Goal: Information Seeking & Learning: Learn about a topic

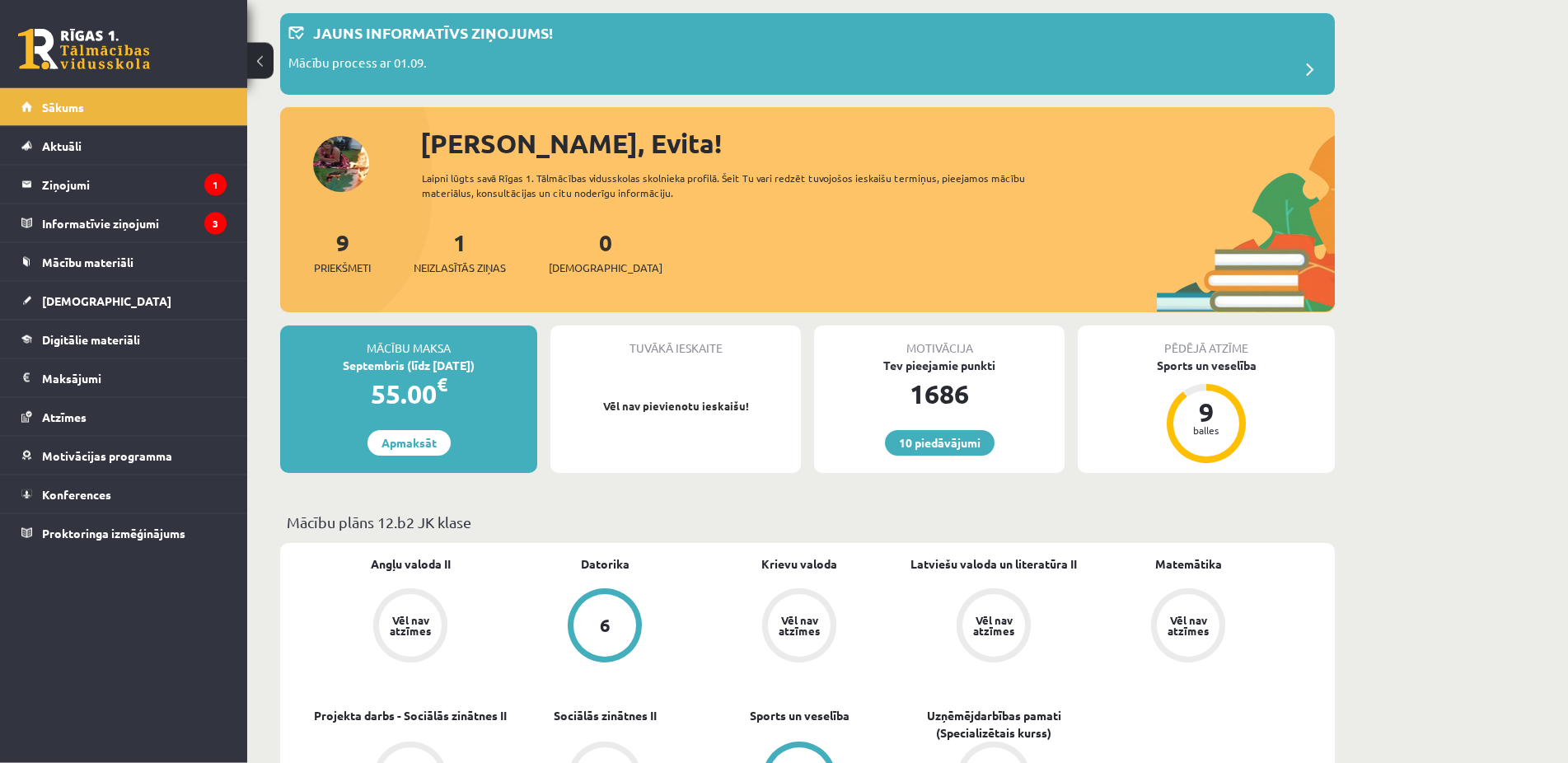
scroll to position [84, 0]
click at [466, 270] on span "Neizlasītās ziņas" at bounding box center [459, 267] width 92 height 17
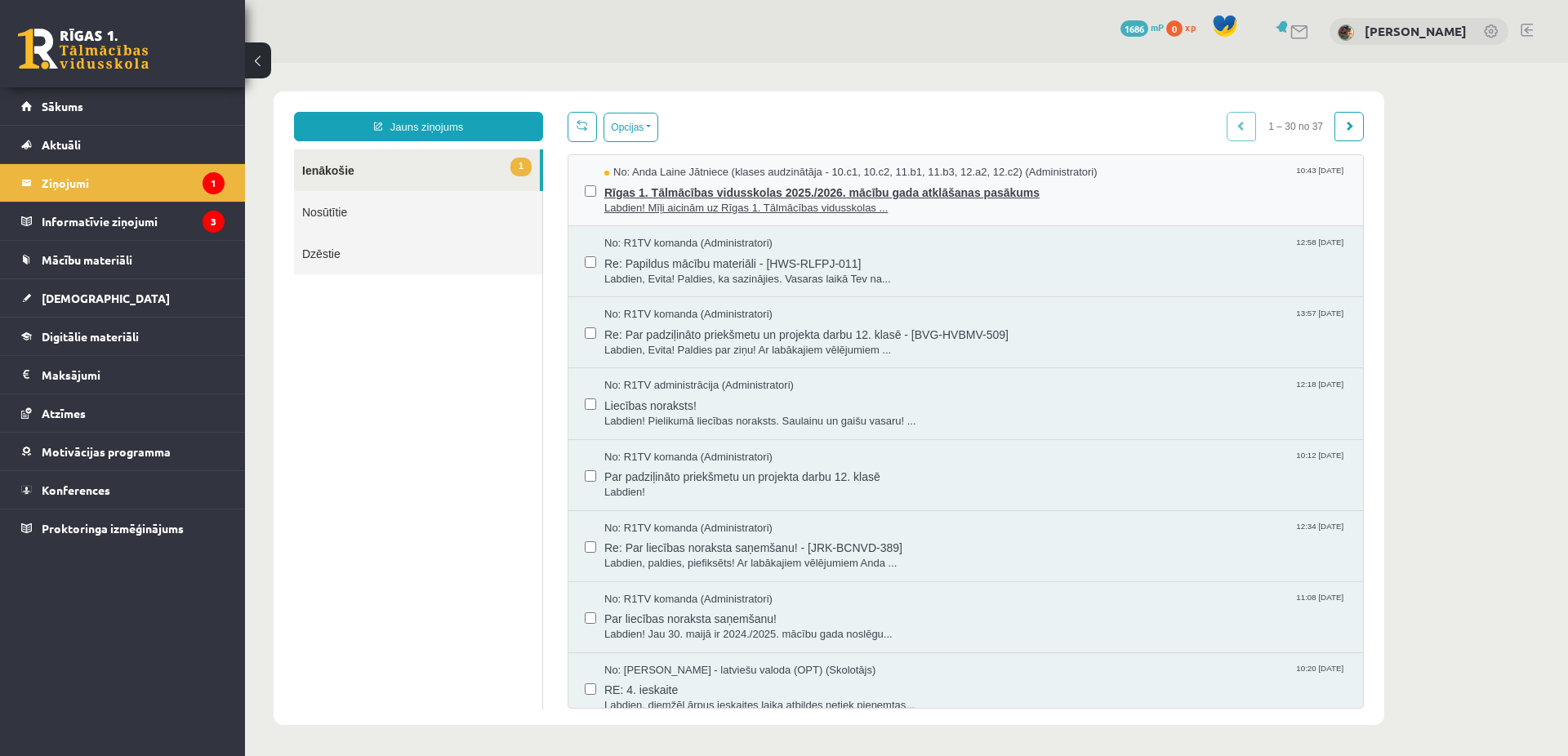
click at [748, 188] on span "Rīgas 1. Tālmācības vidusskolas 2025./2026. mācību gada atklāšanas pasākums" at bounding box center [975, 190] width 742 height 20
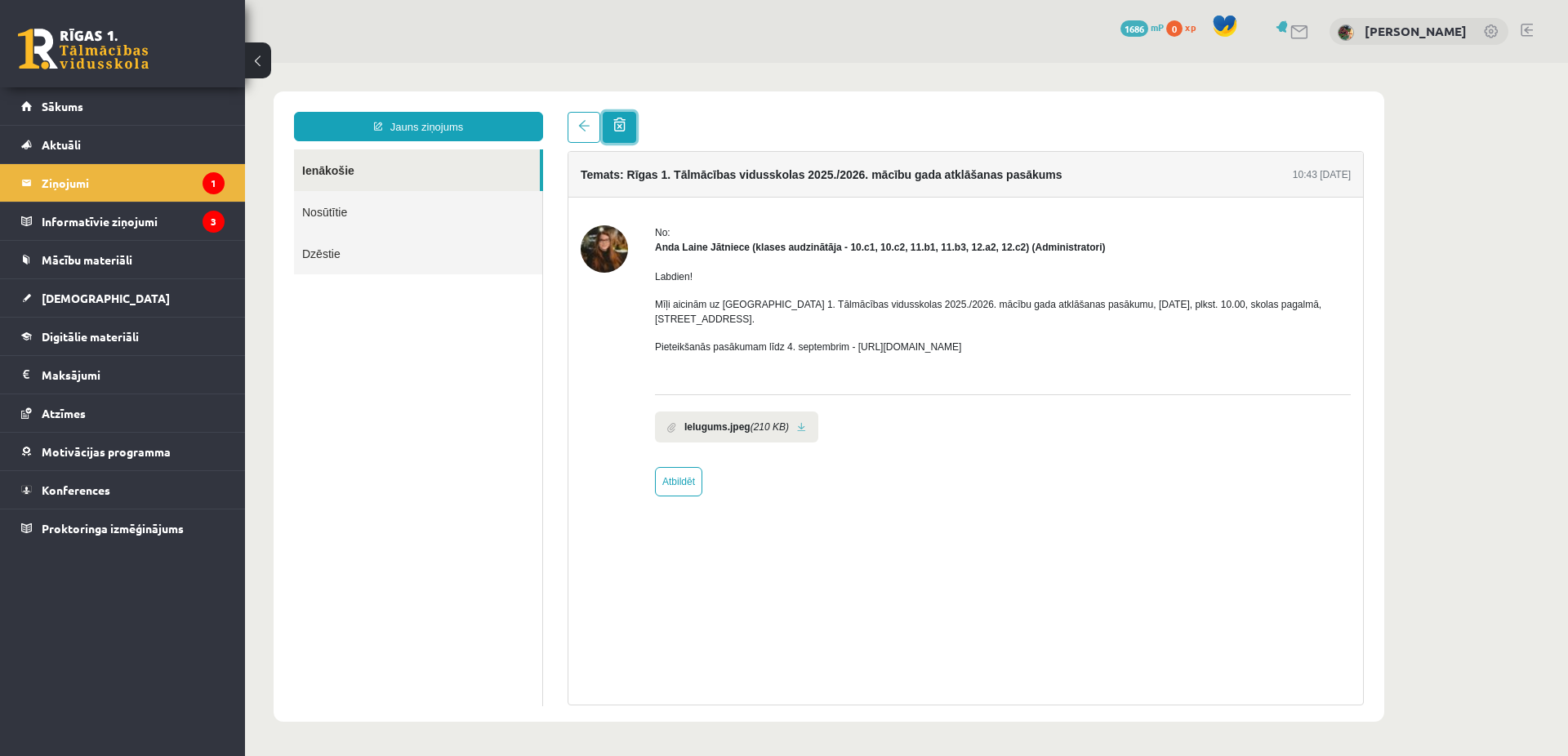
click at [617, 126] on span at bounding box center [619, 124] width 12 height 14
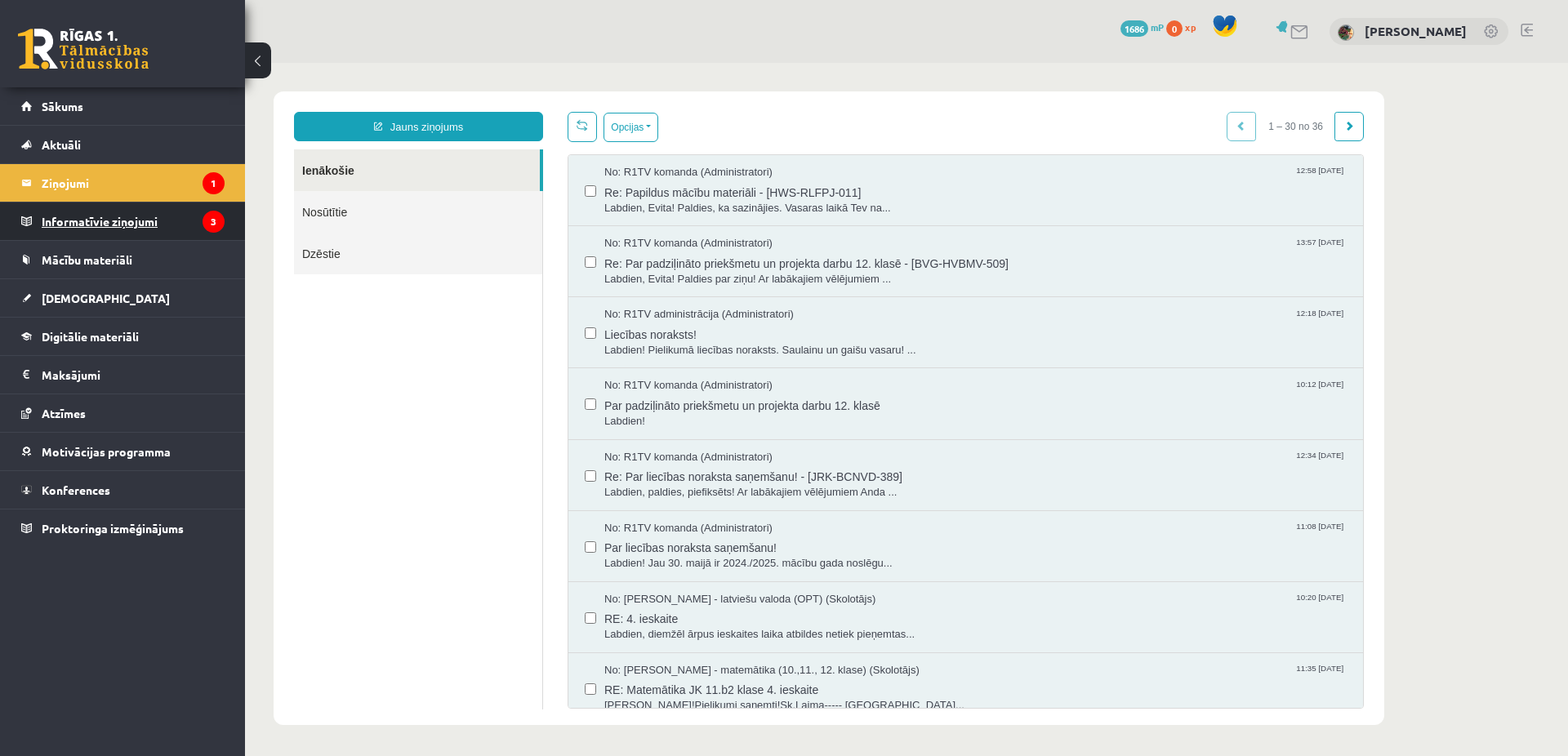
click at [105, 216] on legend "Informatīvie ziņojumi 3" at bounding box center [133, 221] width 183 height 38
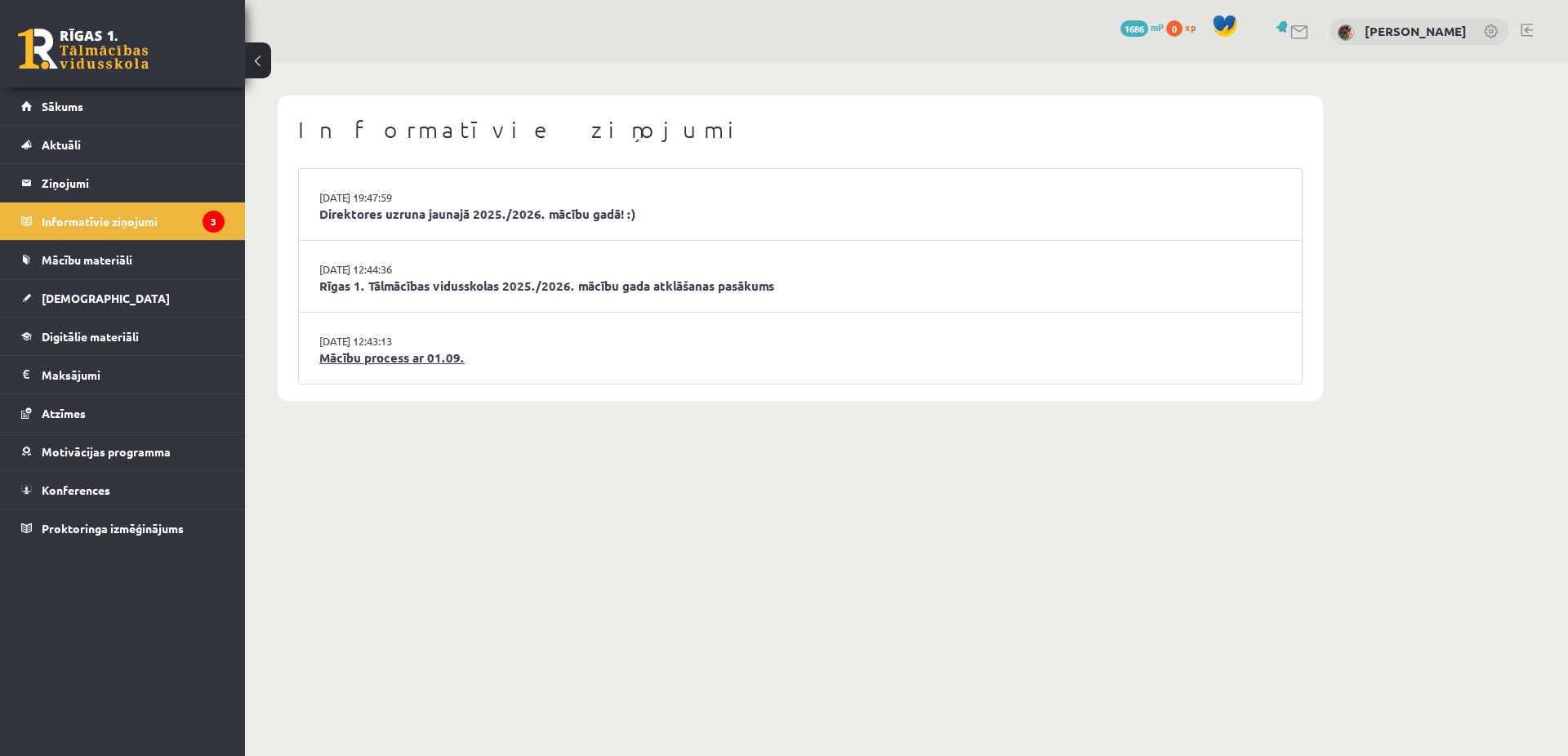
click at [405, 354] on link "Mācību process ar 01.09." at bounding box center [801, 358] width 962 height 18
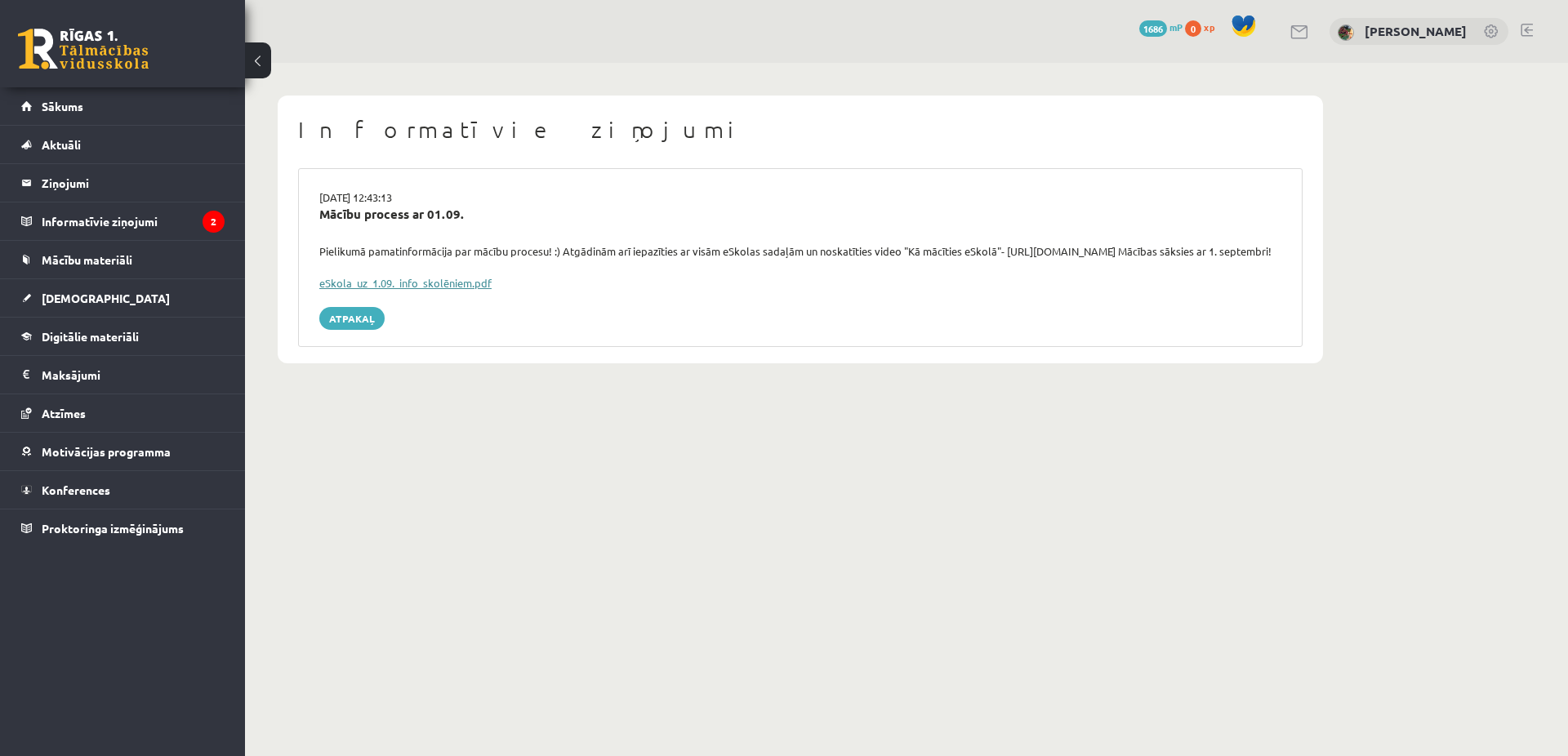
click at [455, 283] on link "eSkola_uz_1.09._info_skolēniem.pdf" at bounding box center [405, 282] width 173 height 14
click at [362, 306] on link "Atpakaļ" at bounding box center [352, 318] width 66 height 23
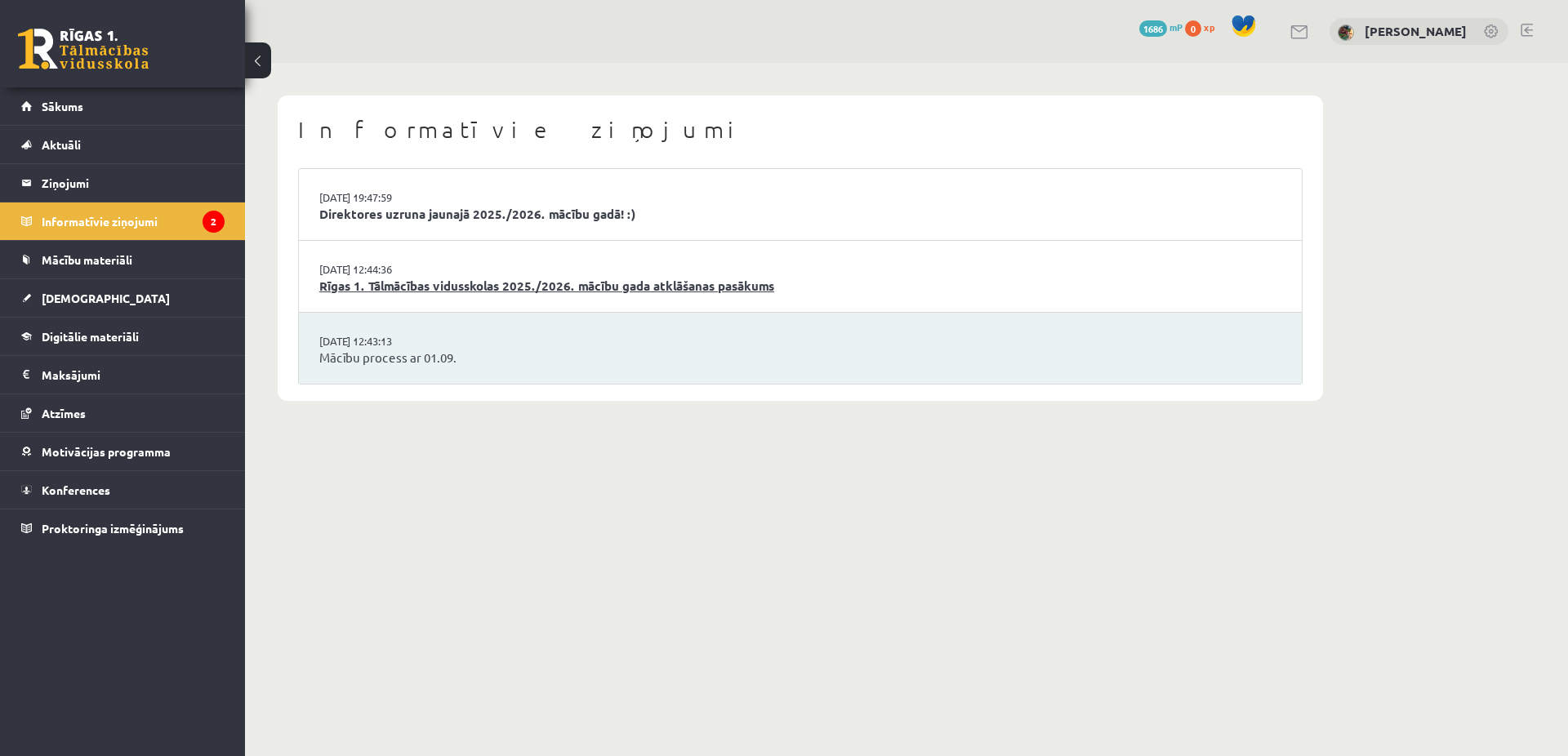
click at [398, 286] on link "Rīgas 1. Tālmācības vidusskolas 2025./2026. mācību gada atklāšanas pasākums" at bounding box center [801, 286] width 962 height 18
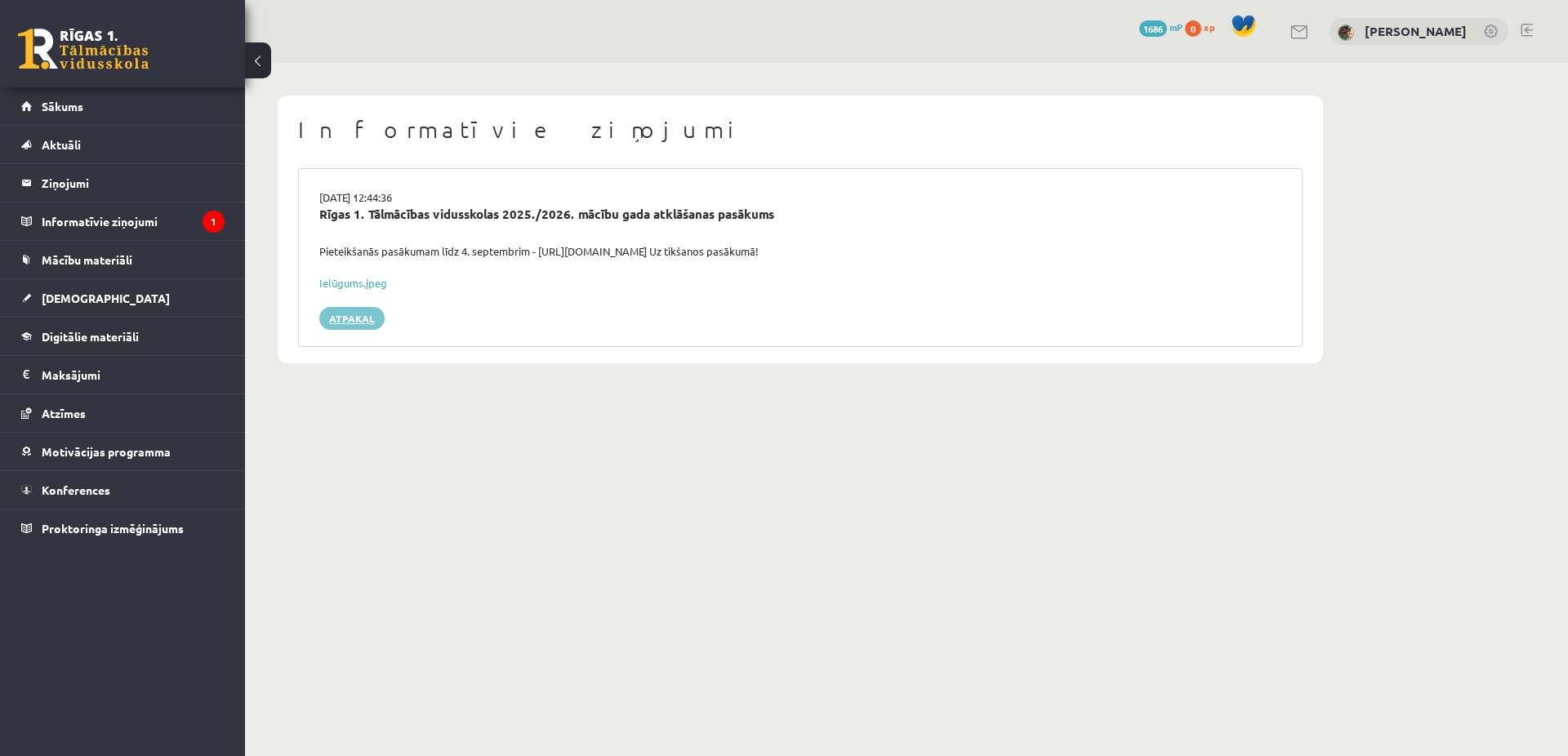
click at [346, 306] on link "Atpakaļ" at bounding box center [352, 318] width 66 height 23
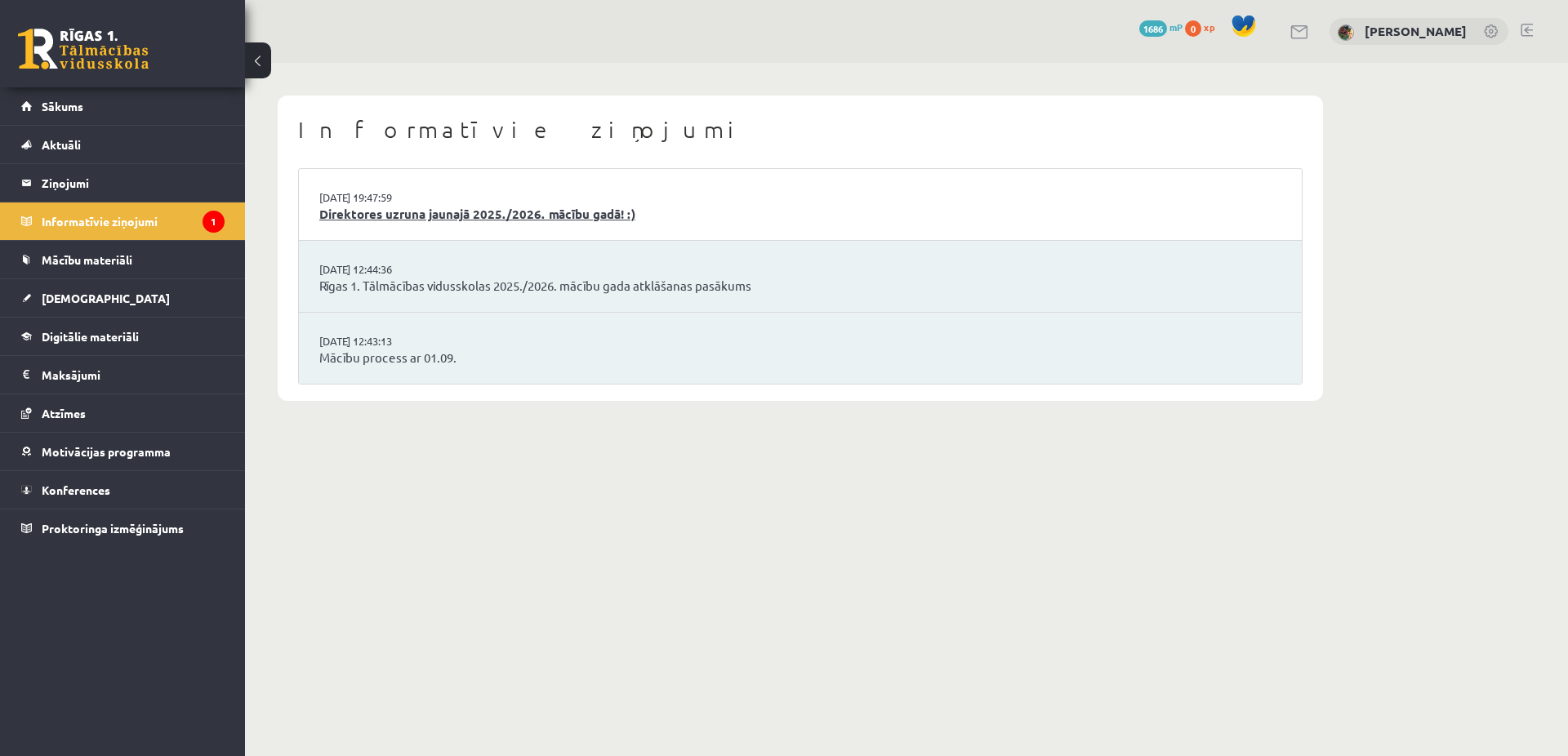
click at [385, 212] on link "Direktores uzruna jaunajā 2025./2026. mācību gadā! :)" at bounding box center [801, 214] width 962 height 18
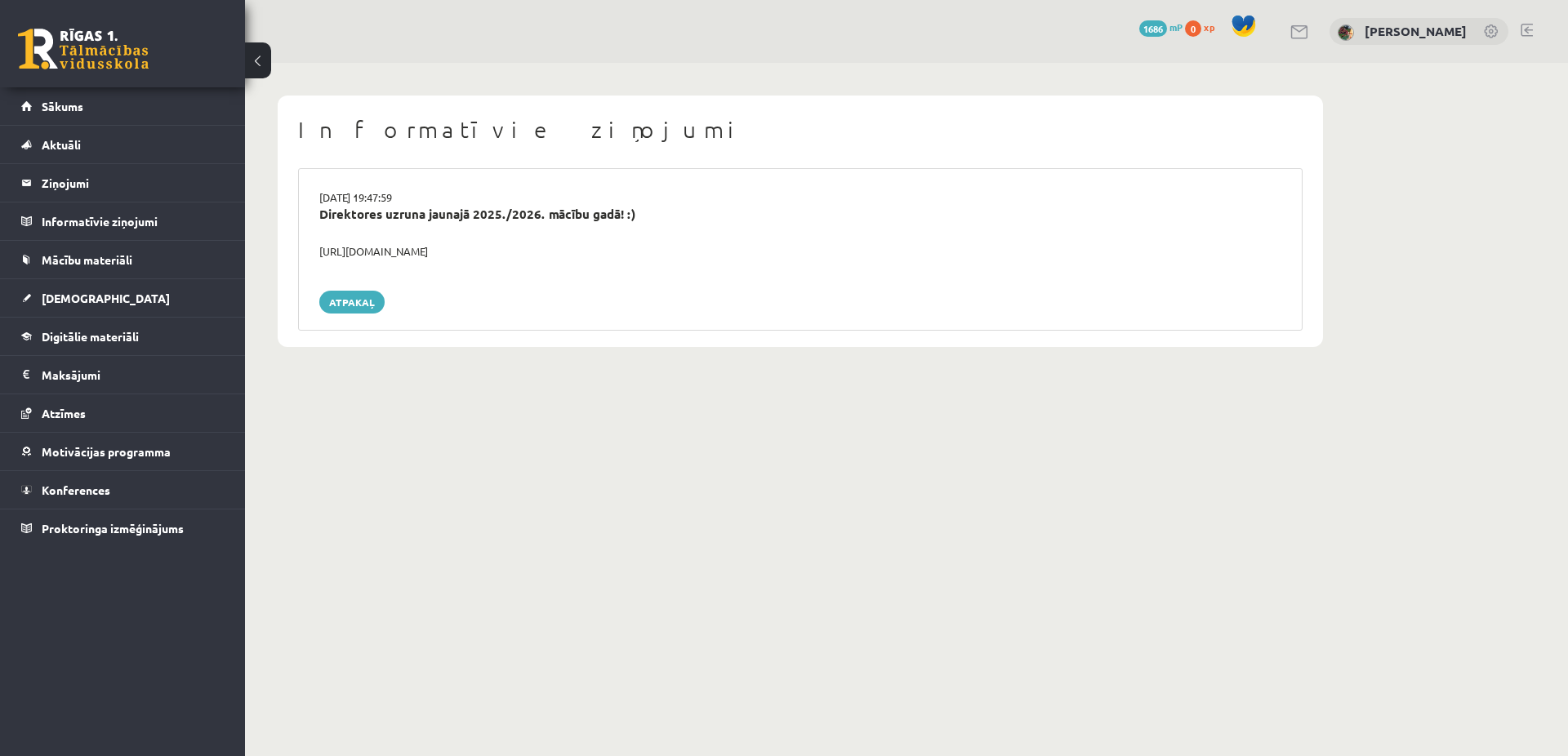
drag, startPoint x: 320, startPoint y: 250, endPoint x: 525, endPoint y: 252, distance: 205.0
click at [525, 252] on div "[URL][DOMAIN_NAME]" at bounding box center [800, 251] width 986 height 17
copy div "[URL][DOMAIN_NAME]"
click at [348, 291] on link "Atpakaļ" at bounding box center [352, 302] width 66 height 23
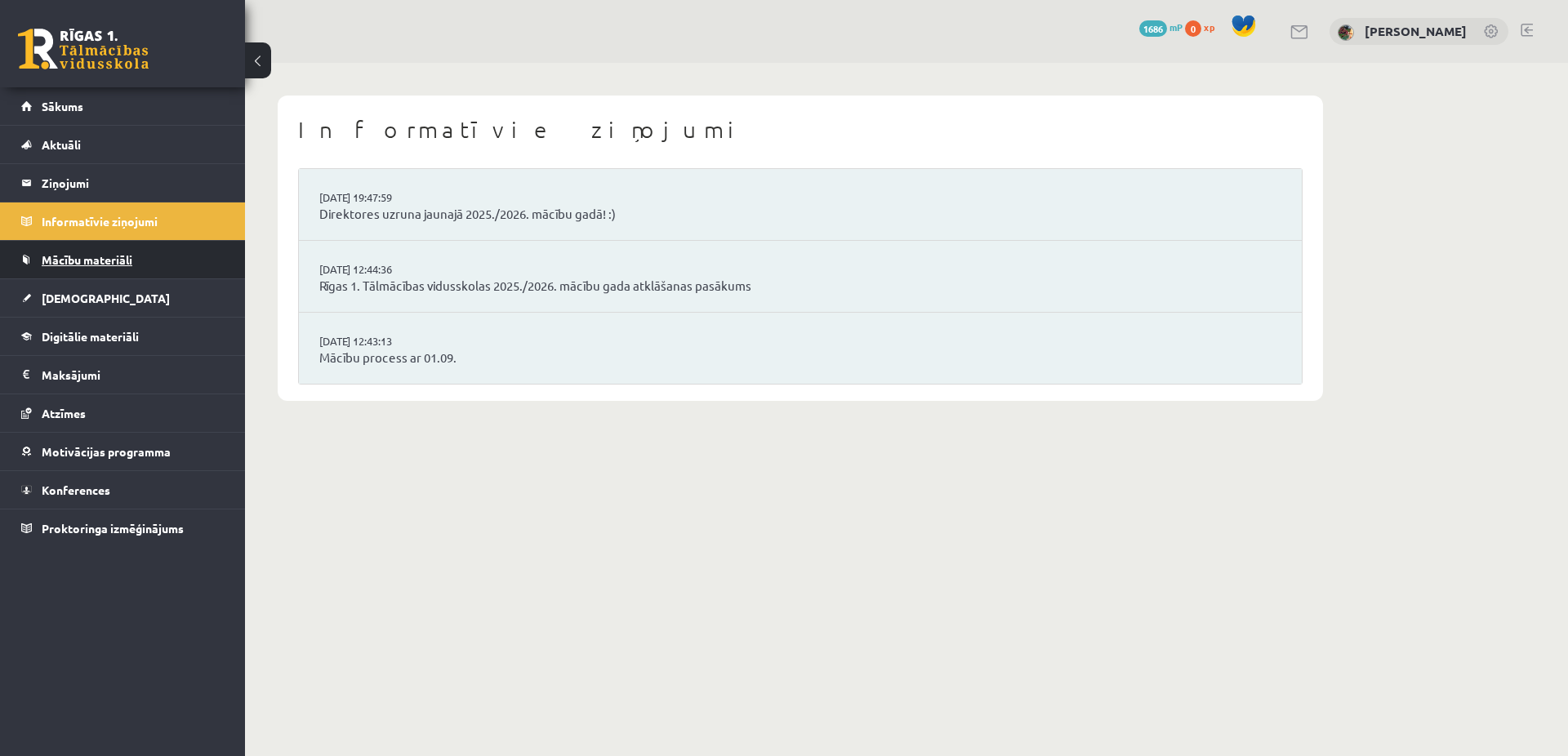
click at [67, 256] on span "Mācību materiāli" at bounding box center [87, 259] width 90 height 15
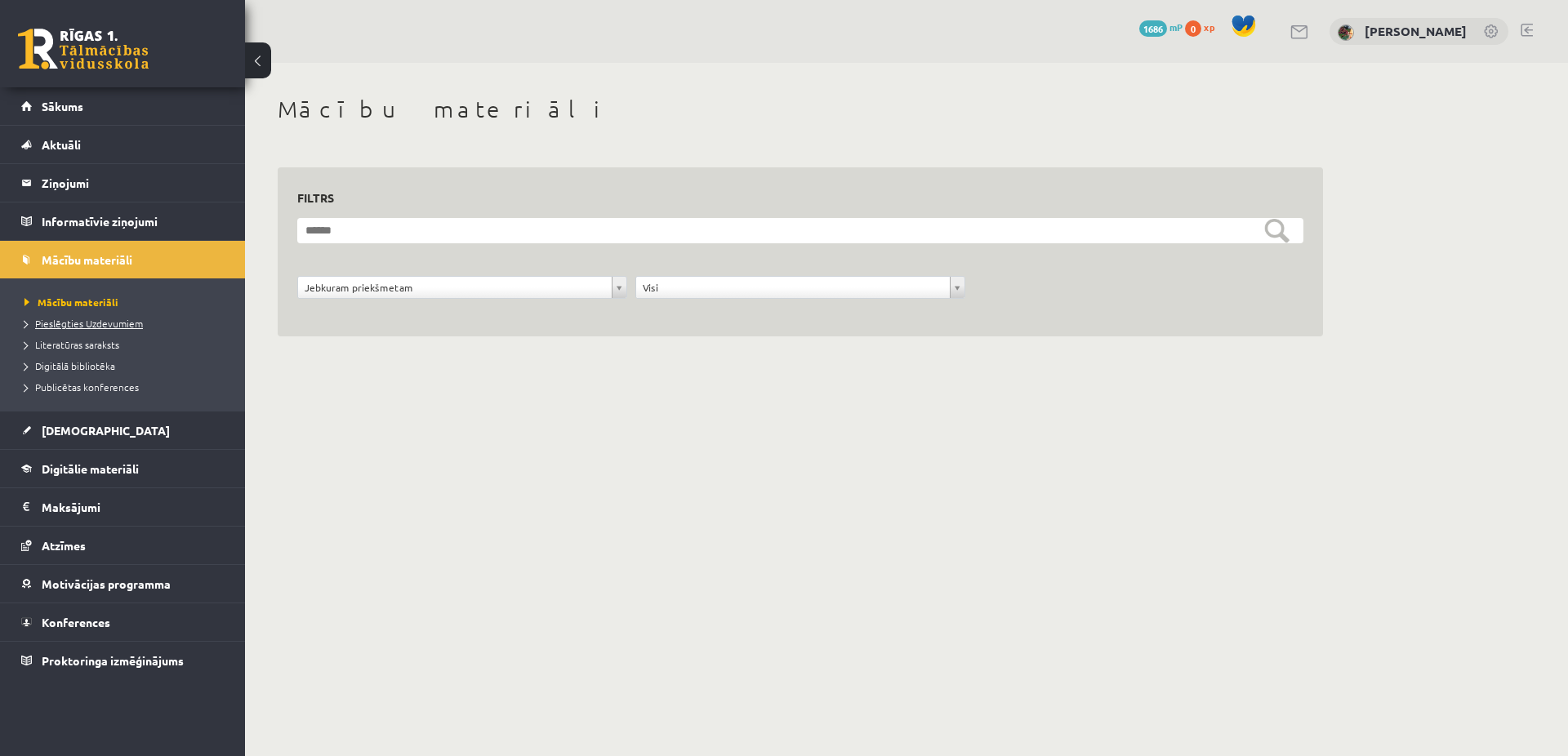
click at [75, 320] on span "Pieslēgties Uzdevumiem" at bounding box center [84, 323] width 118 height 13
click at [69, 345] on span "Literatūras saraksts" at bounding box center [72, 344] width 95 height 13
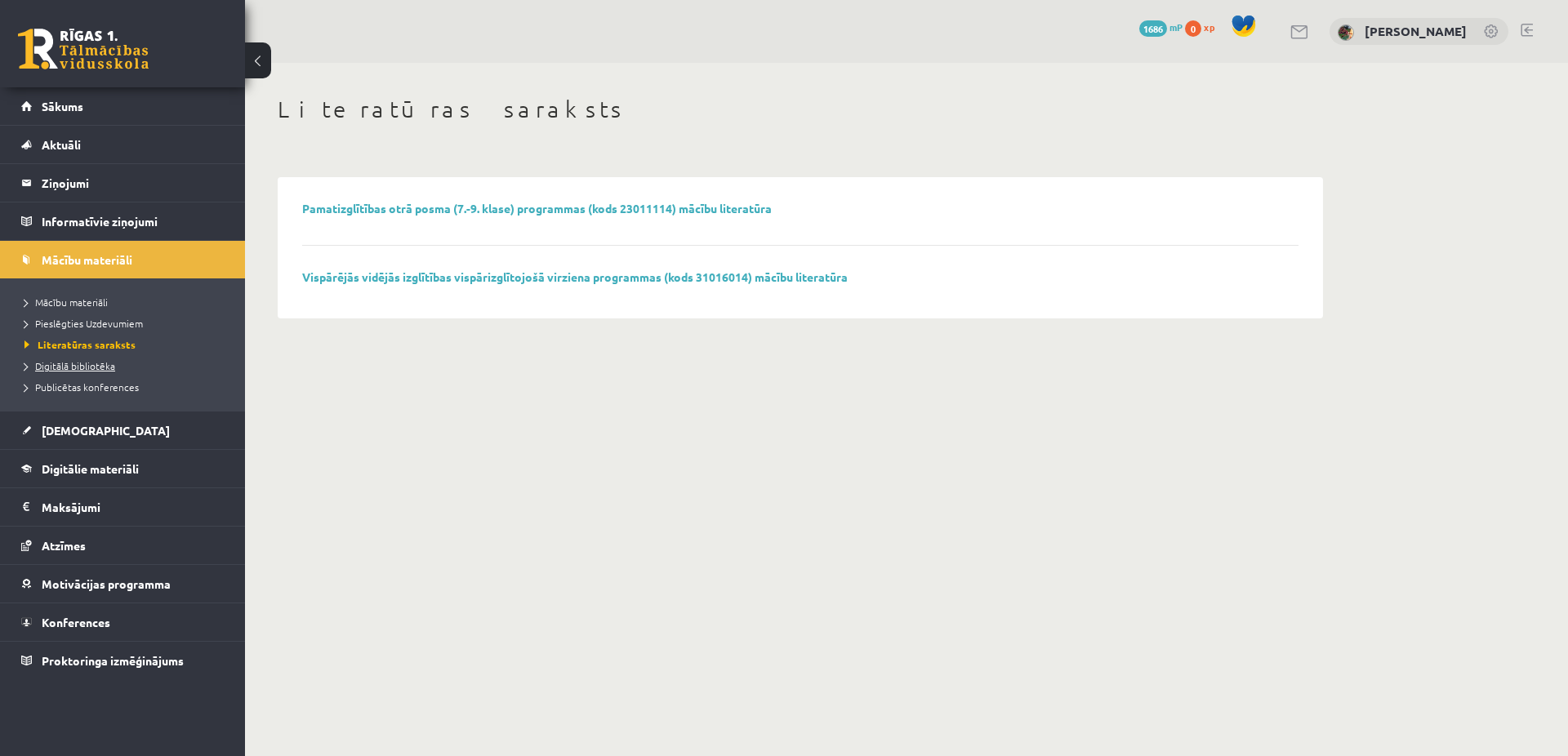
click at [77, 364] on span "Digitālā bibliotēka" at bounding box center [70, 366] width 90 height 13
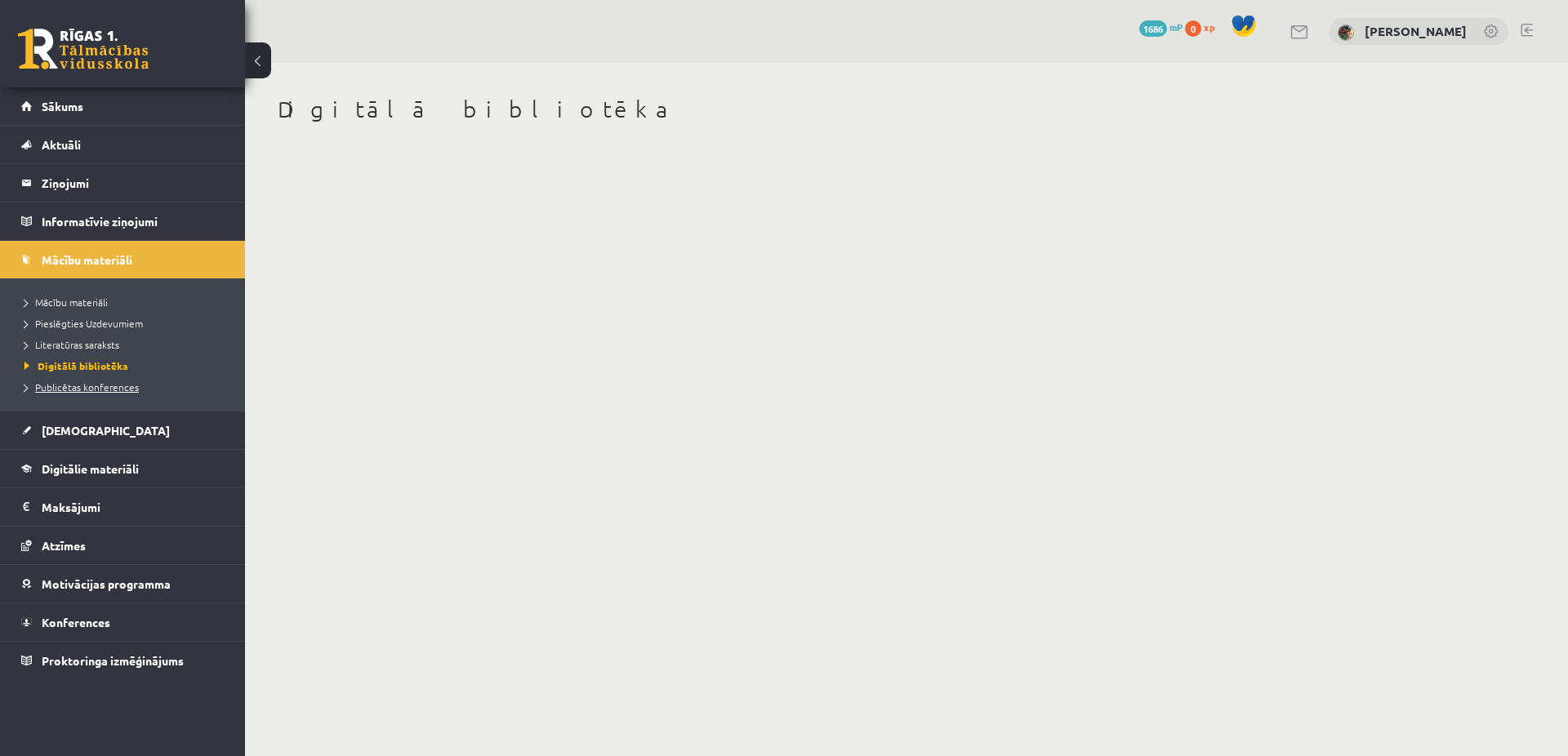
click at [86, 386] on span "Publicētas konferences" at bounding box center [82, 387] width 115 height 13
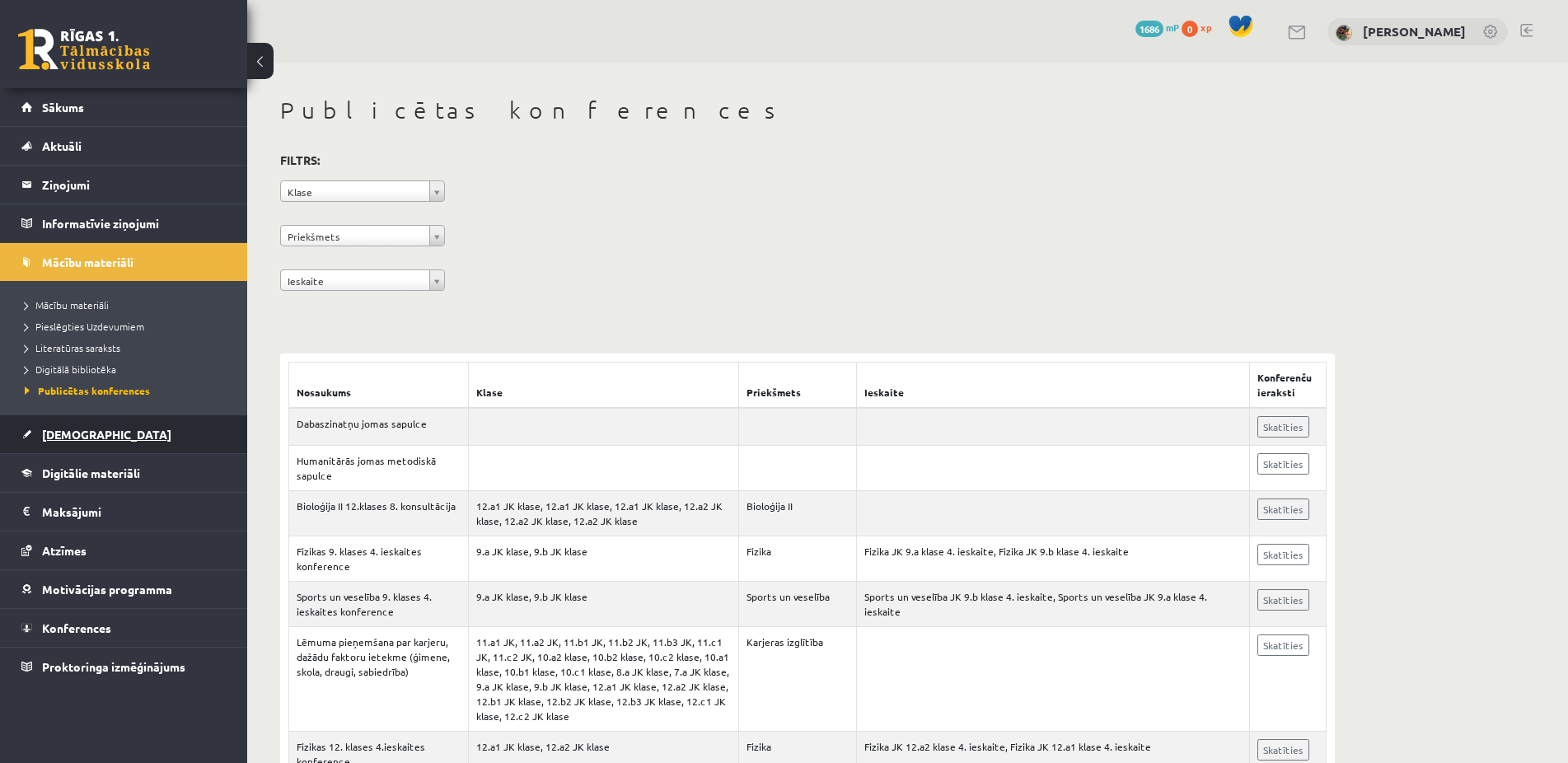
click at [85, 436] on span "[DEMOGRAPHIC_DATA]" at bounding box center [106, 434] width 130 height 15
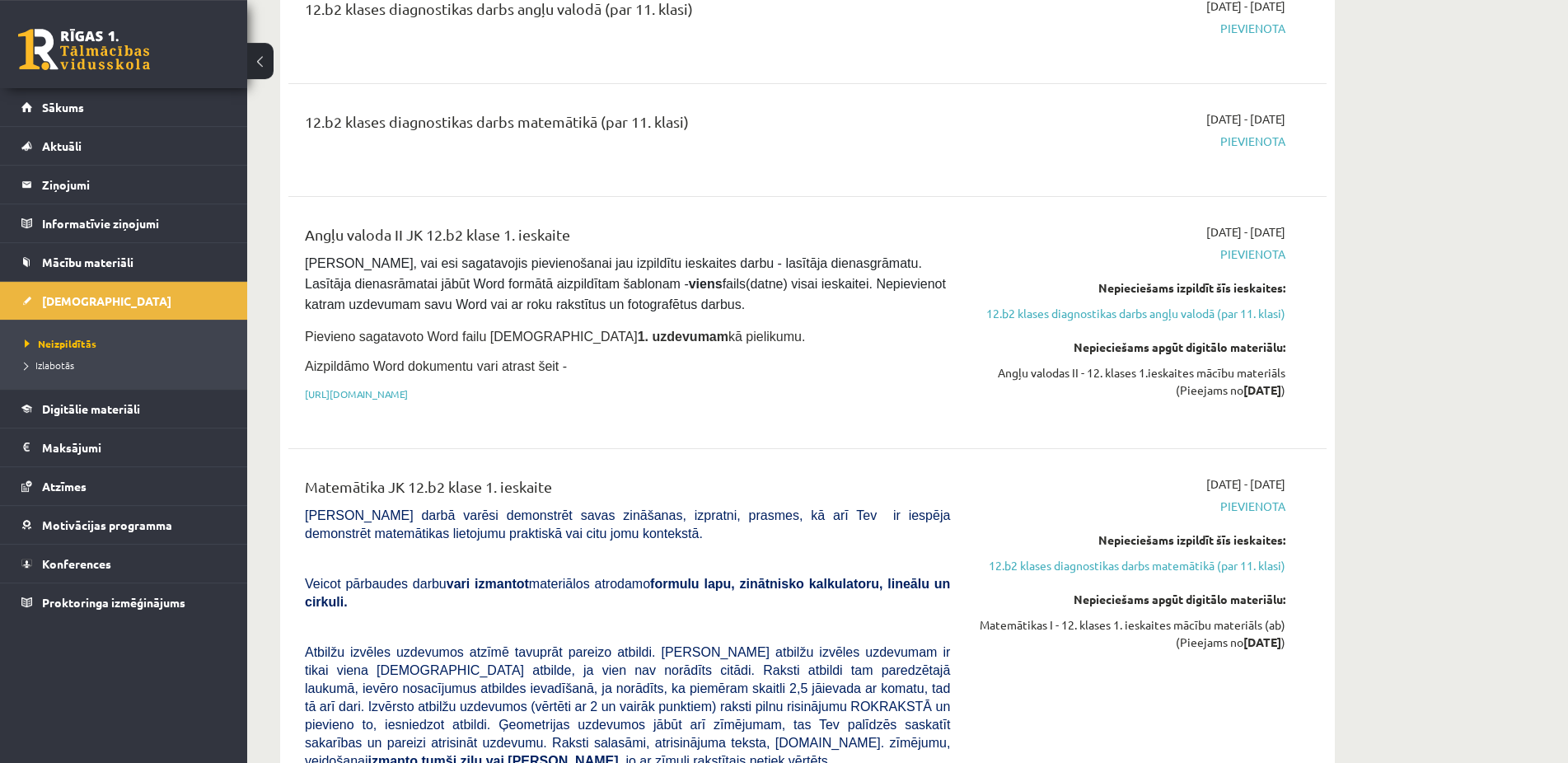
scroll to position [252, 0]
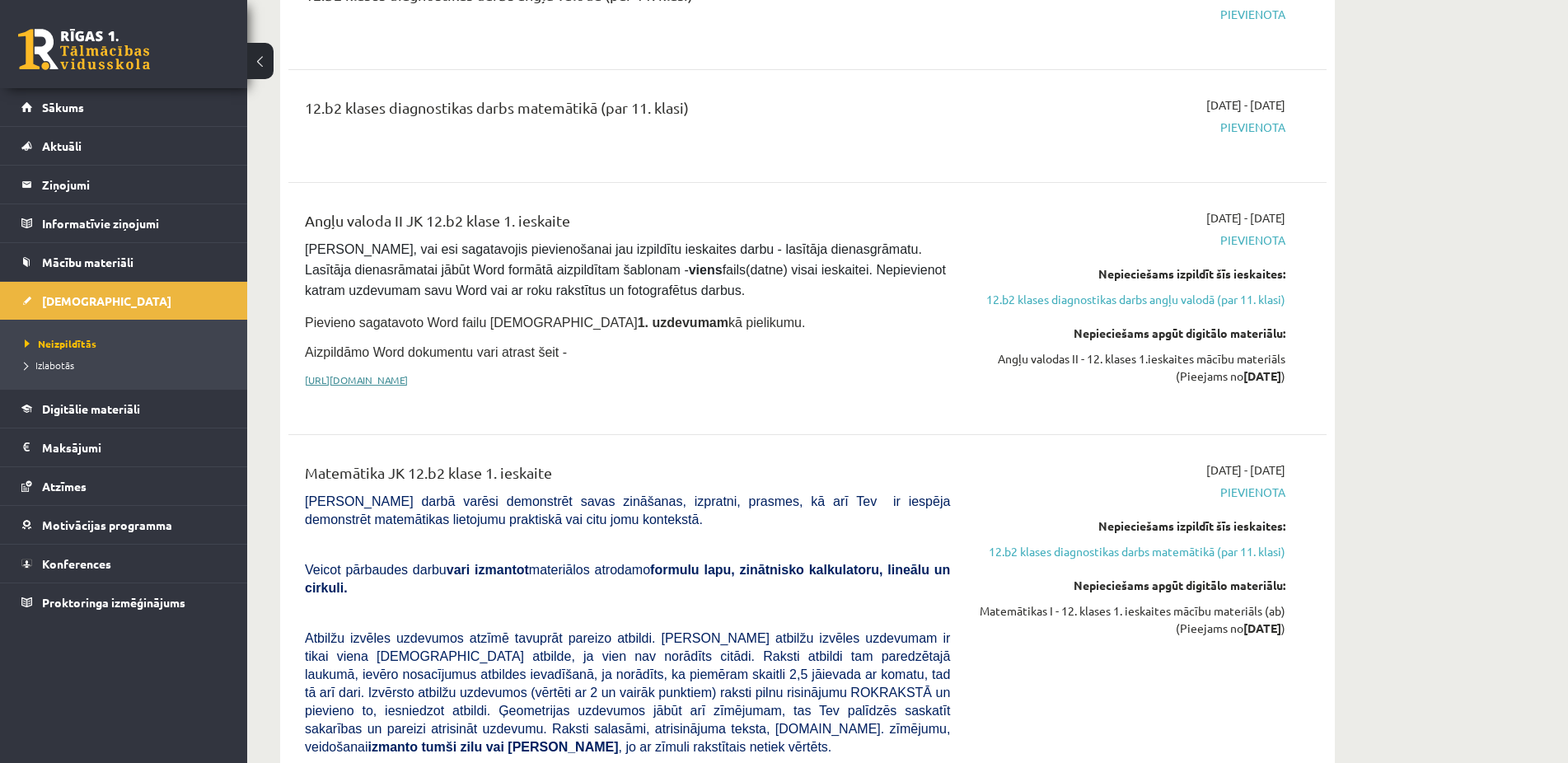
click at [408, 376] on link "https://drive.google.com/drive/folders/1IHE_ip15KOAbO2Se1NDGwZ2e__vlzPUf?usp=sh…" at bounding box center [356, 380] width 103 height 13
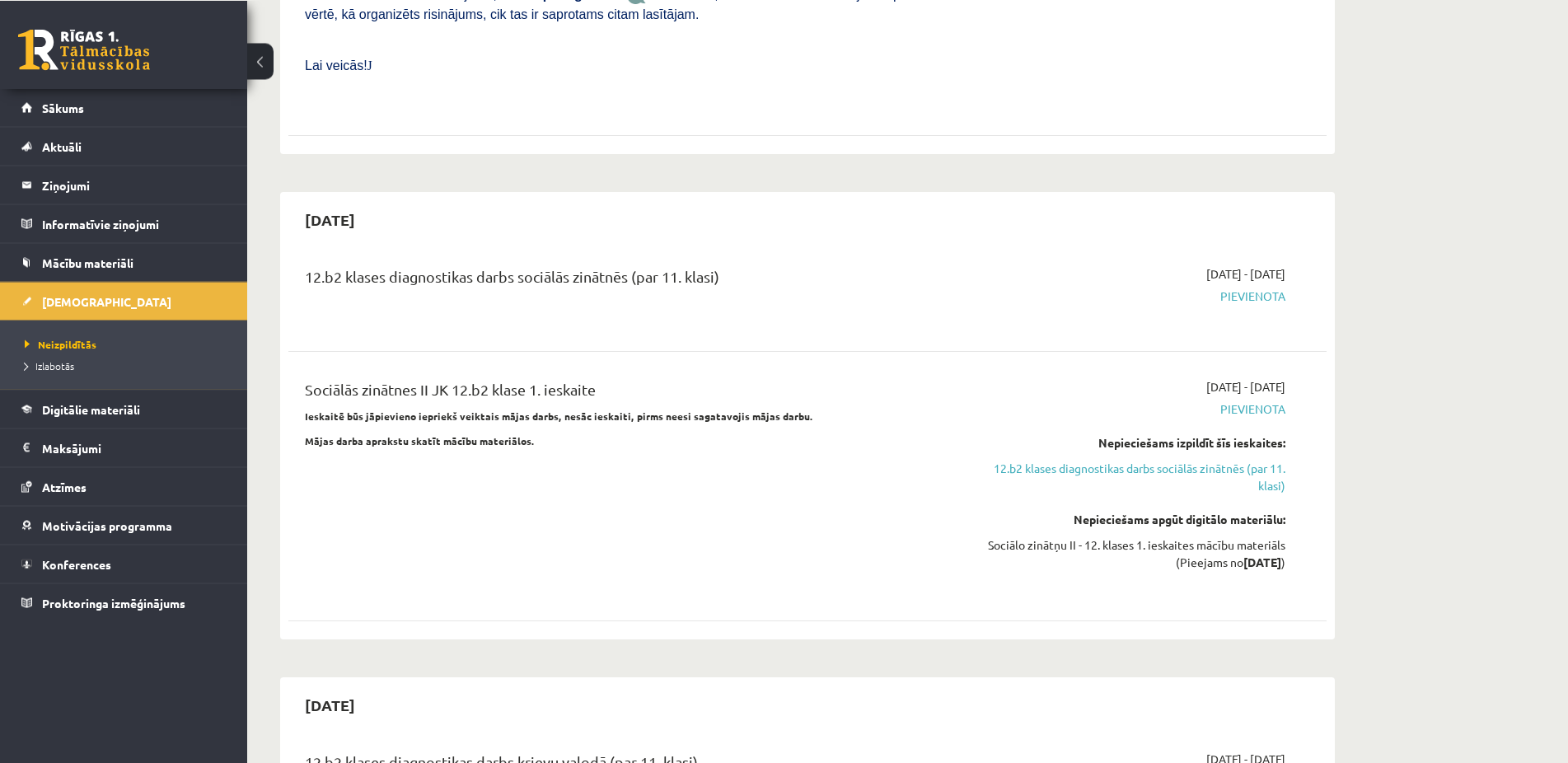
scroll to position [1177, 0]
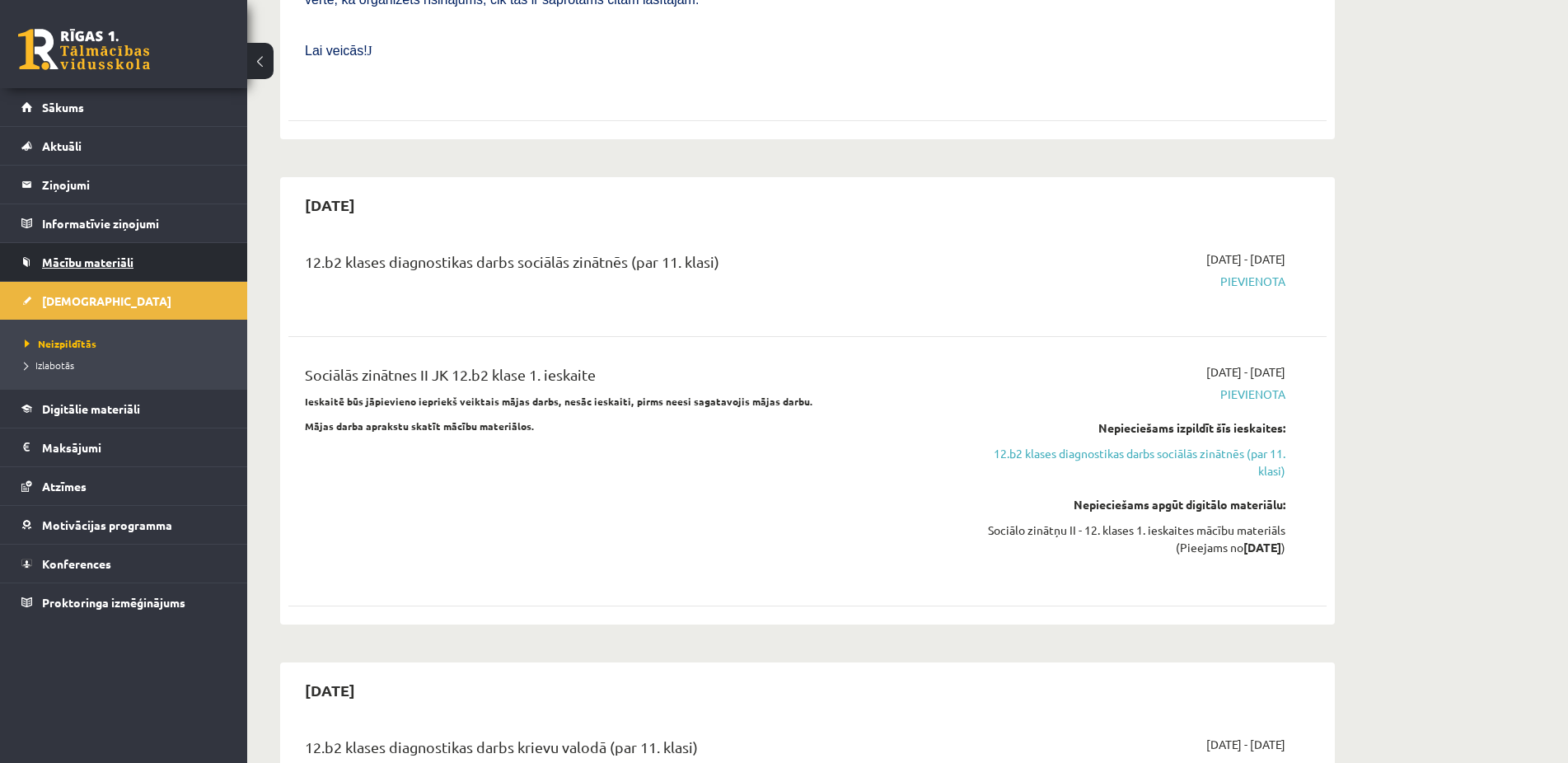
click at [95, 262] on span "Mācību materiāli" at bounding box center [88, 262] width 91 height 15
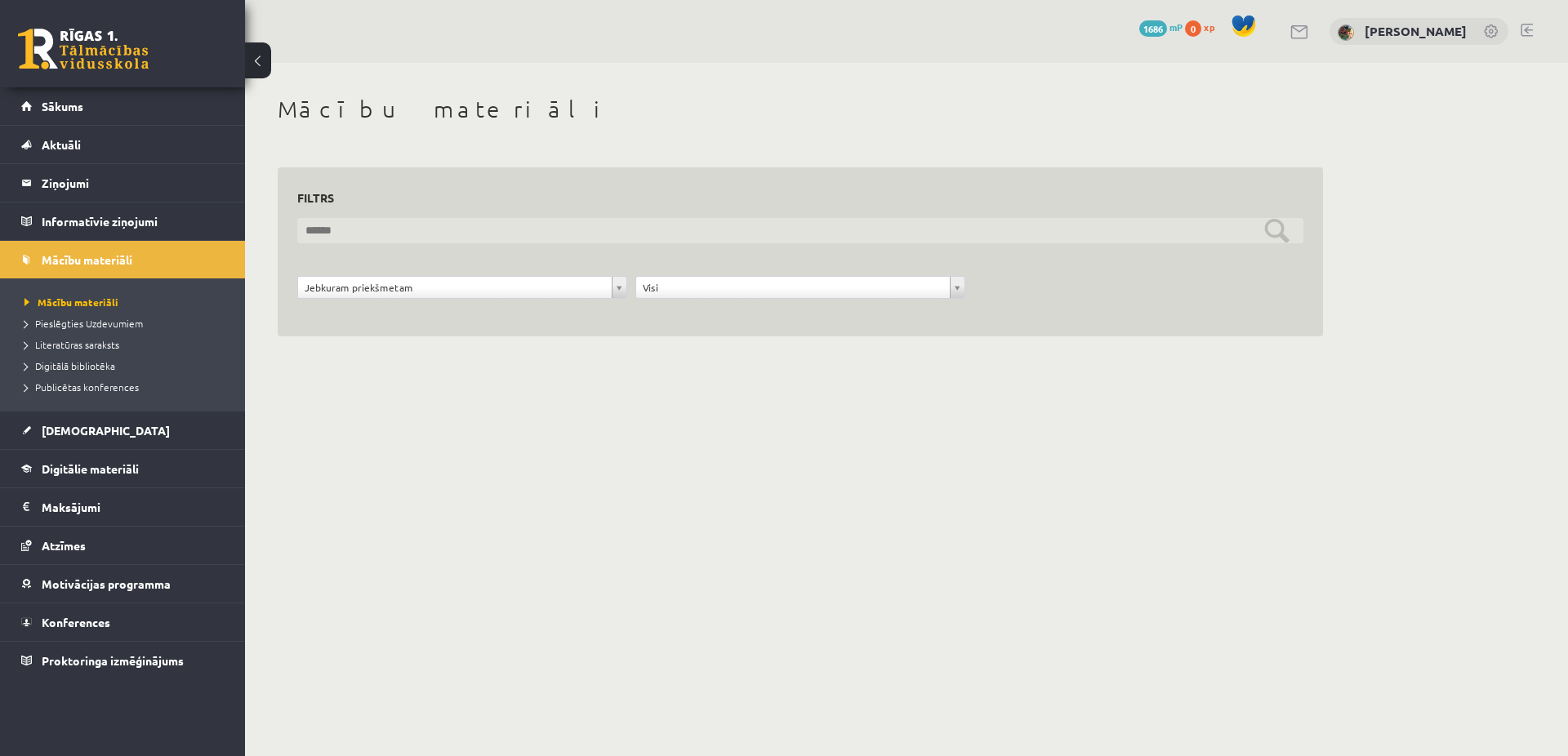
click at [433, 223] on input "text" at bounding box center [800, 230] width 1006 height 25
click at [1280, 228] on input "text" at bounding box center [800, 230] width 1006 height 25
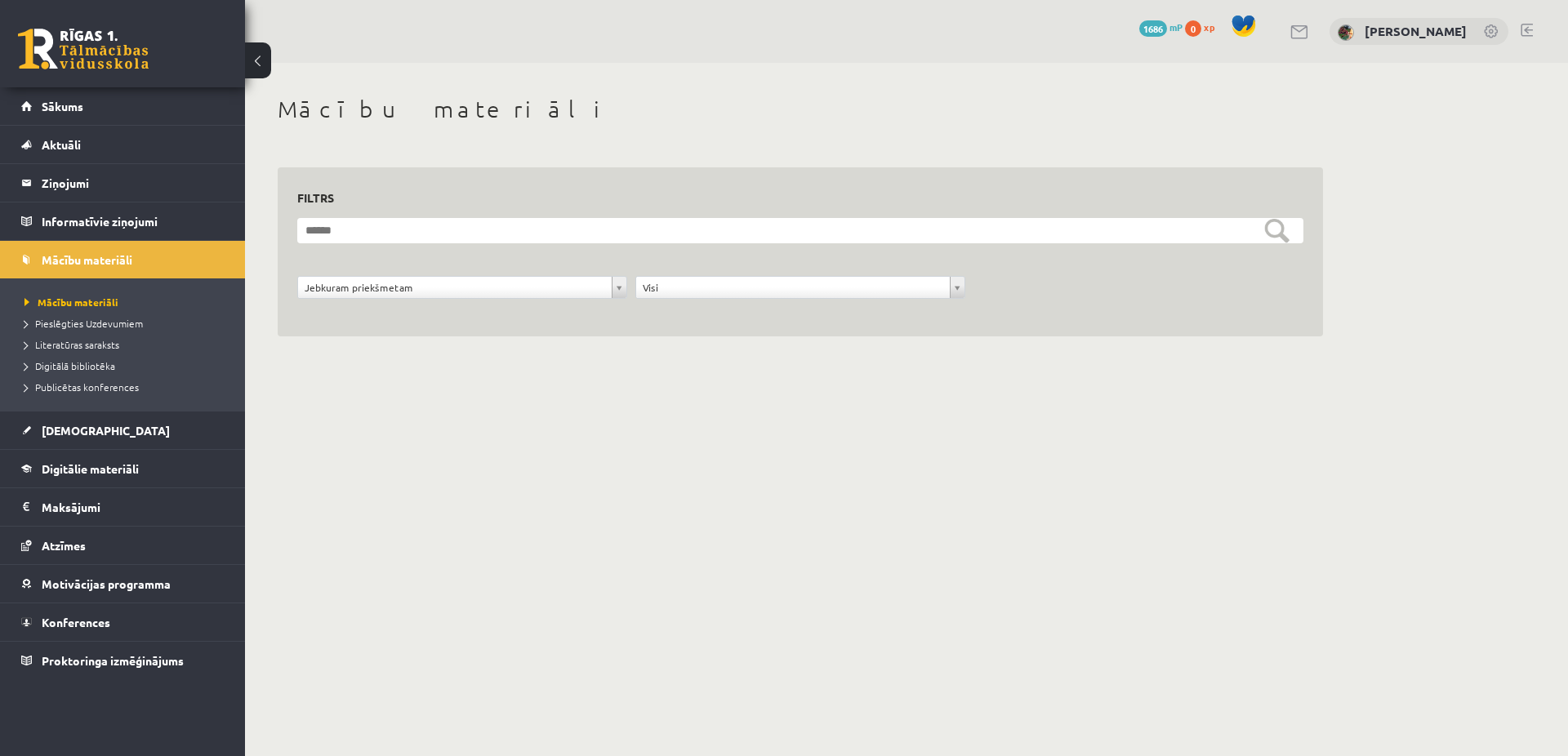
click at [618, 290] on body "0 Dāvanas 1686 mP 0 xp Evita Kudrjašova Sākums Aktuāli Kā mācīties eSKOLĀ Konta…" at bounding box center [784, 378] width 1568 height 756
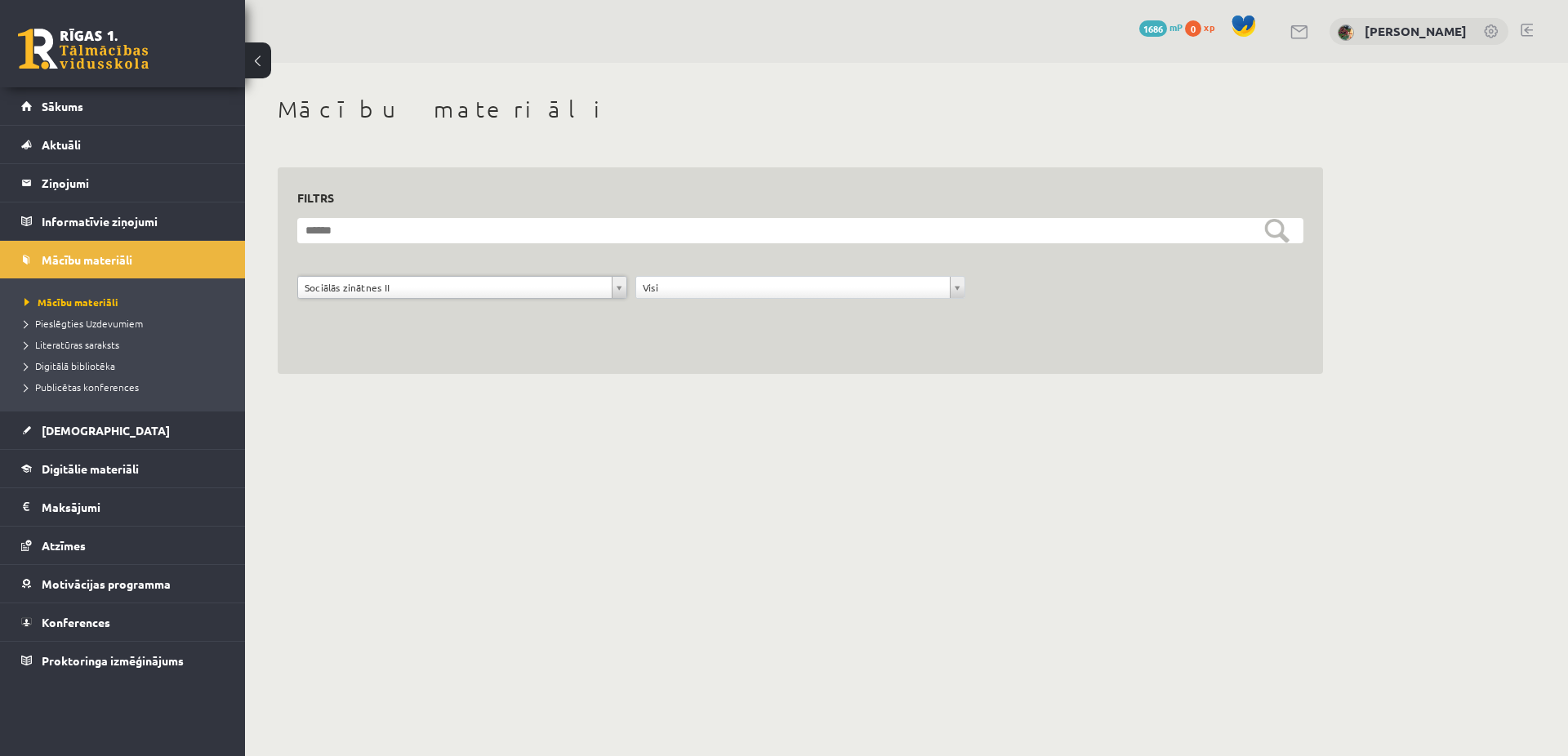
click at [956, 287] on body "0 Dāvanas 1686 mP 0 xp Evita Kudrjašova Sākums Aktuāli Kā mācīties eSKOLĀ Konta…" at bounding box center [784, 378] width 1568 height 756
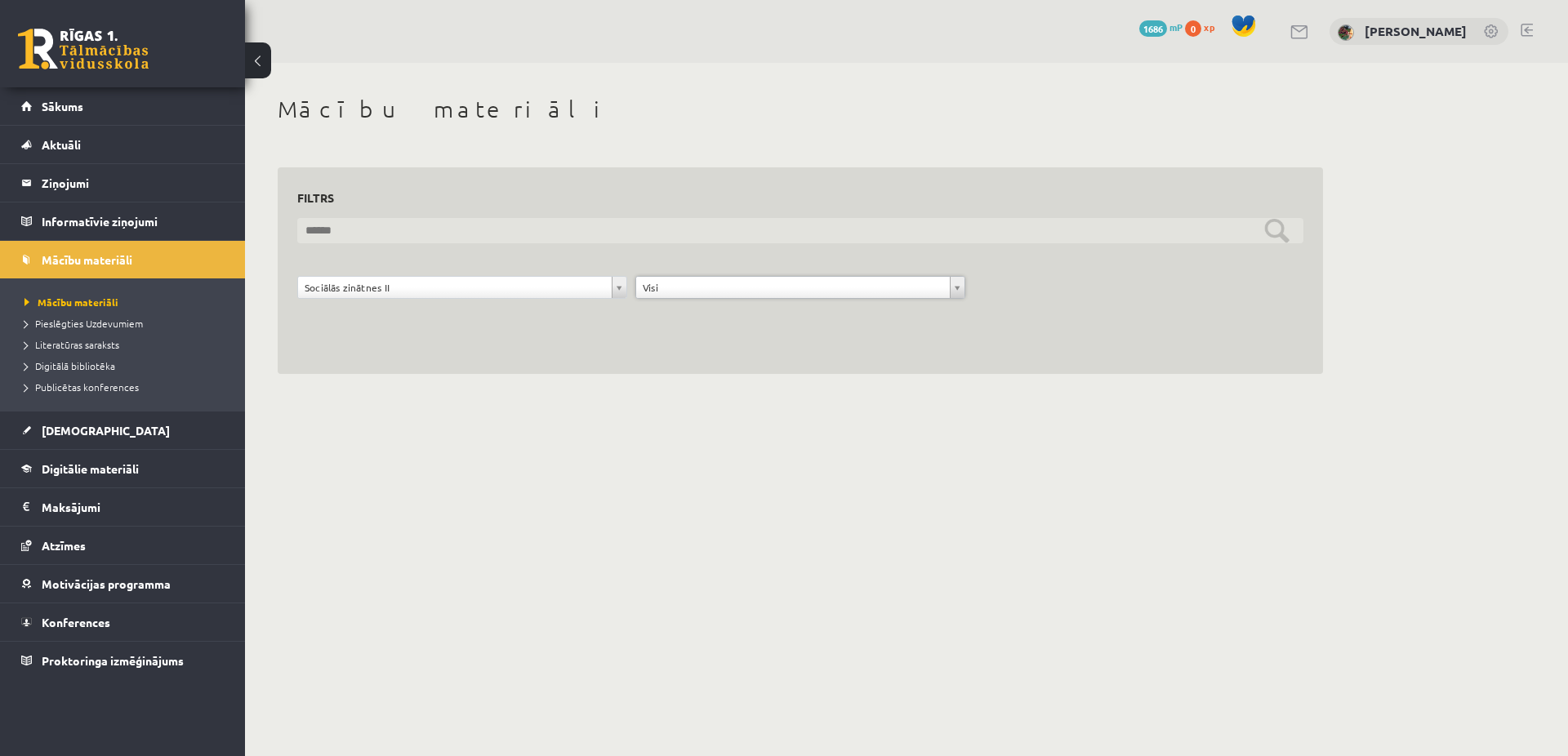
click at [1284, 229] on input "text" at bounding box center [800, 230] width 1006 height 25
click at [330, 234] on input "text" at bounding box center [800, 230] width 1006 height 25
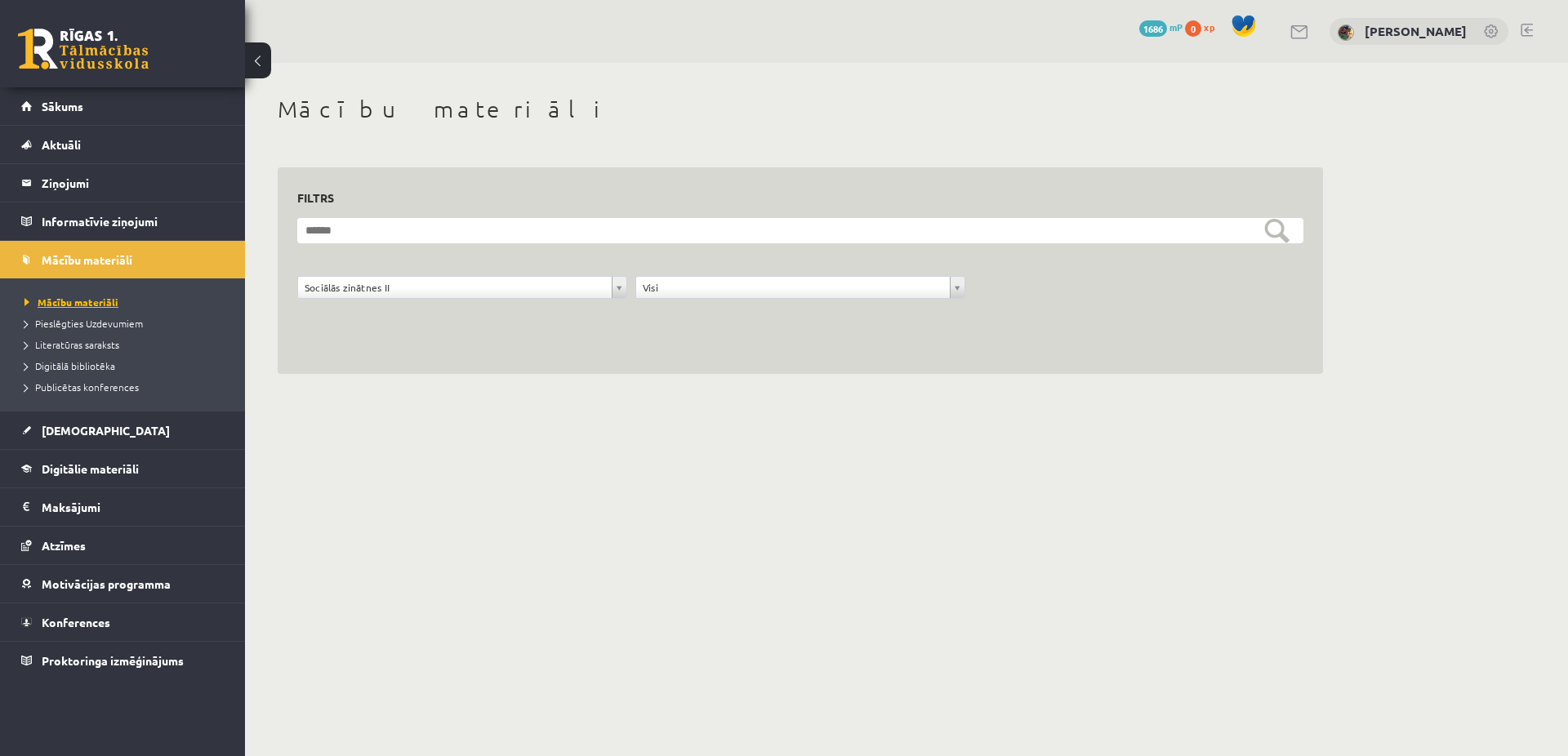
click at [98, 306] on span "Mācību materiāli" at bounding box center [72, 302] width 94 height 13
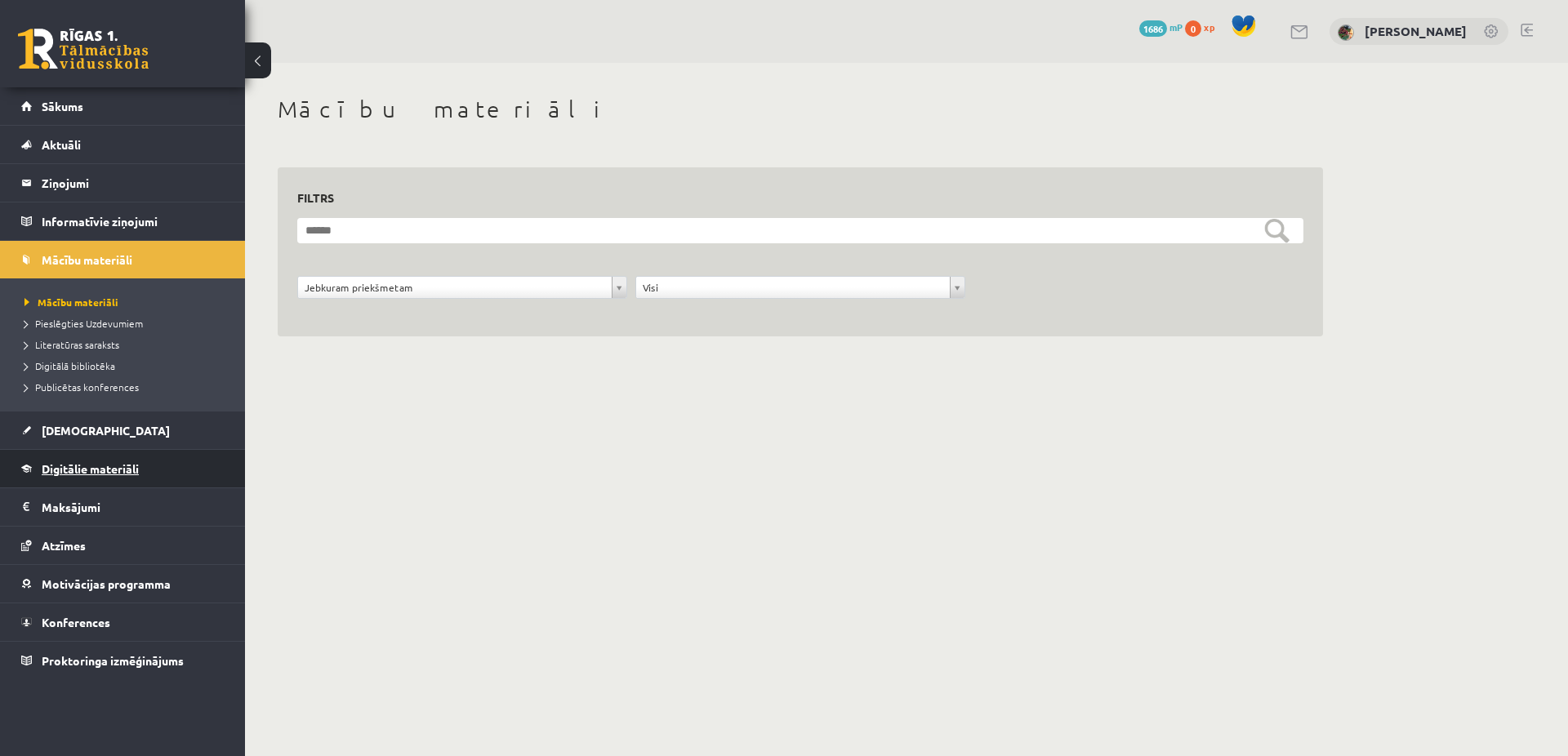
click at [99, 470] on span "Digitālie materiāli" at bounding box center [90, 469] width 97 height 15
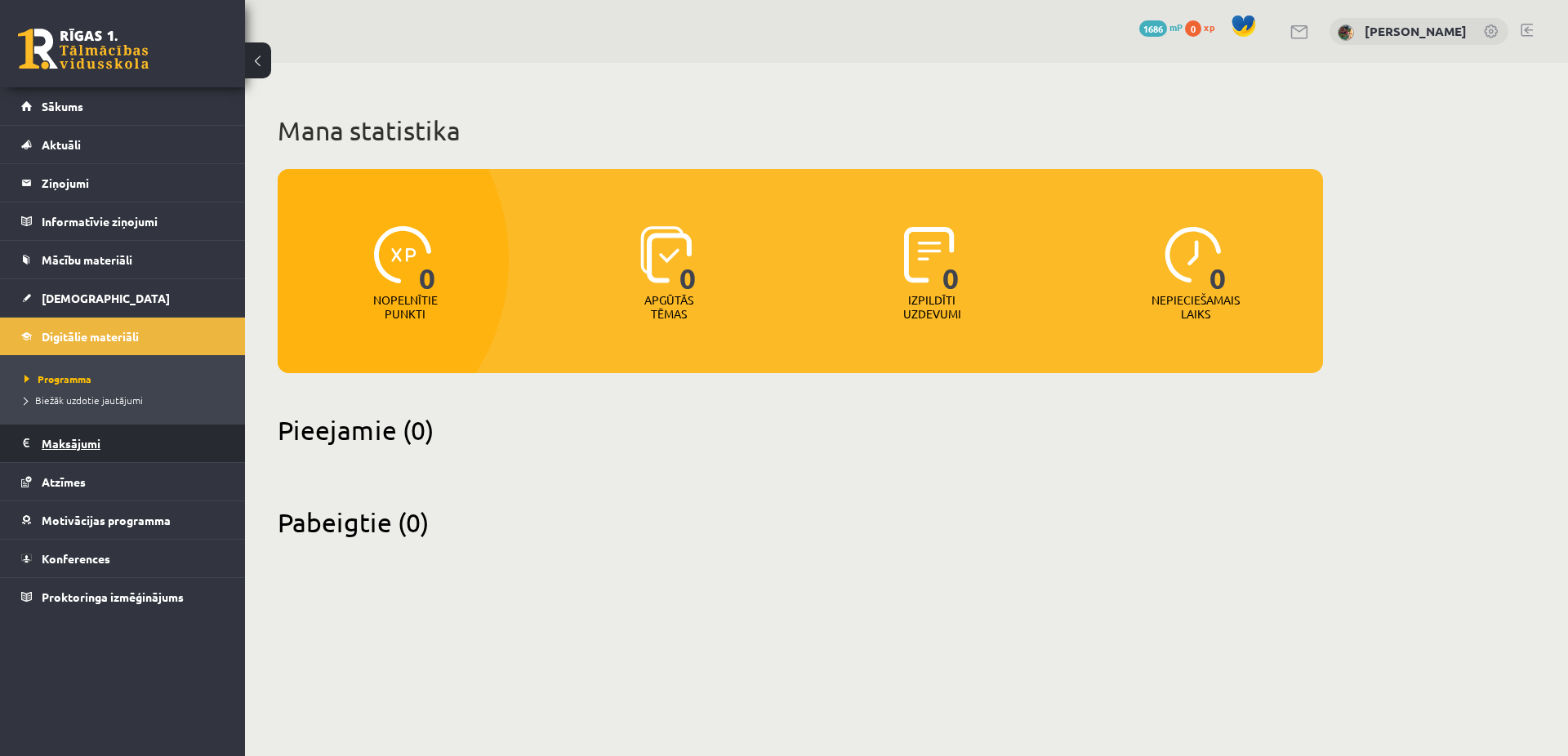
click at [67, 442] on legend "Maksājumi 0" at bounding box center [133, 443] width 183 height 38
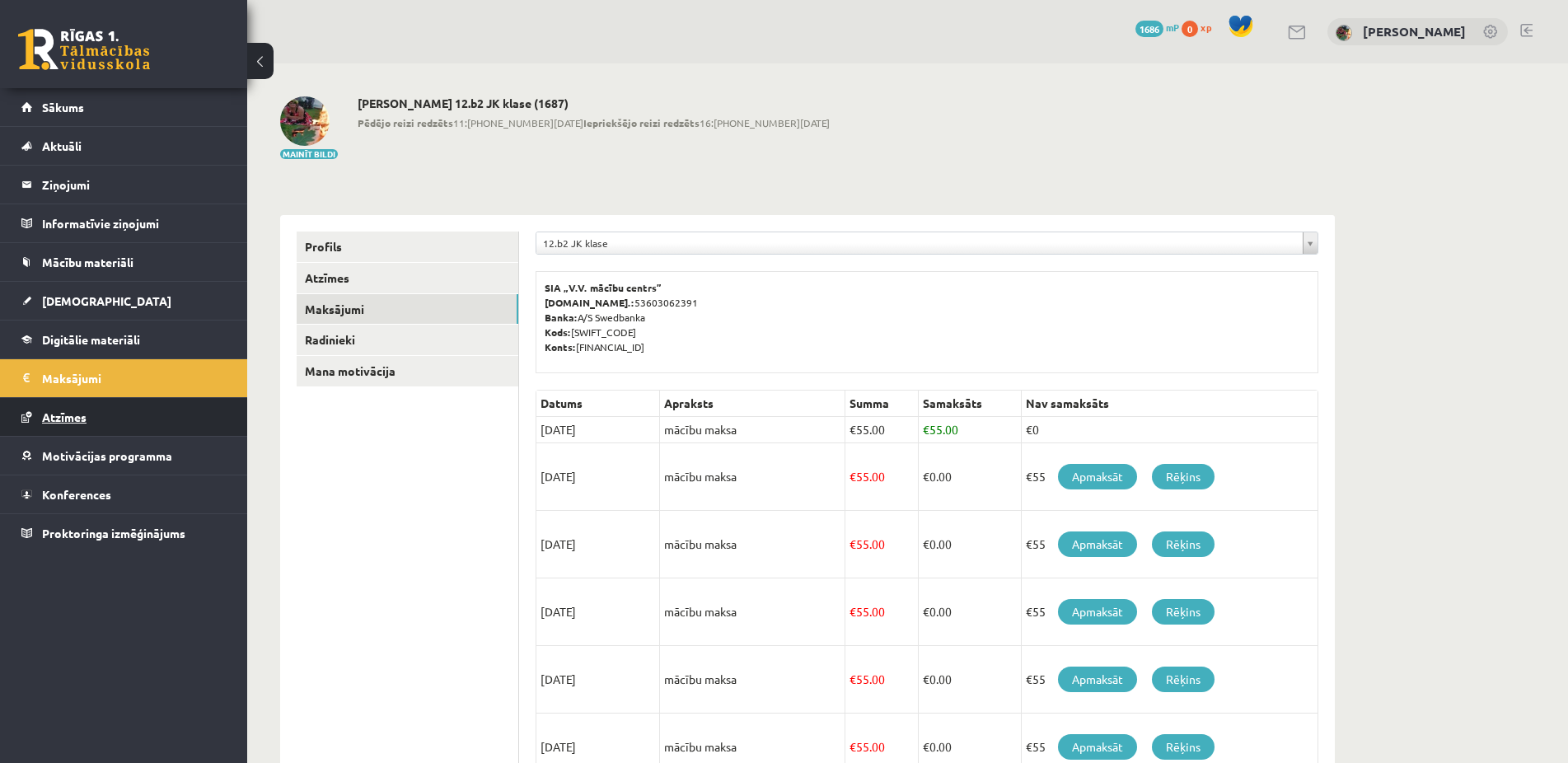
click at [71, 413] on span "Atzīmes" at bounding box center [64, 416] width 45 height 15
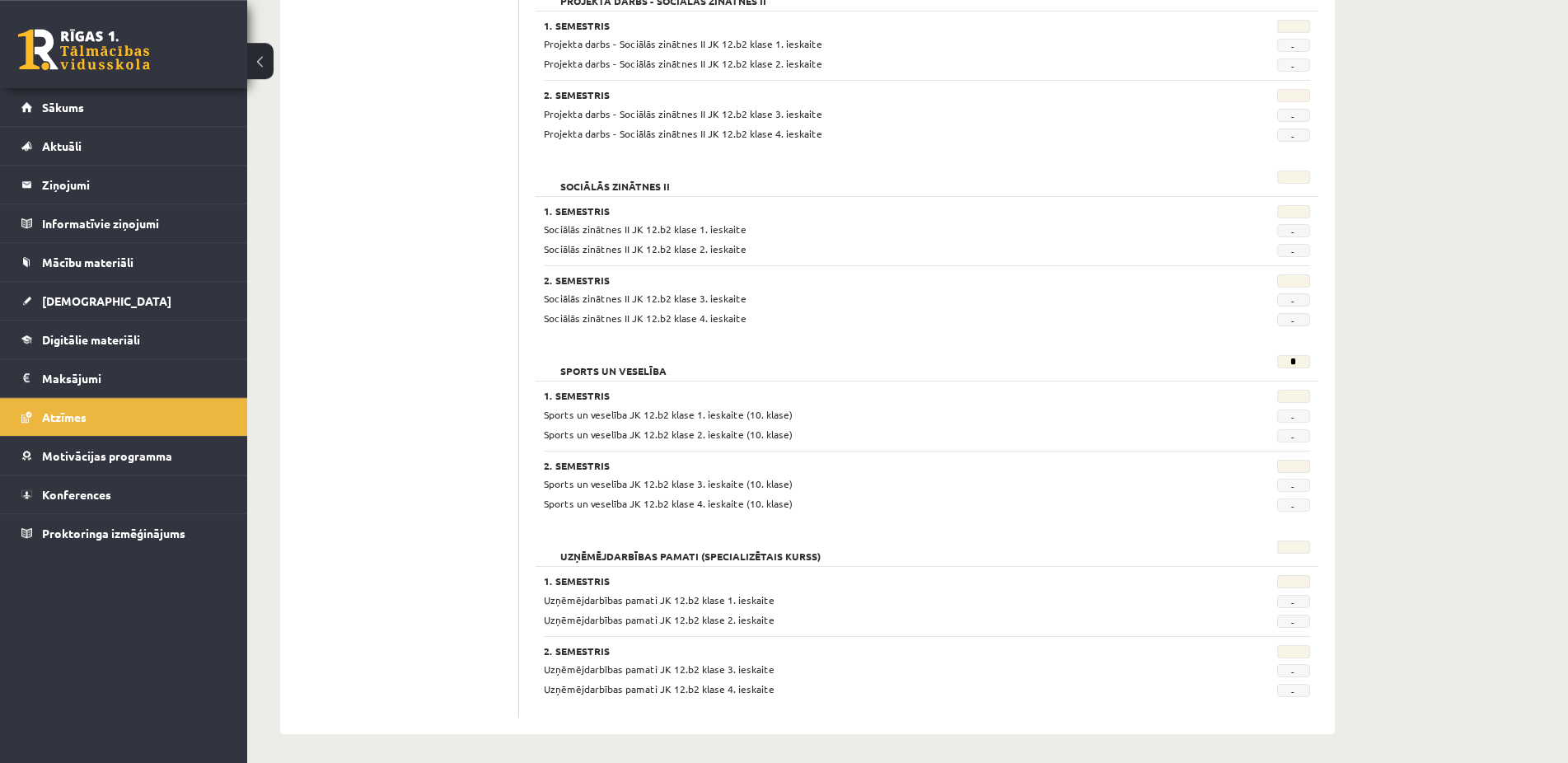
scroll to position [1216, 0]
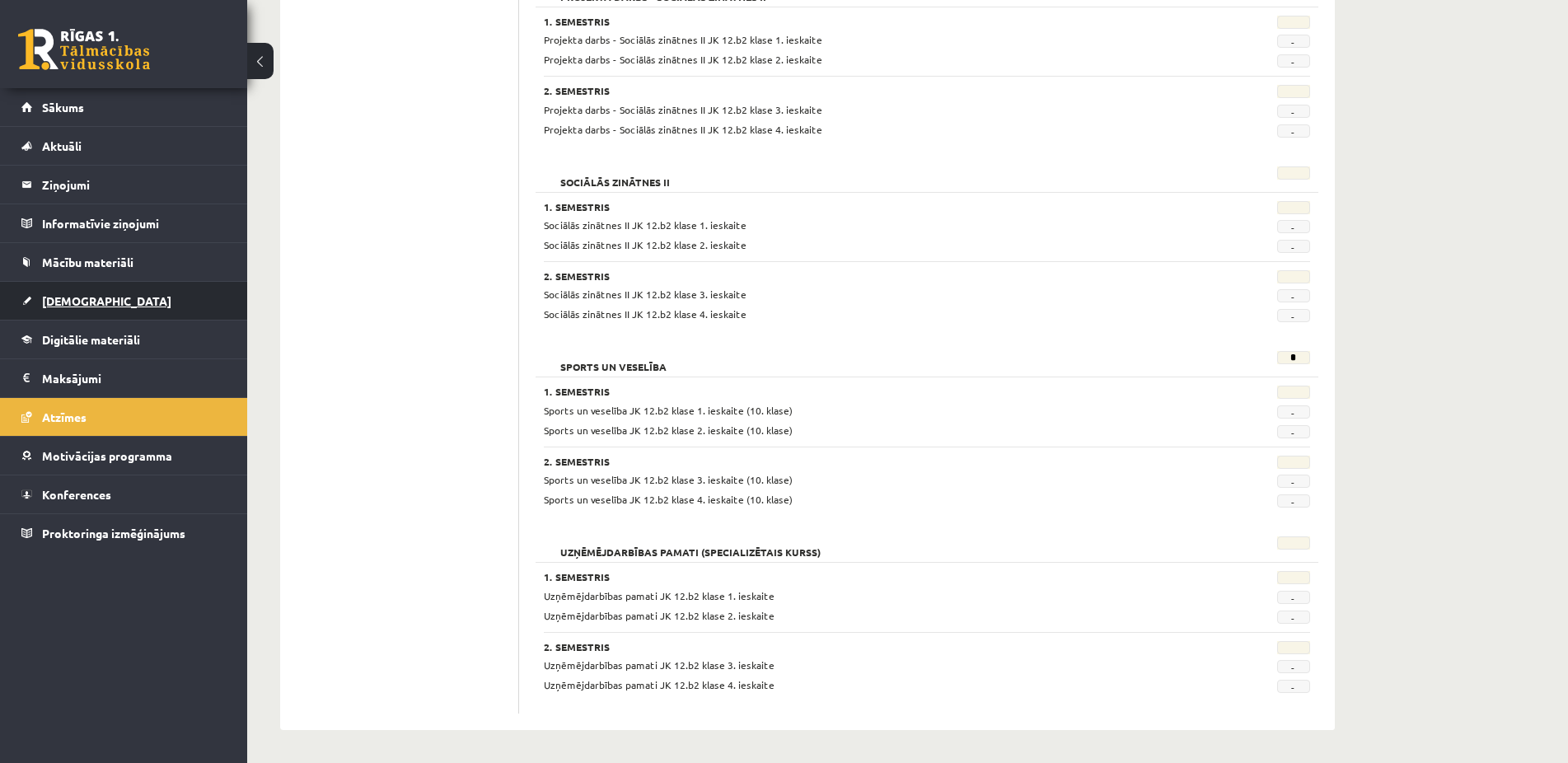
click at [56, 303] on span "[DEMOGRAPHIC_DATA]" at bounding box center [106, 301] width 130 height 15
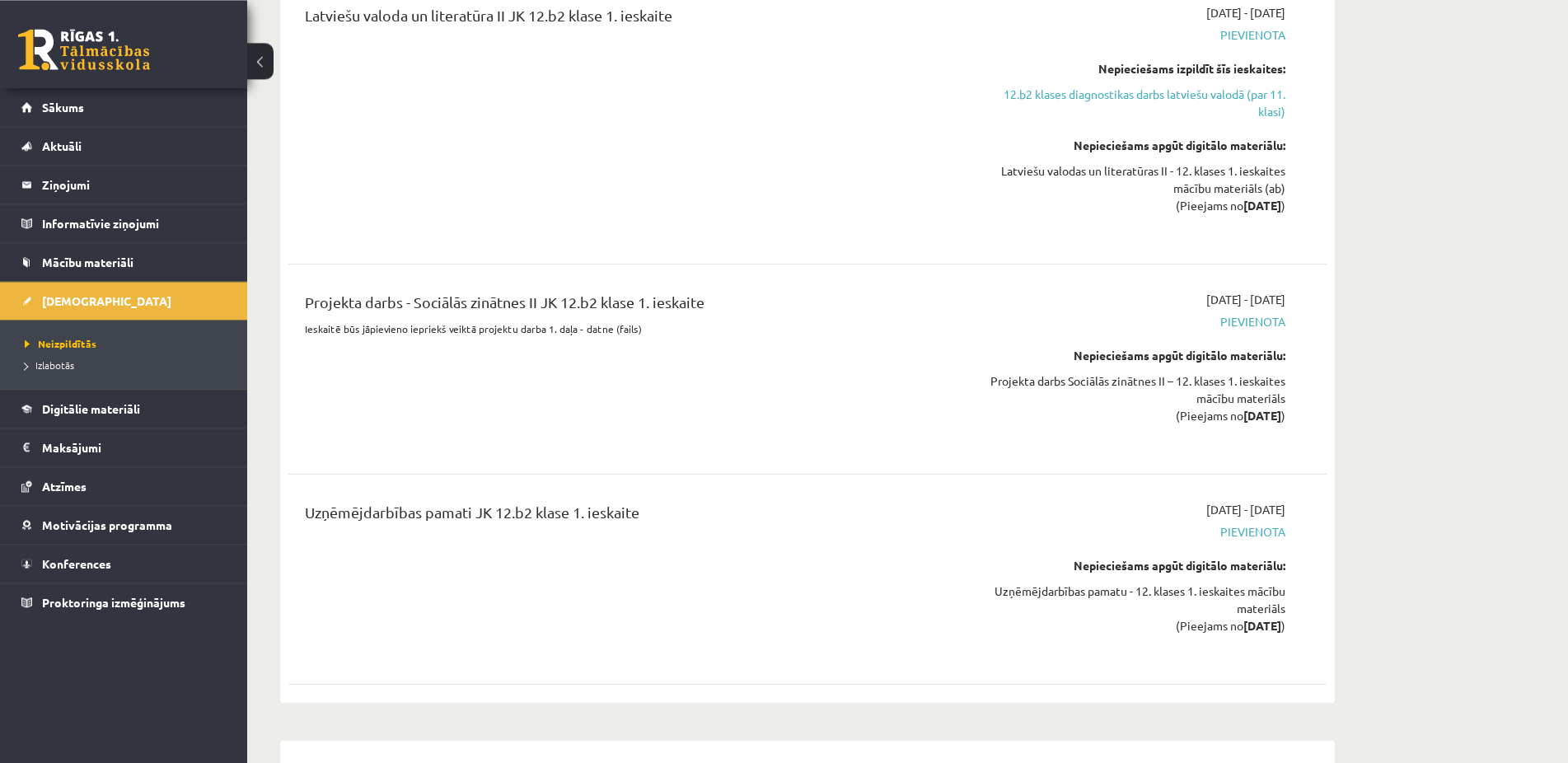
scroll to position [2352, 0]
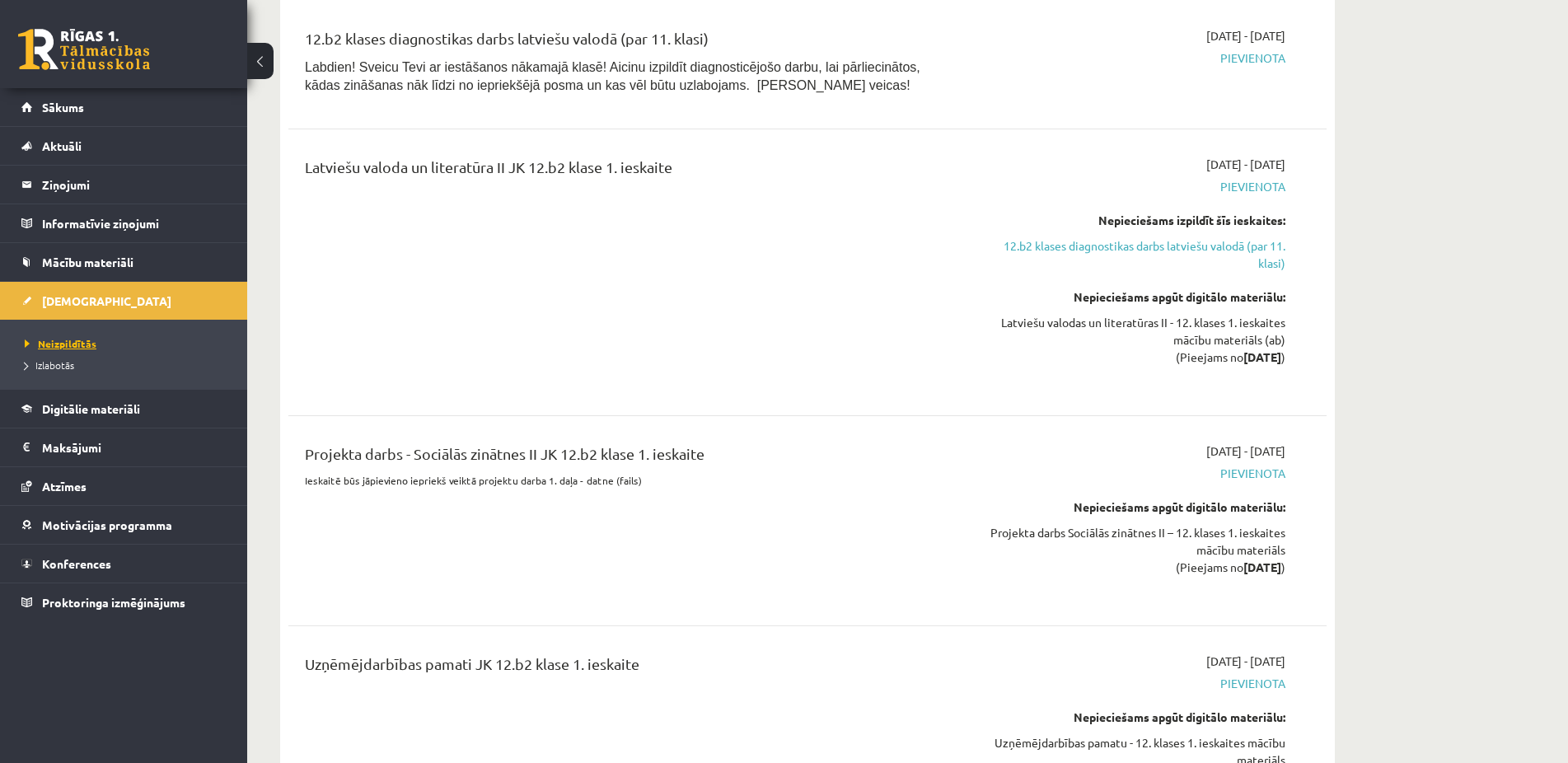
click at [61, 348] on span "Neizpildītās" at bounding box center [61, 344] width 72 height 13
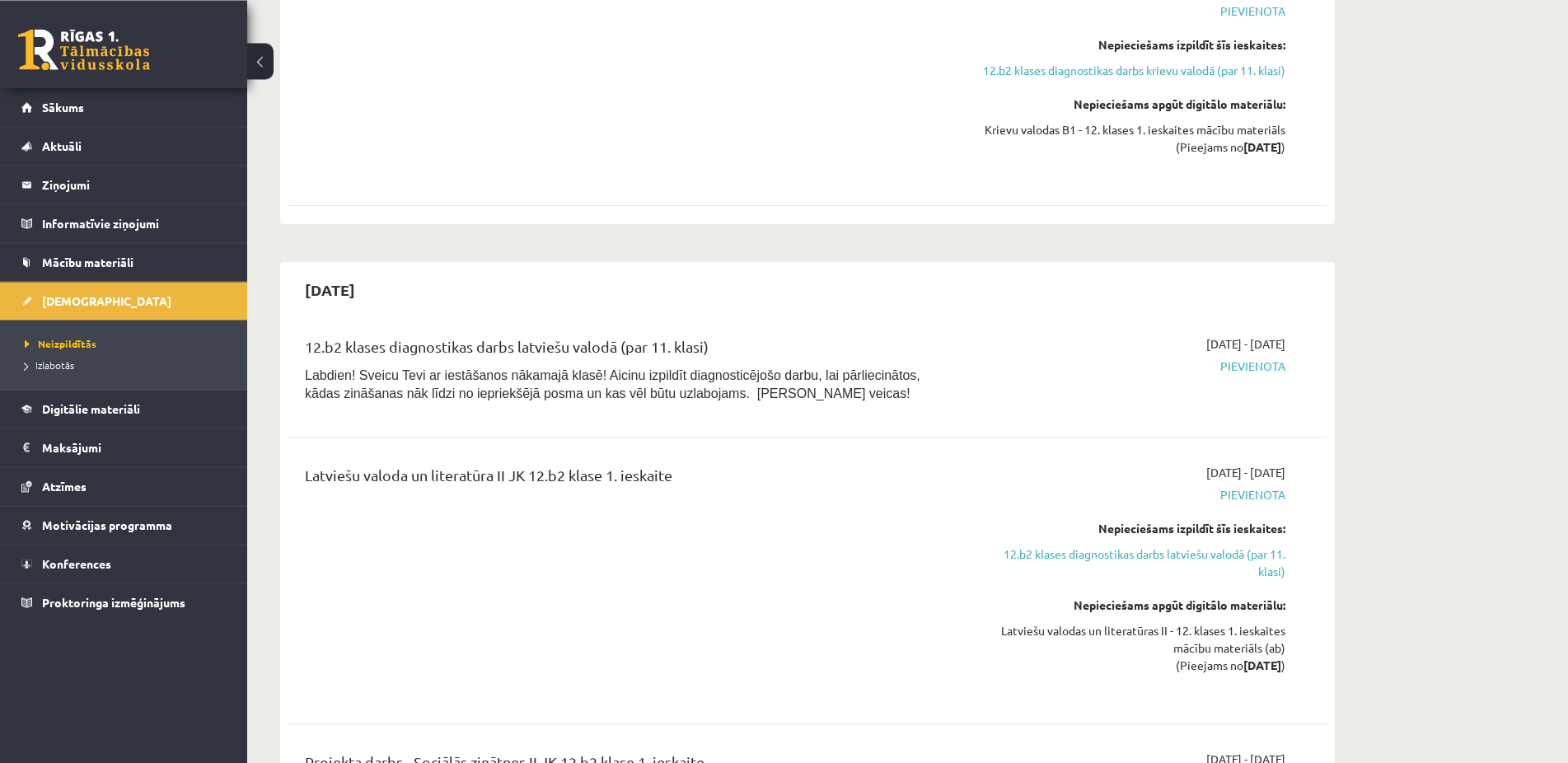
scroll to position [2017, 0]
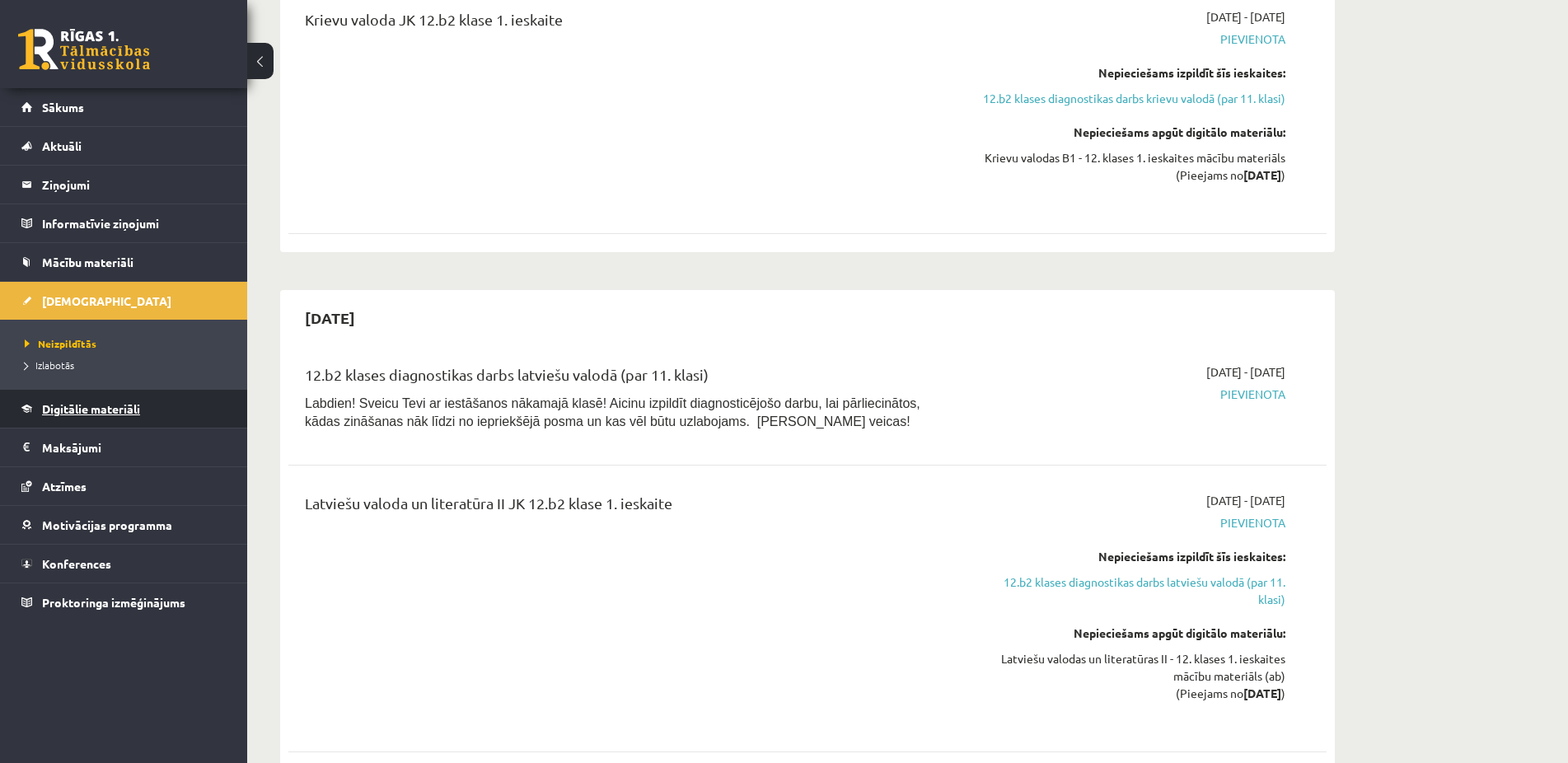
click at [83, 410] on span "Digitālie materiāli" at bounding box center [90, 409] width 98 height 15
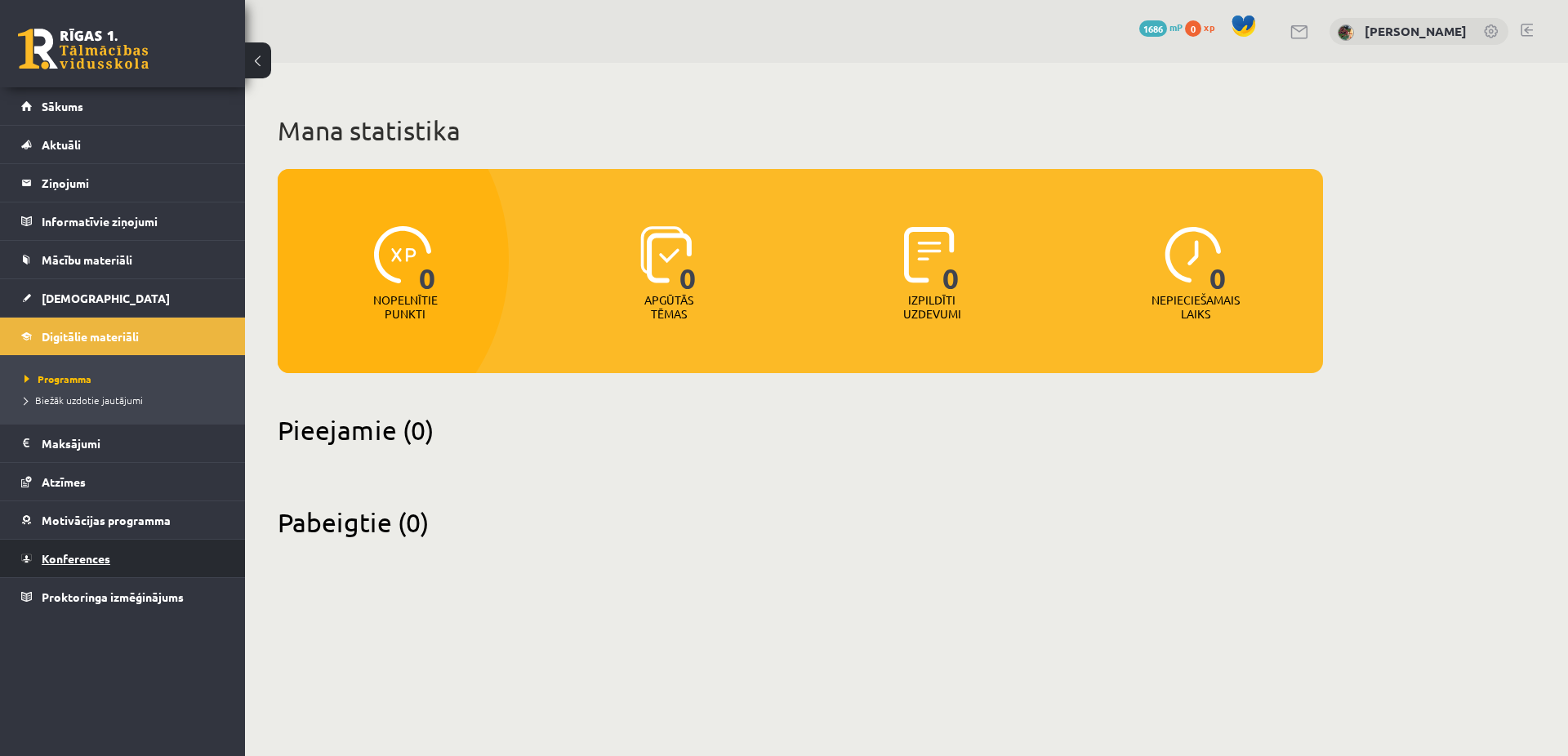
click at [88, 554] on span "Konferences" at bounding box center [76, 558] width 68 height 15
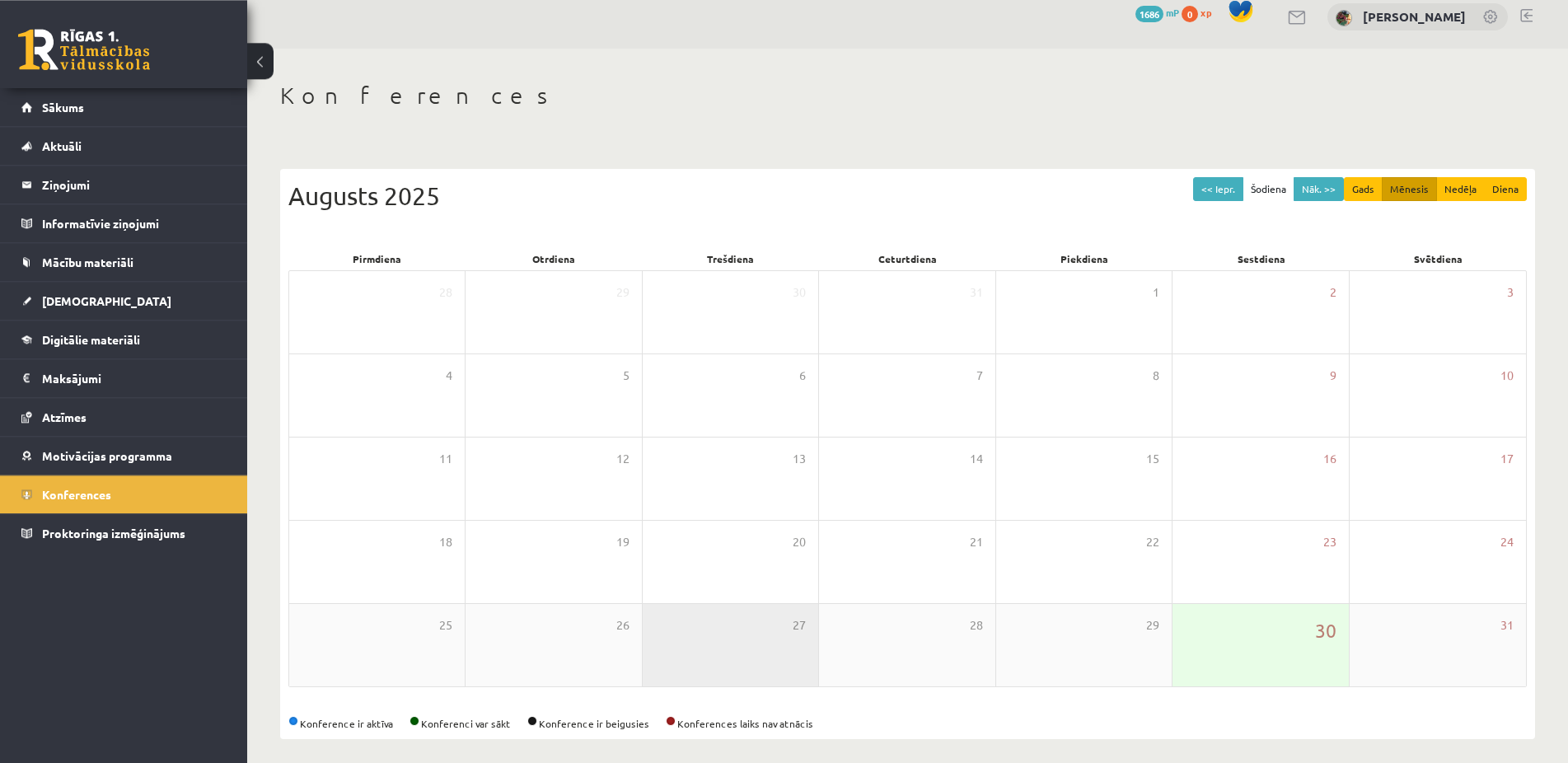
scroll to position [24, 0]
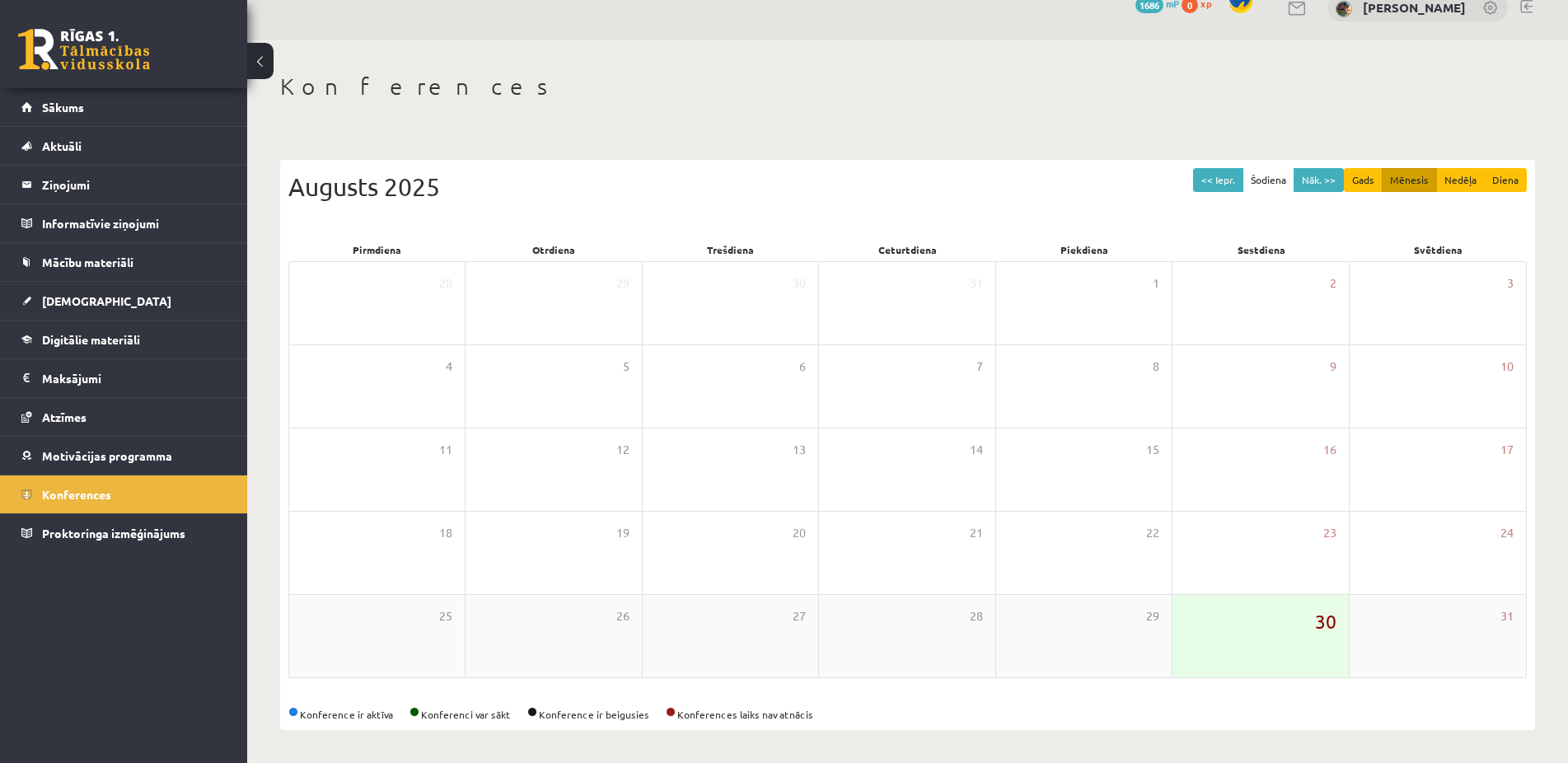
click at [1316, 631] on span "30" at bounding box center [1325, 621] width 21 height 28
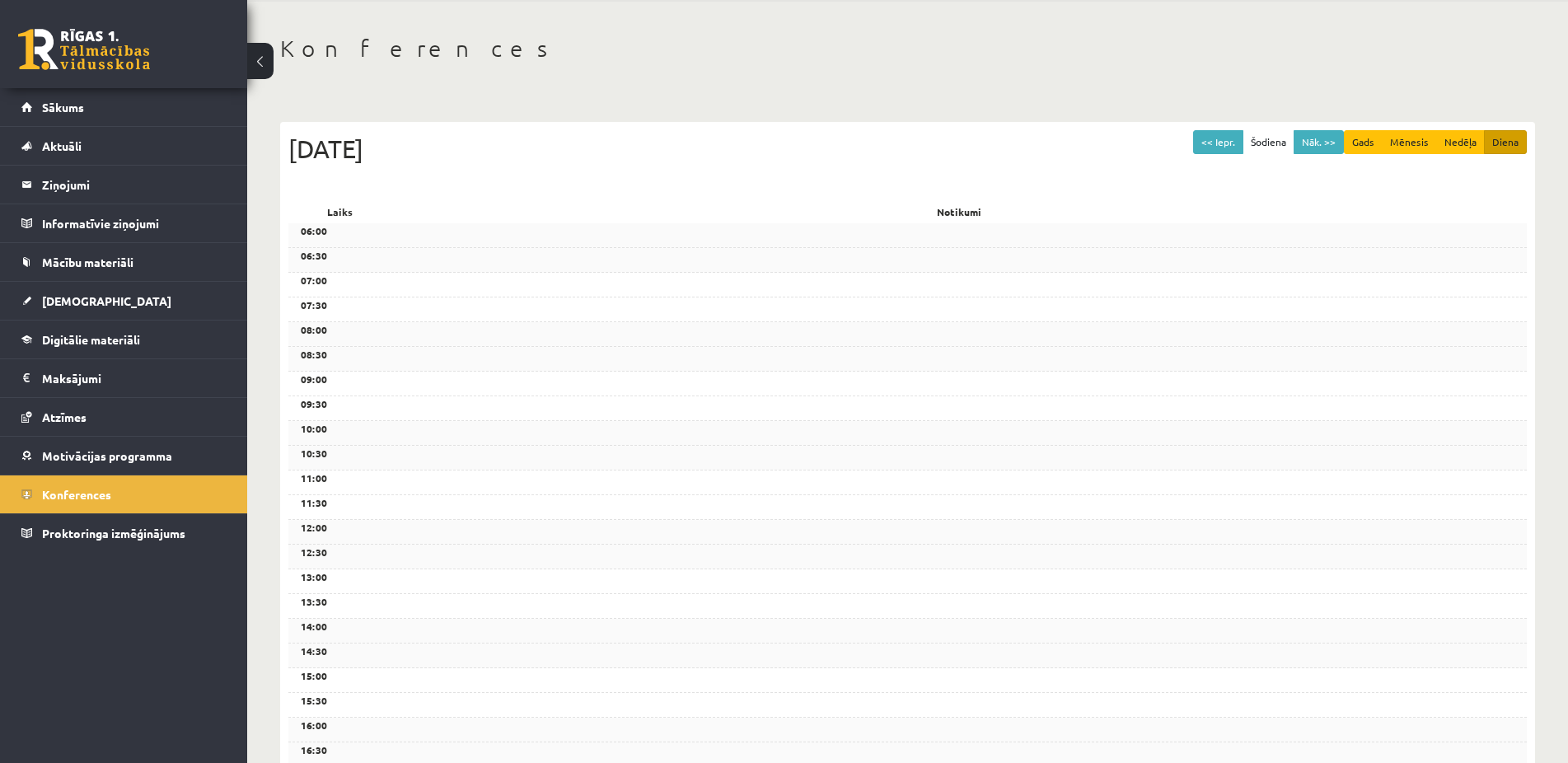
scroll to position [0, 0]
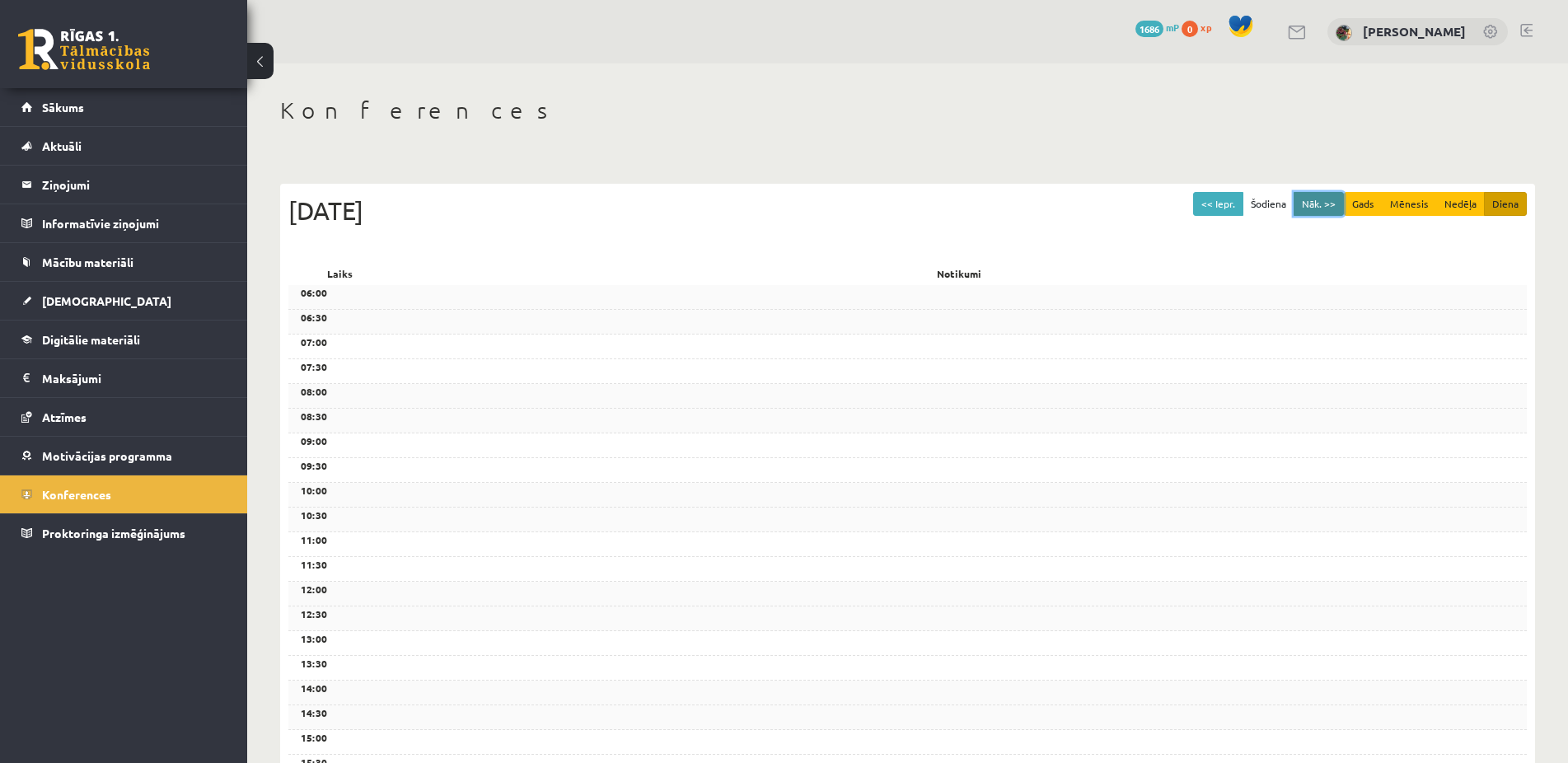
click at [1317, 198] on button "Nāk. >>" at bounding box center [1318, 204] width 50 height 24
click at [1403, 203] on button "Mēnesis" at bounding box center [1409, 204] width 55 height 24
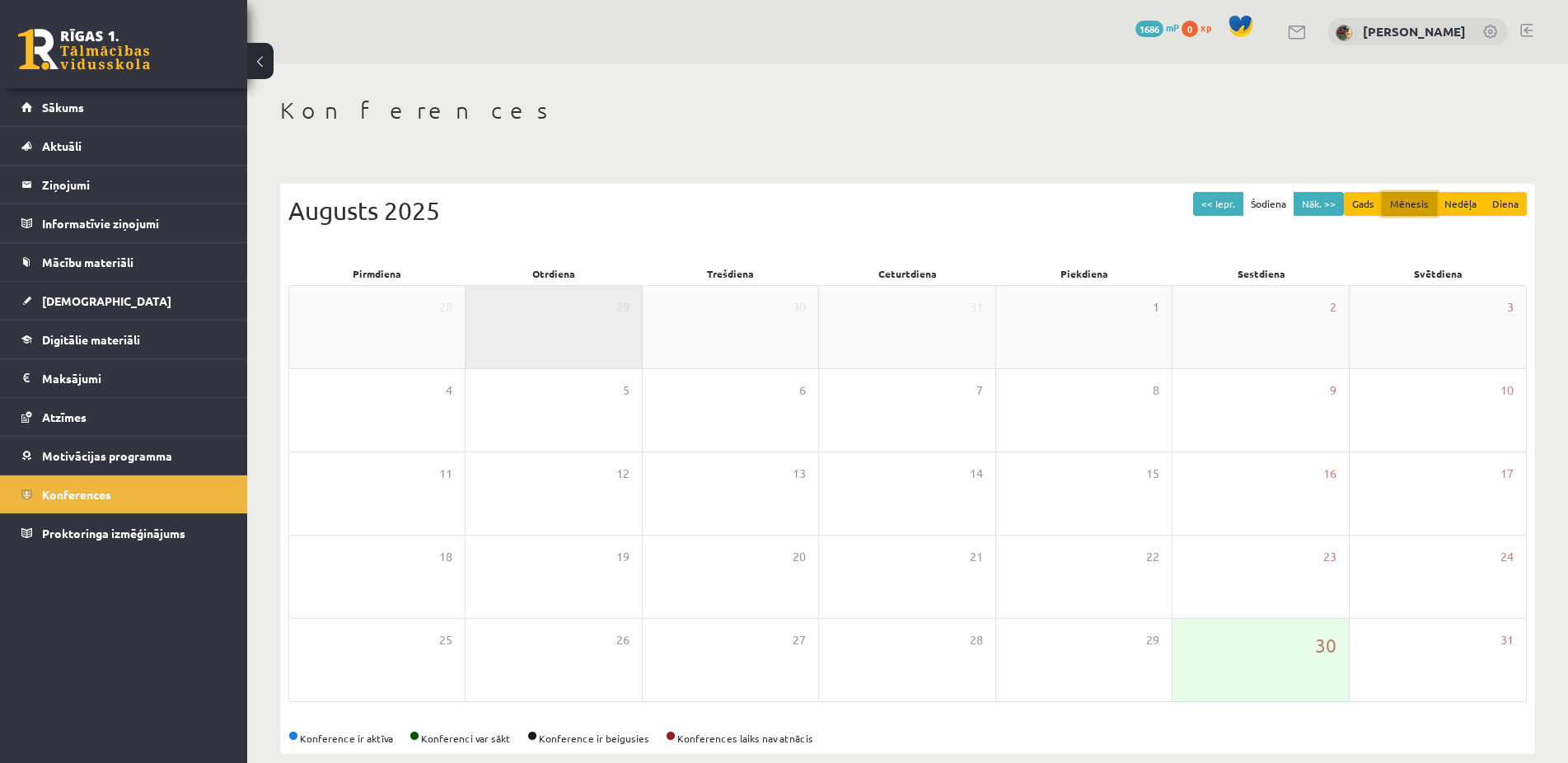
scroll to position [24, 0]
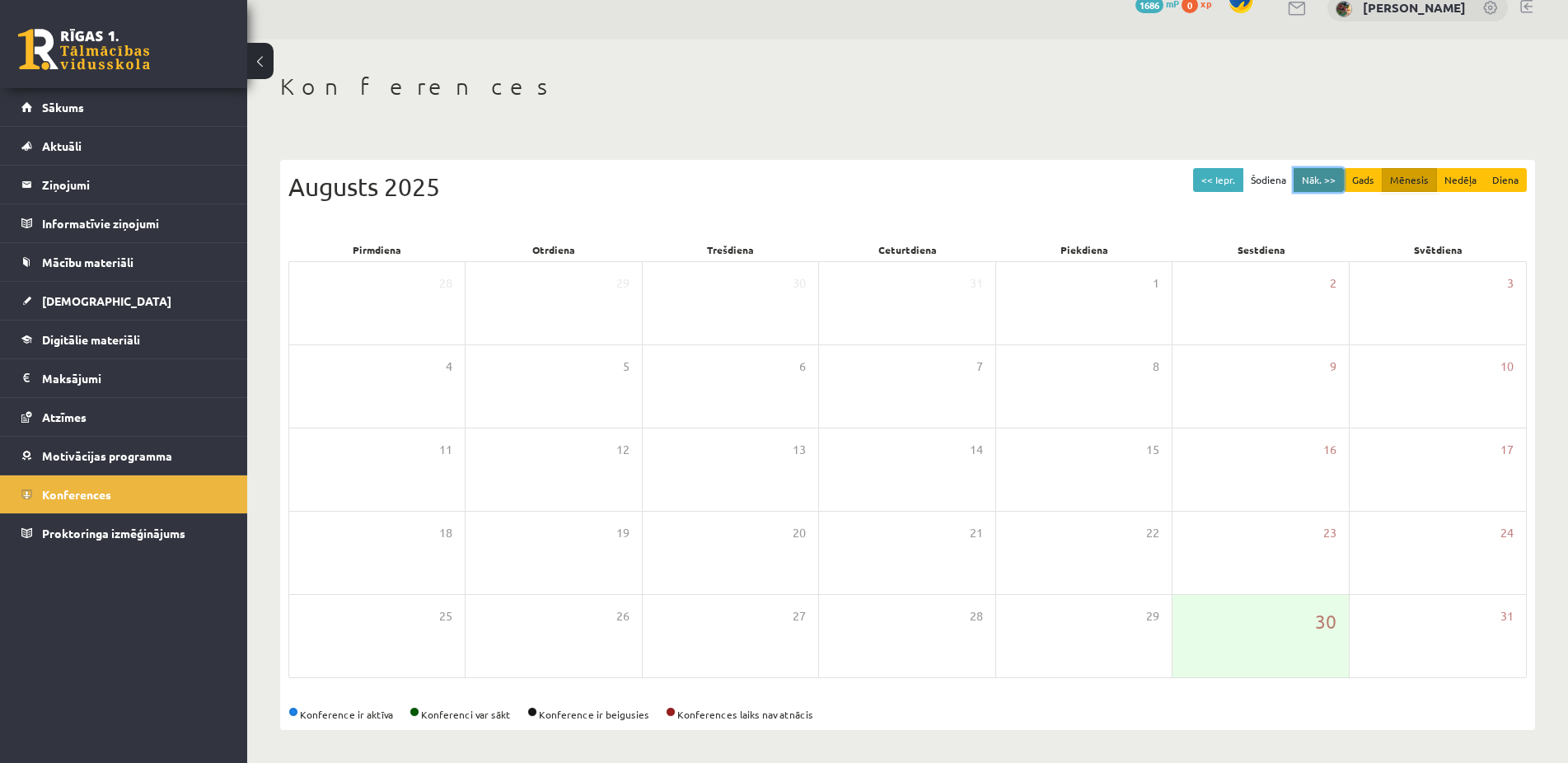
click at [1310, 179] on button "Nāk. >>" at bounding box center [1318, 180] width 50 height 24
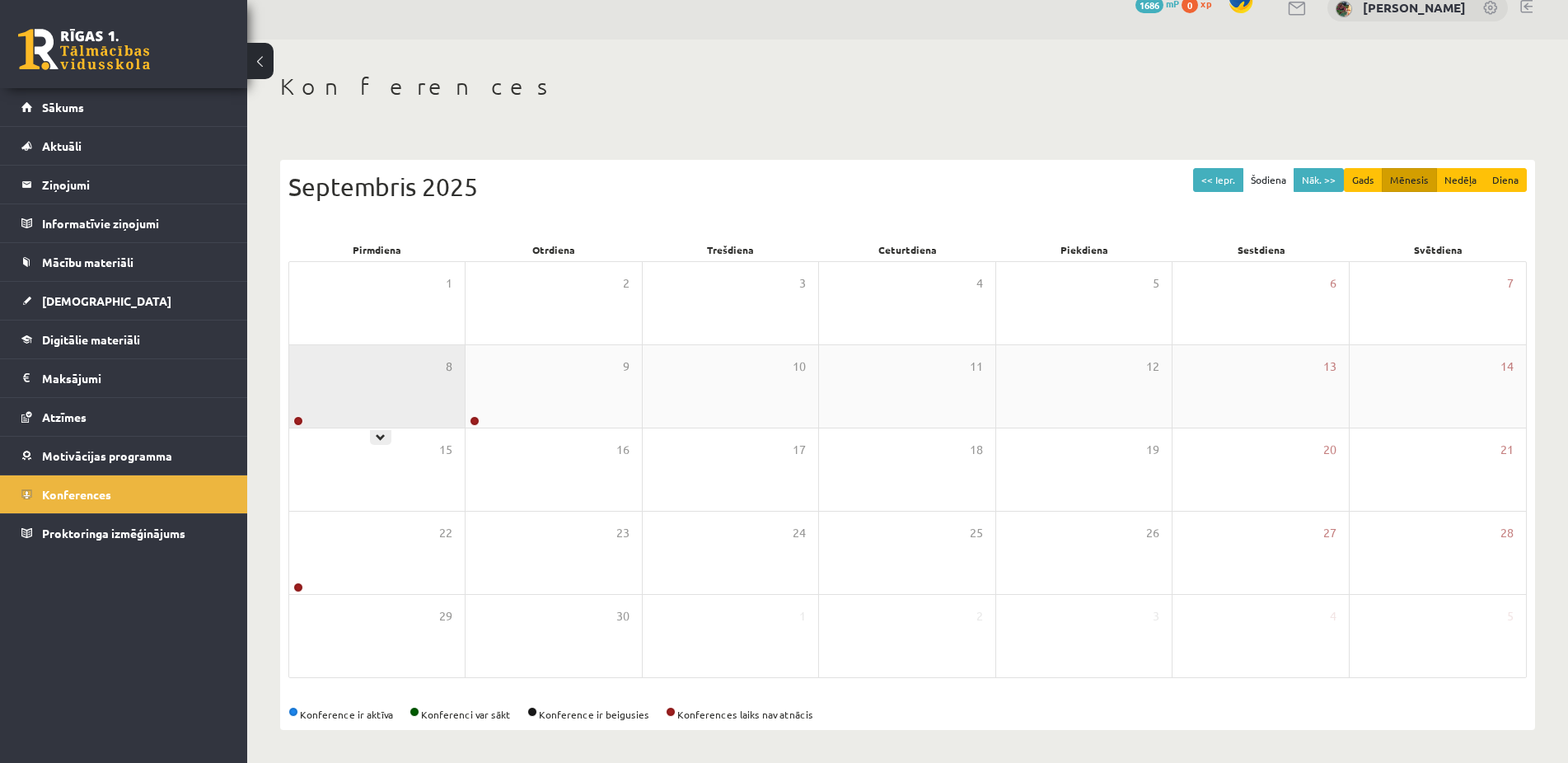
click at [310, 413] on div "8" at bounding box center [376, 386] width 175 height 82
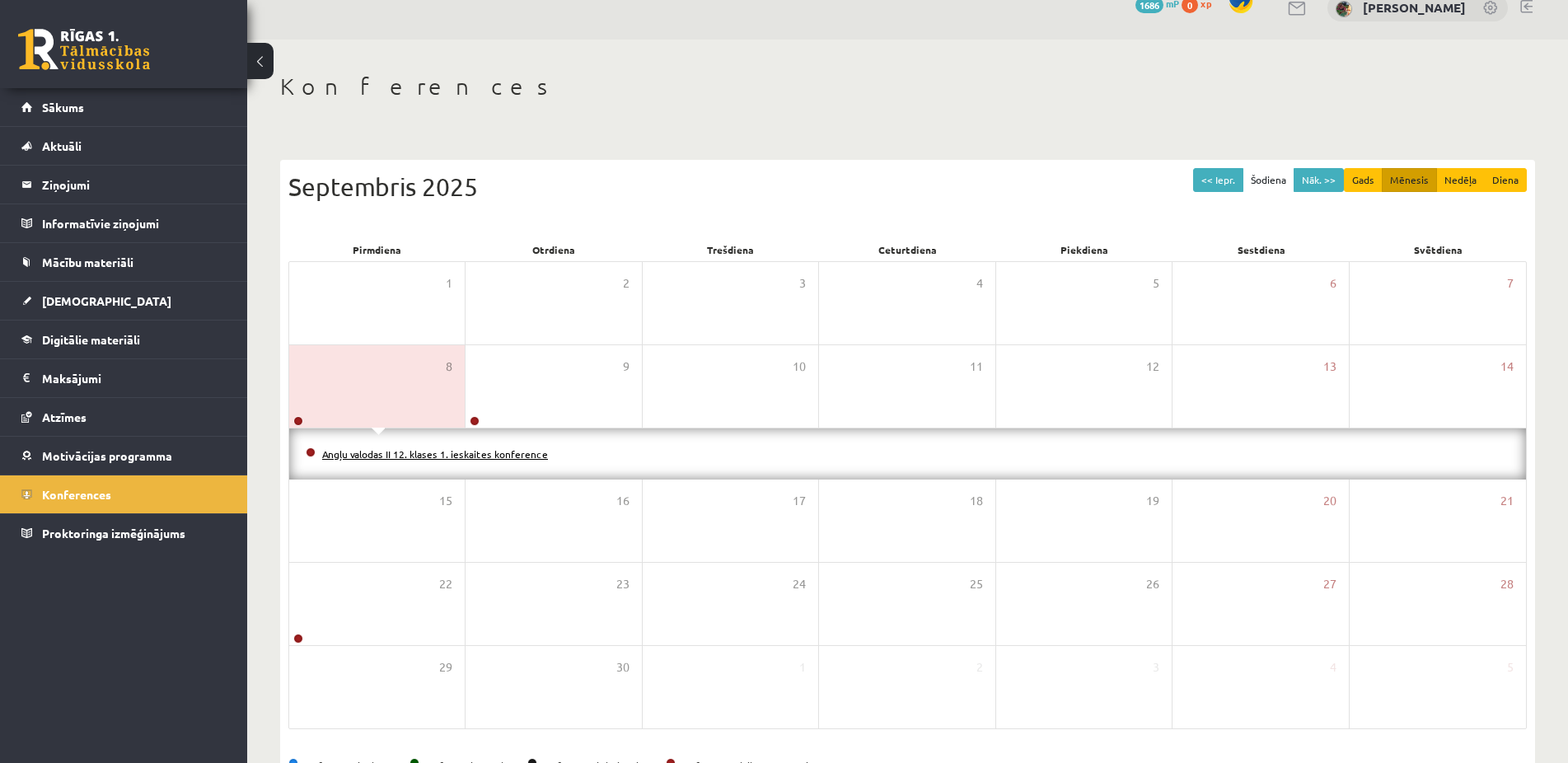
click at [385, 456] on link "Angļu valodas II 12. klases 1. ieskaites konference" at bounding box center [435, 454] width 225 height 13
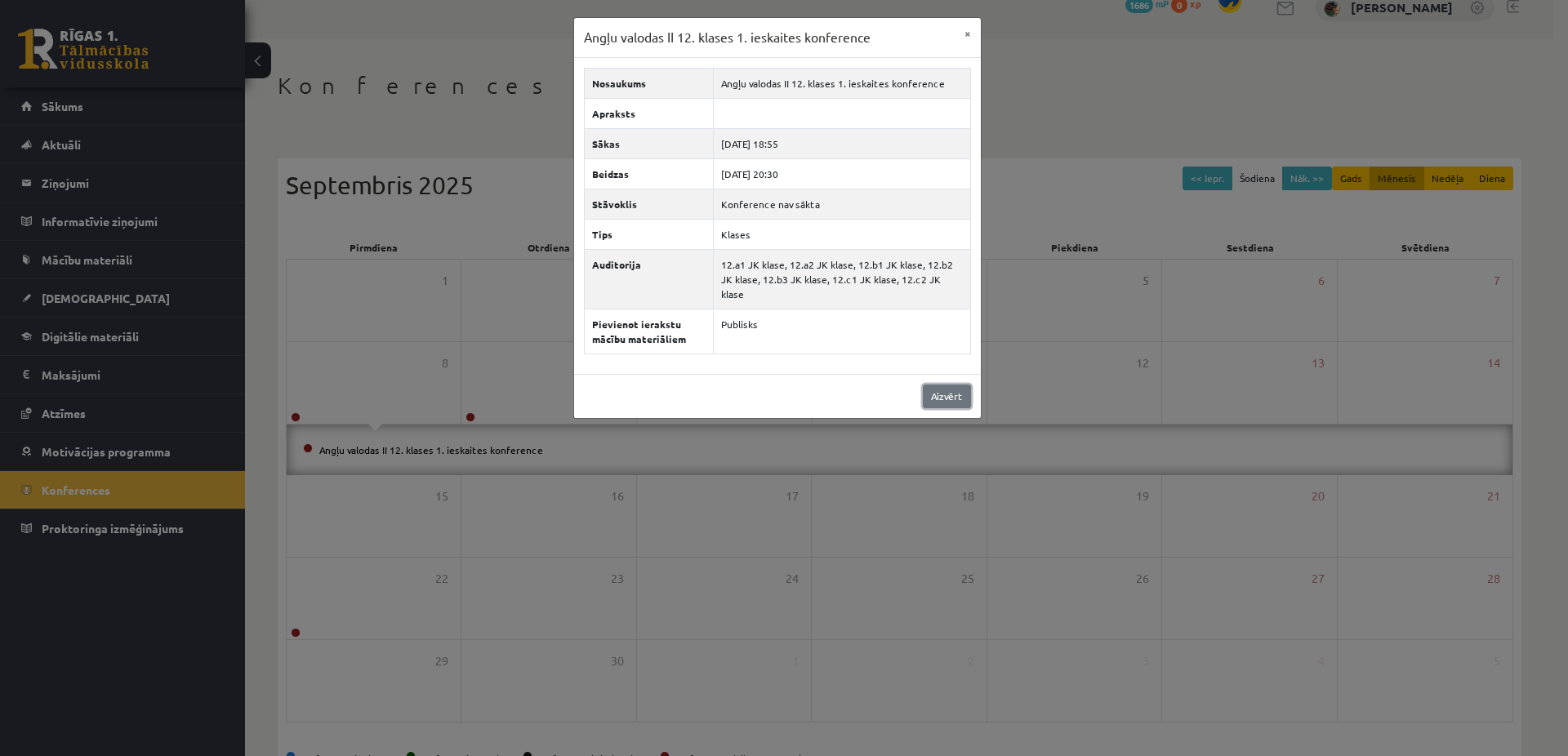
click at [951, 384] on link "Aizvērt" at bounding box center [947, 396] width 48 height 24
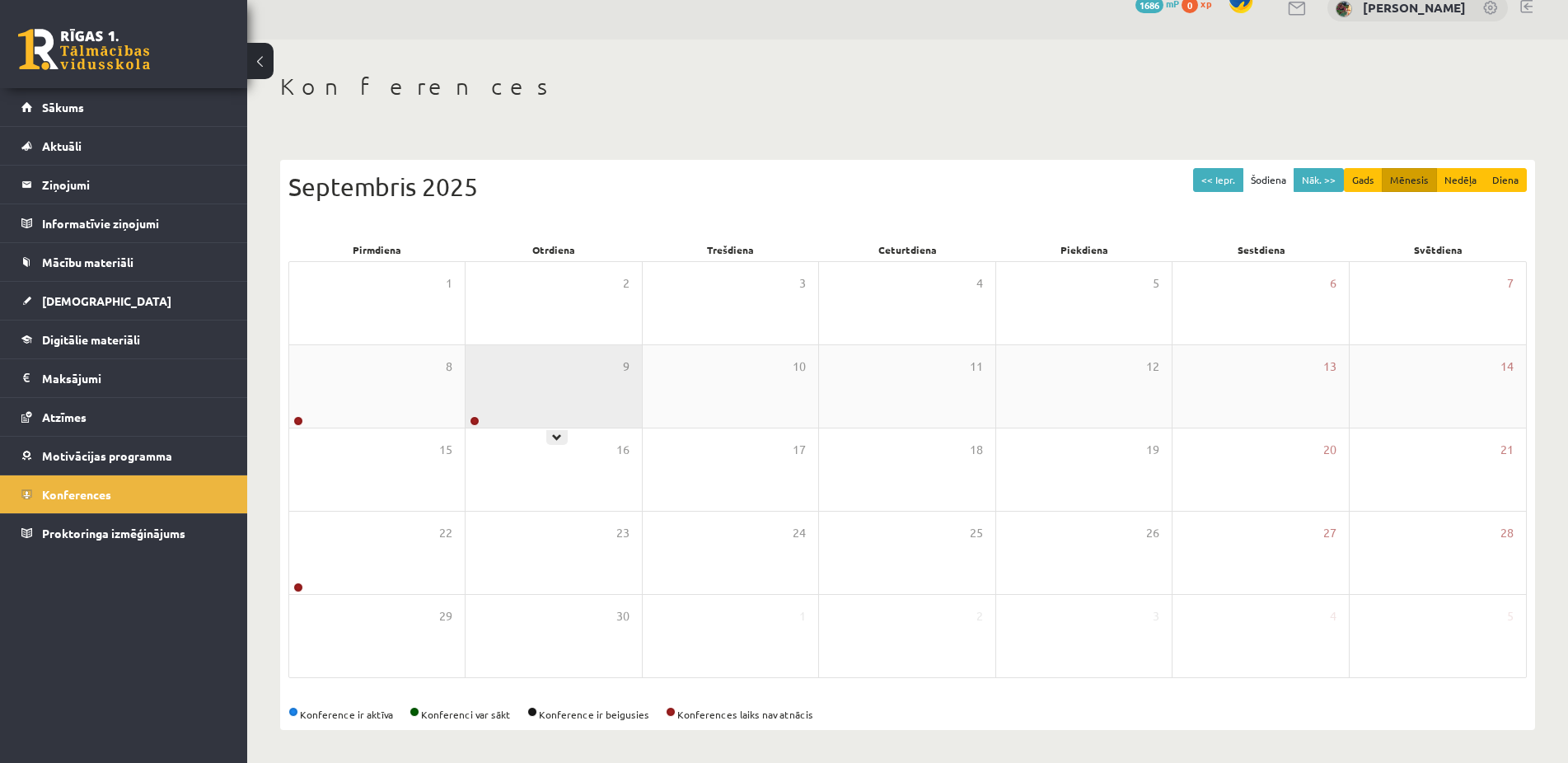
click at [544, 407] on div "9" at bounding box center [553, 386] width 175 height 82
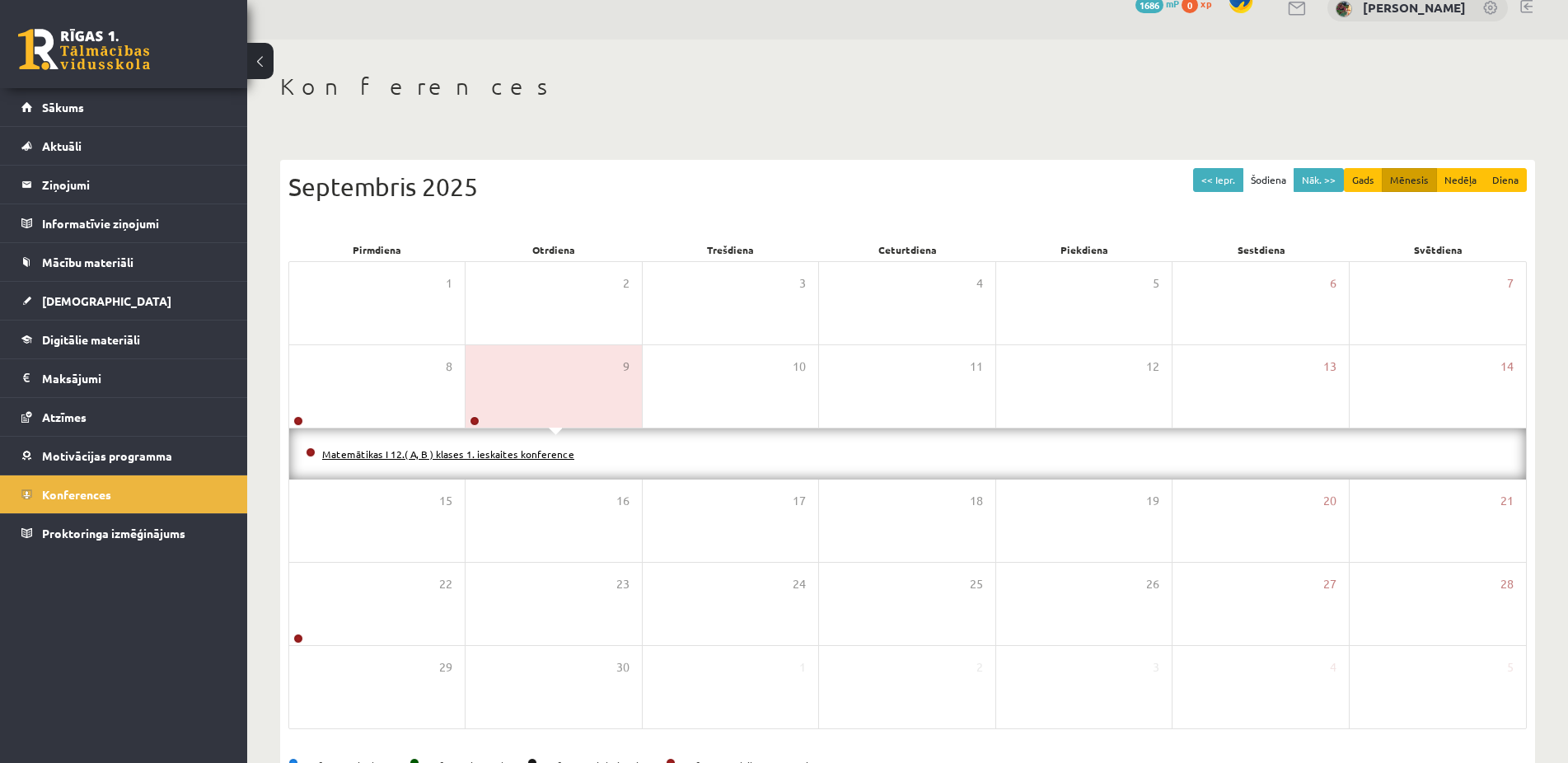
click at [527, 454] on link "Matemātikas I 12.( A, B ) klases 1. ieskaites konference" at bounding box center [448, 454] width 252 height 13
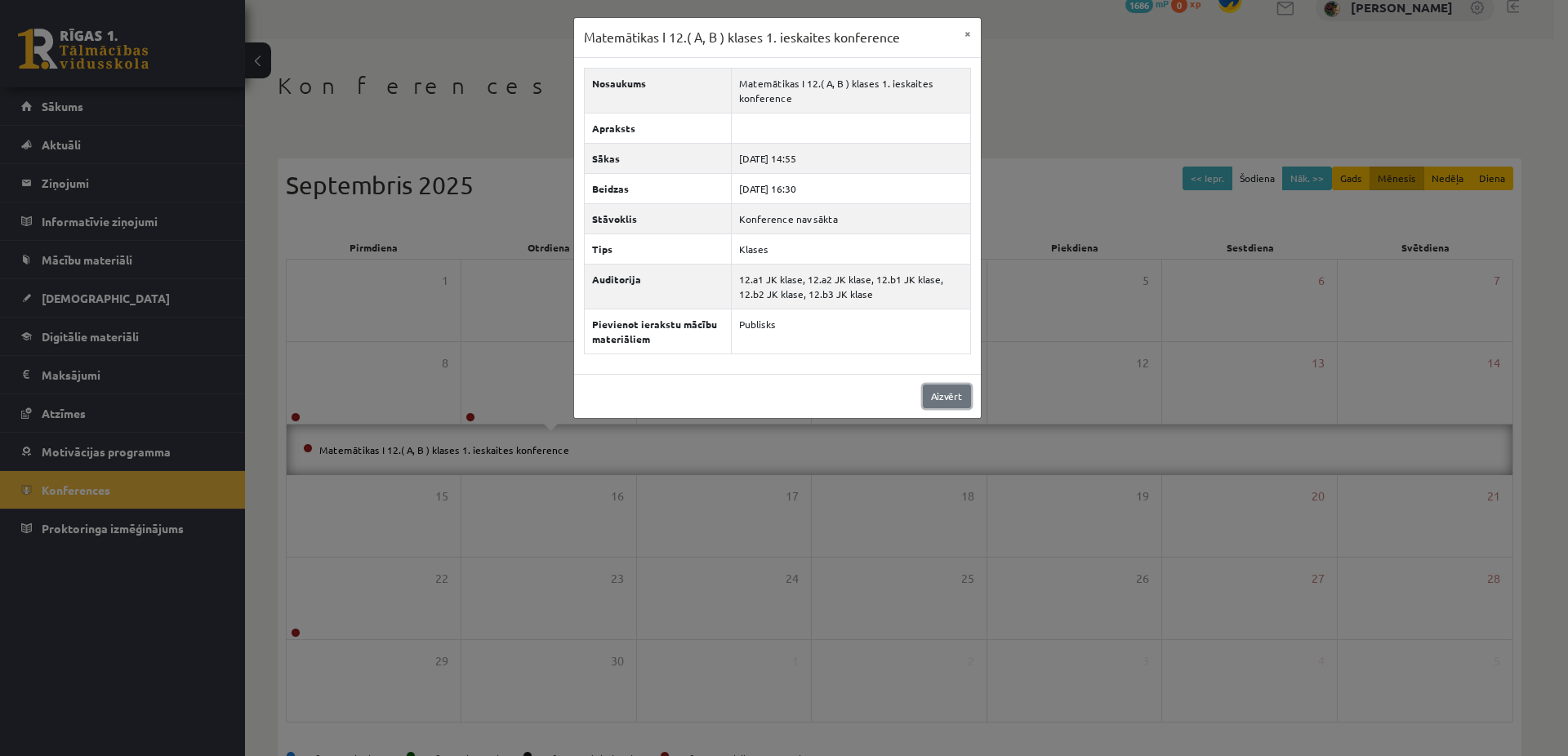
click at [954, 405] on link "Aizvērt" at bounding box center [947, 396] width 48 height 24
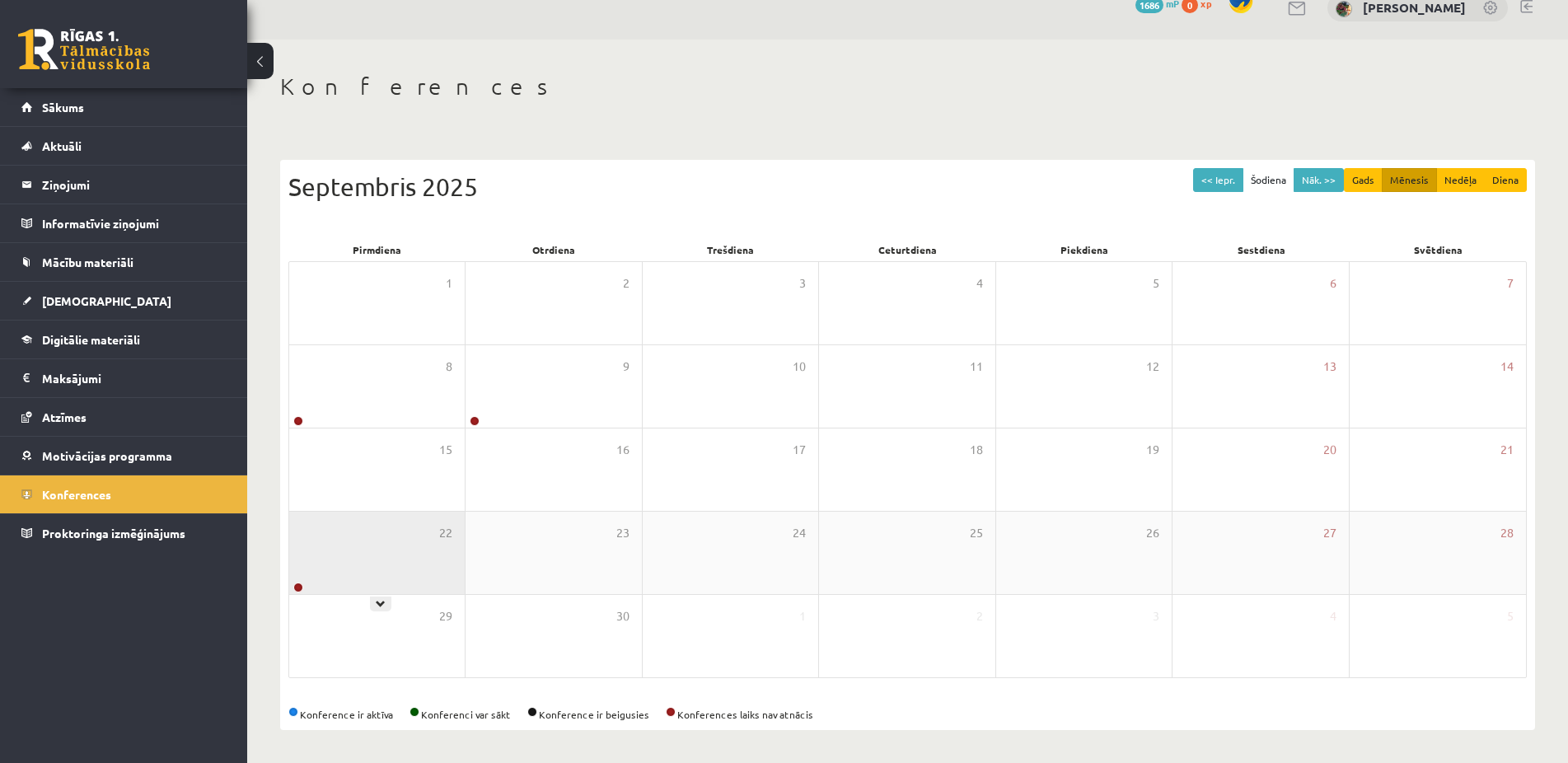
click at [320, 573] on div "22" at bounding box center [376, 552] width 175 height 82
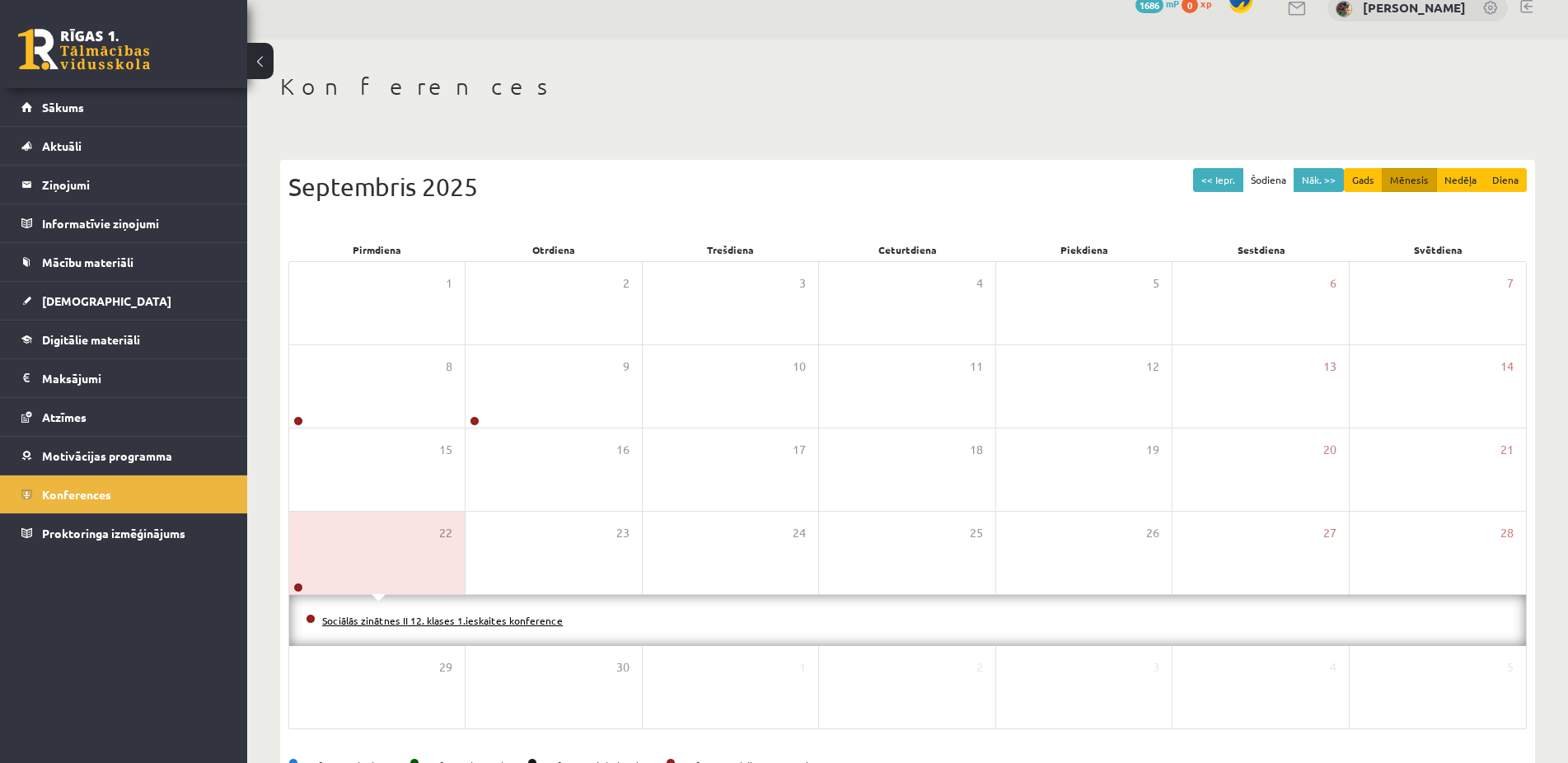
click at [412, 620] on link "Sociālās zinātnes II 12. klases 1.ieskaites konference" at bounding box center [443, 620] width 240 height 13
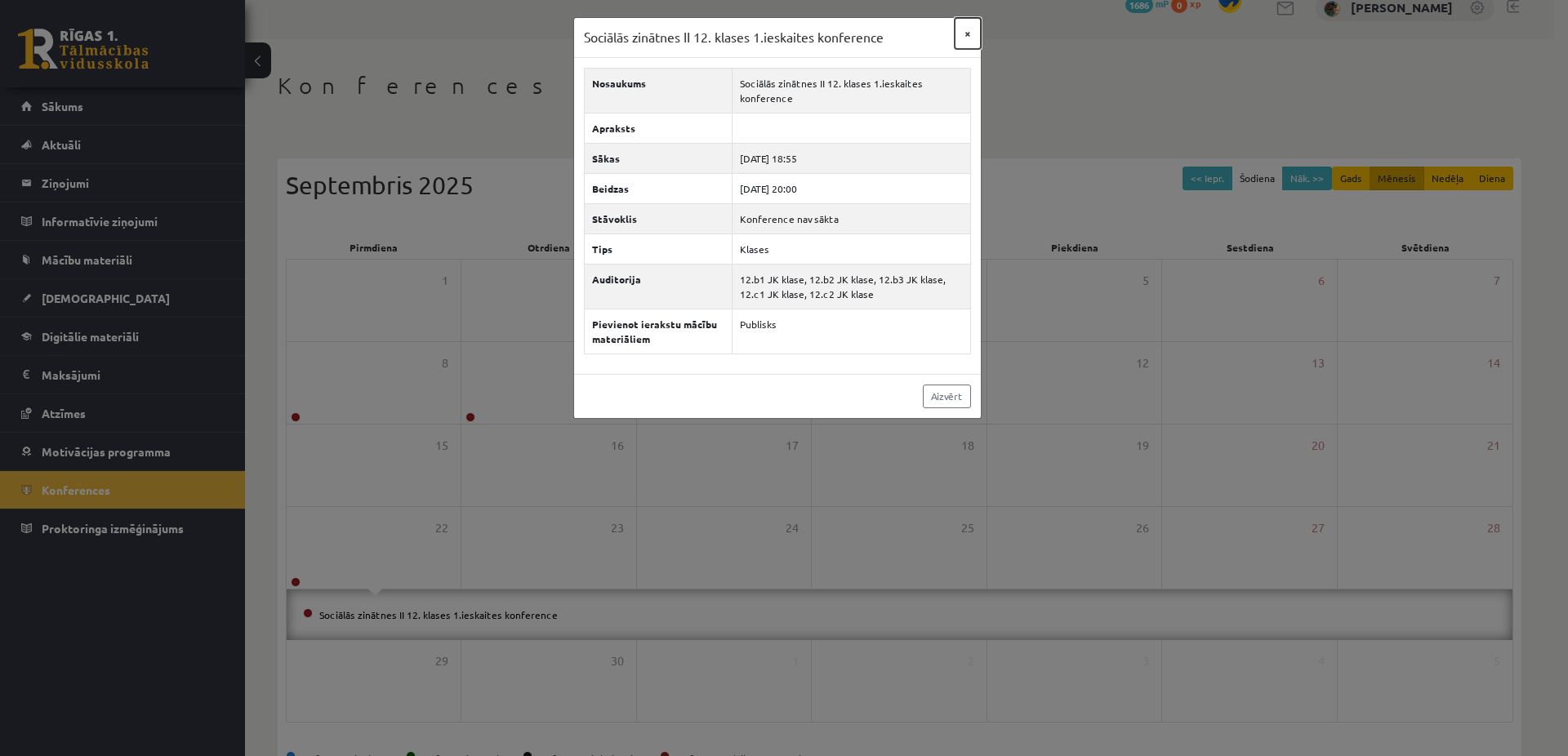
click at [968, 31] on button "×" at bounding box center [968, 33] width 26 height 31
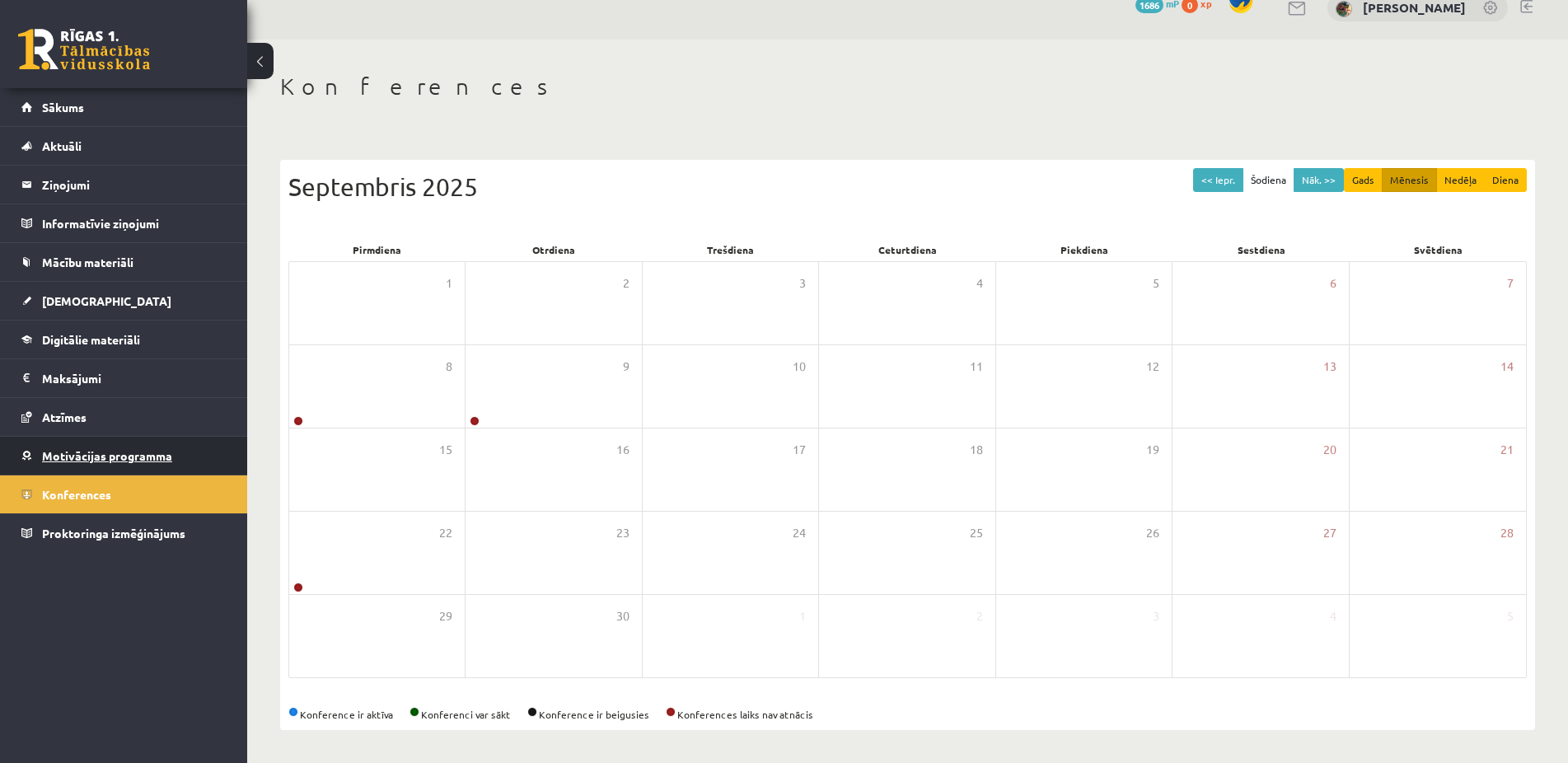
click at [98, 449] on span "Motivācijas programma" at bounding box center [107, 456] width 130 height 15
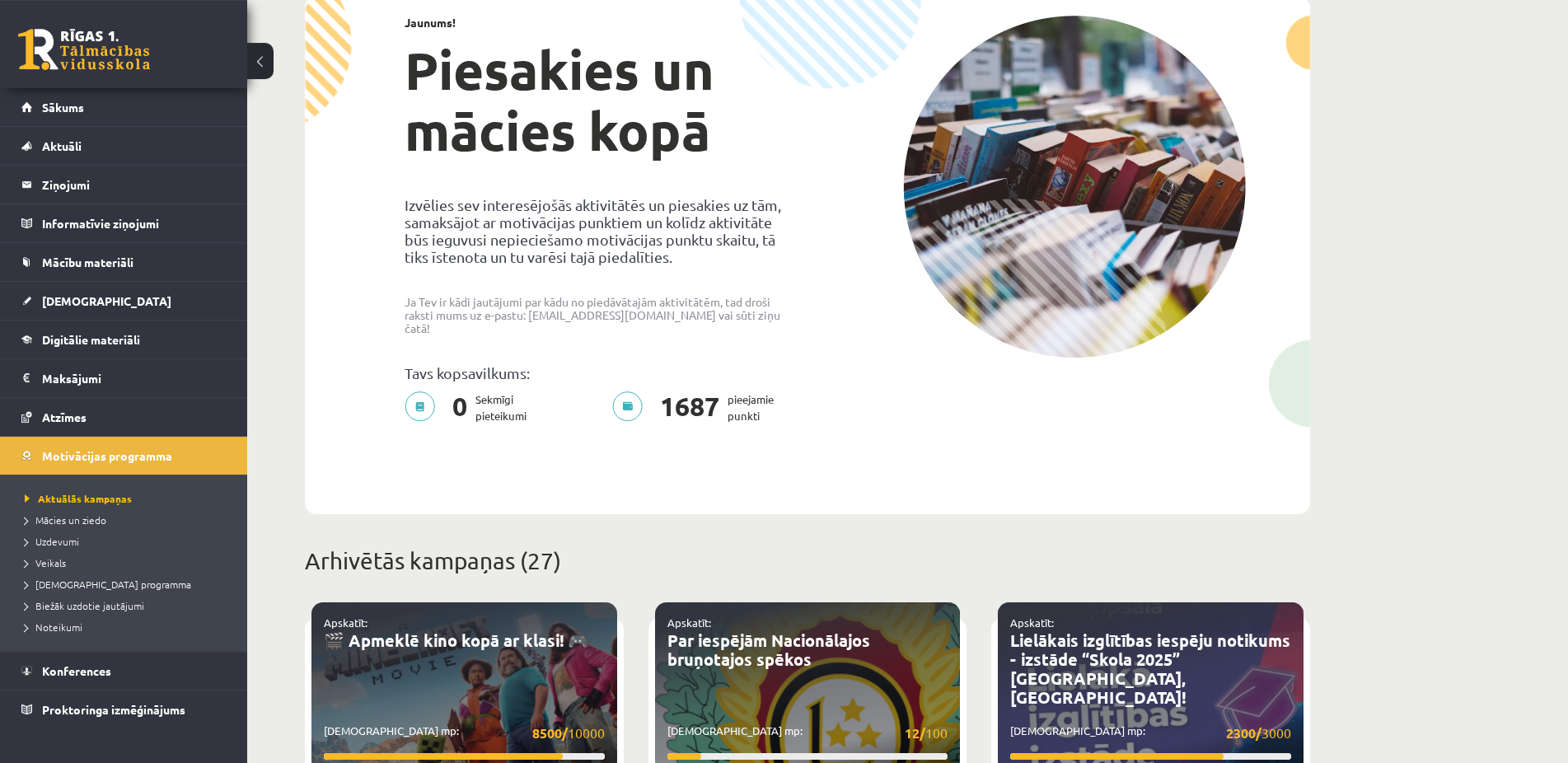
scroll to position [24, 0]
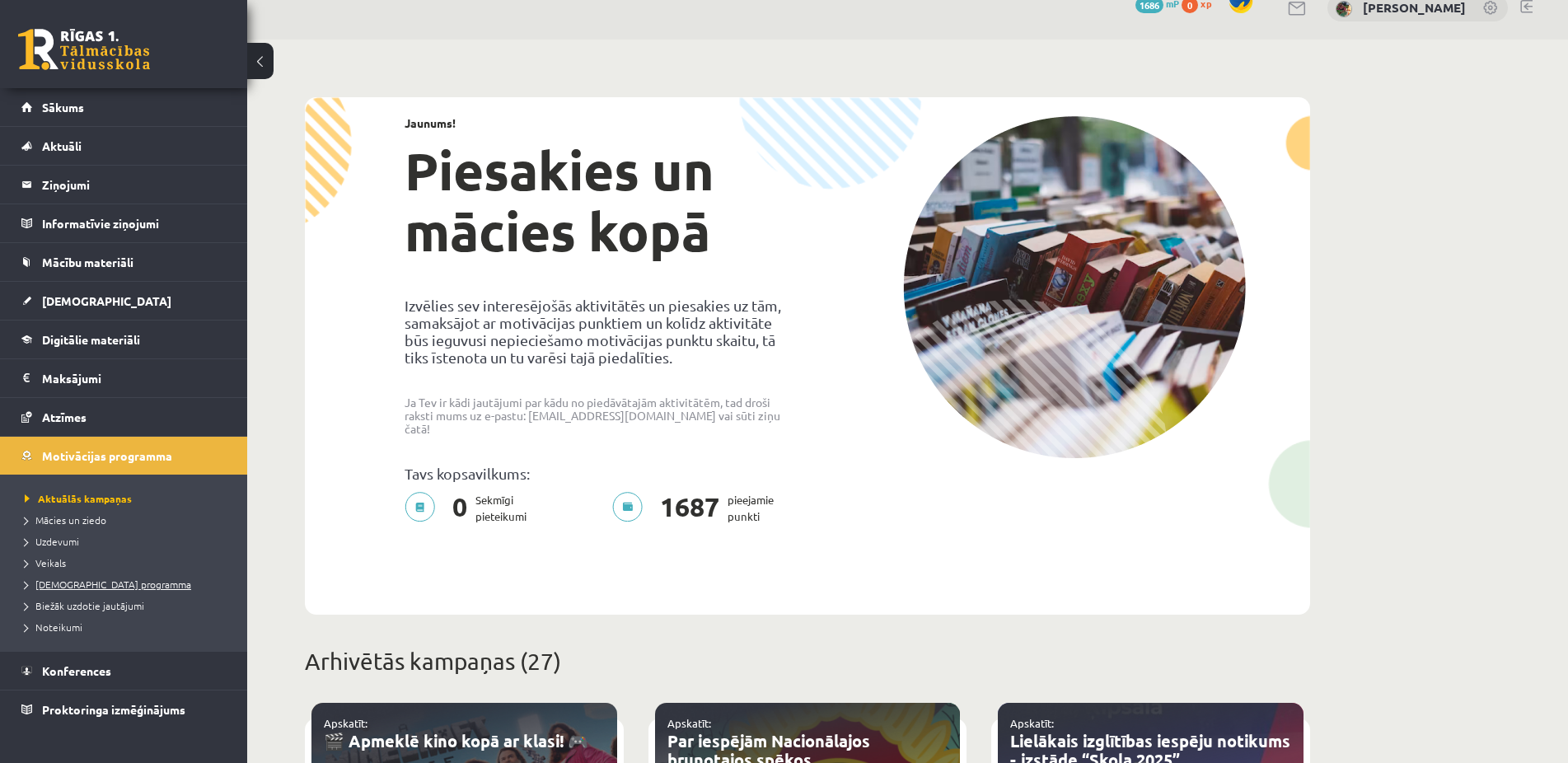
click at [57, 586] on span "[DEMOGRAPHIC_DATA] programma" at bounding box center [108, 584] width 167 height 13
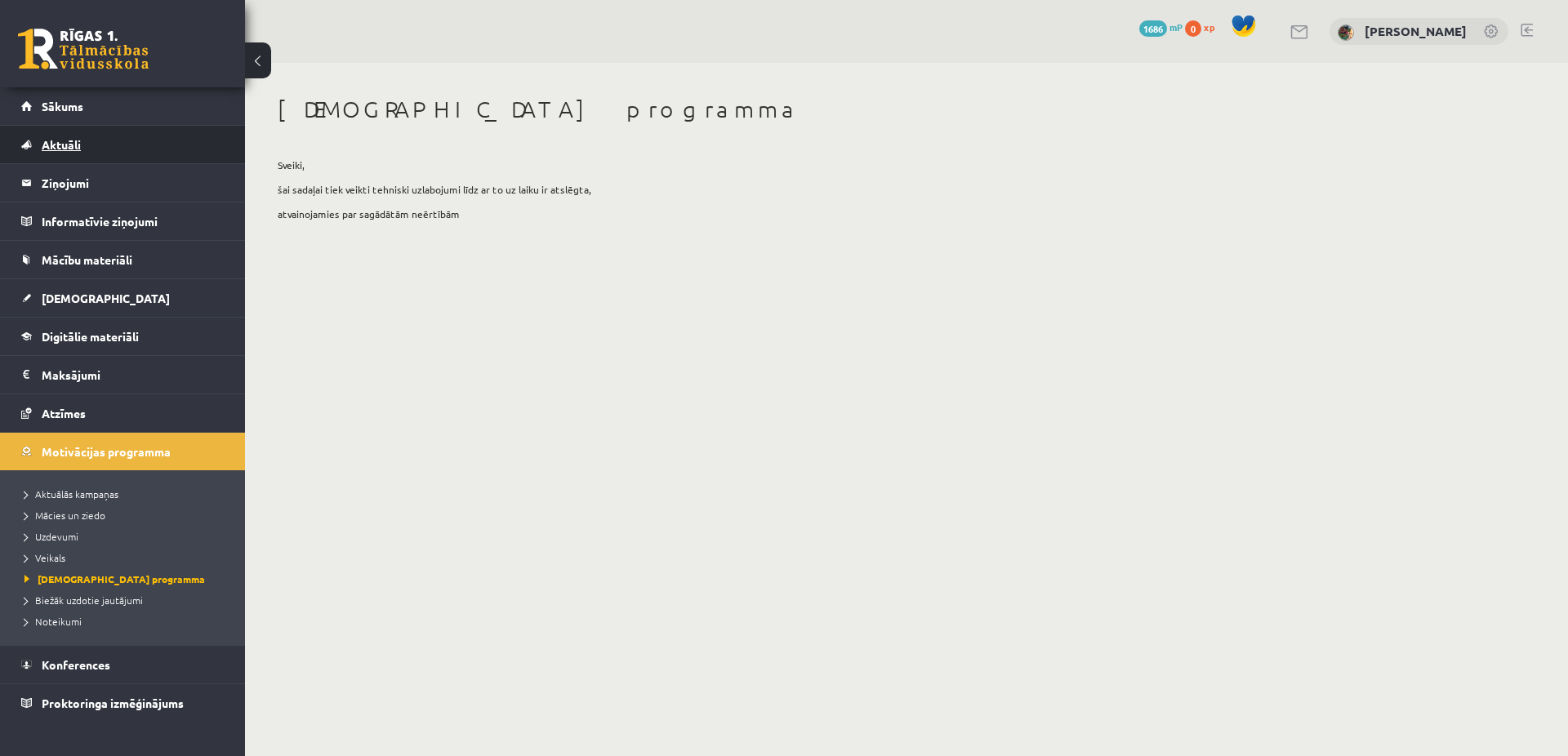
click at [66, 147] on span "Aktuāli" at bounding box center [61, 145] width 39 height 15
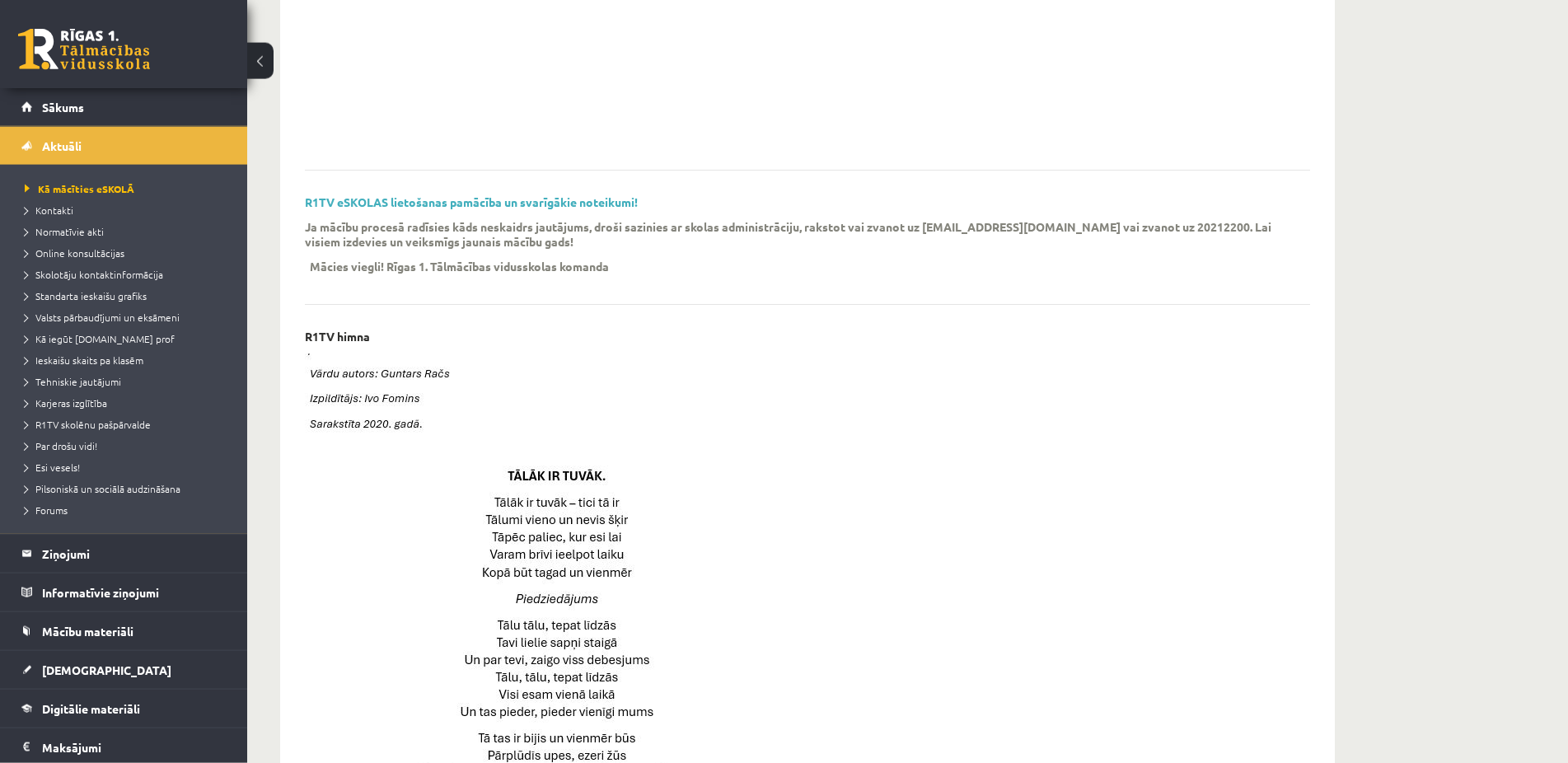
scroll to position [420, 0]
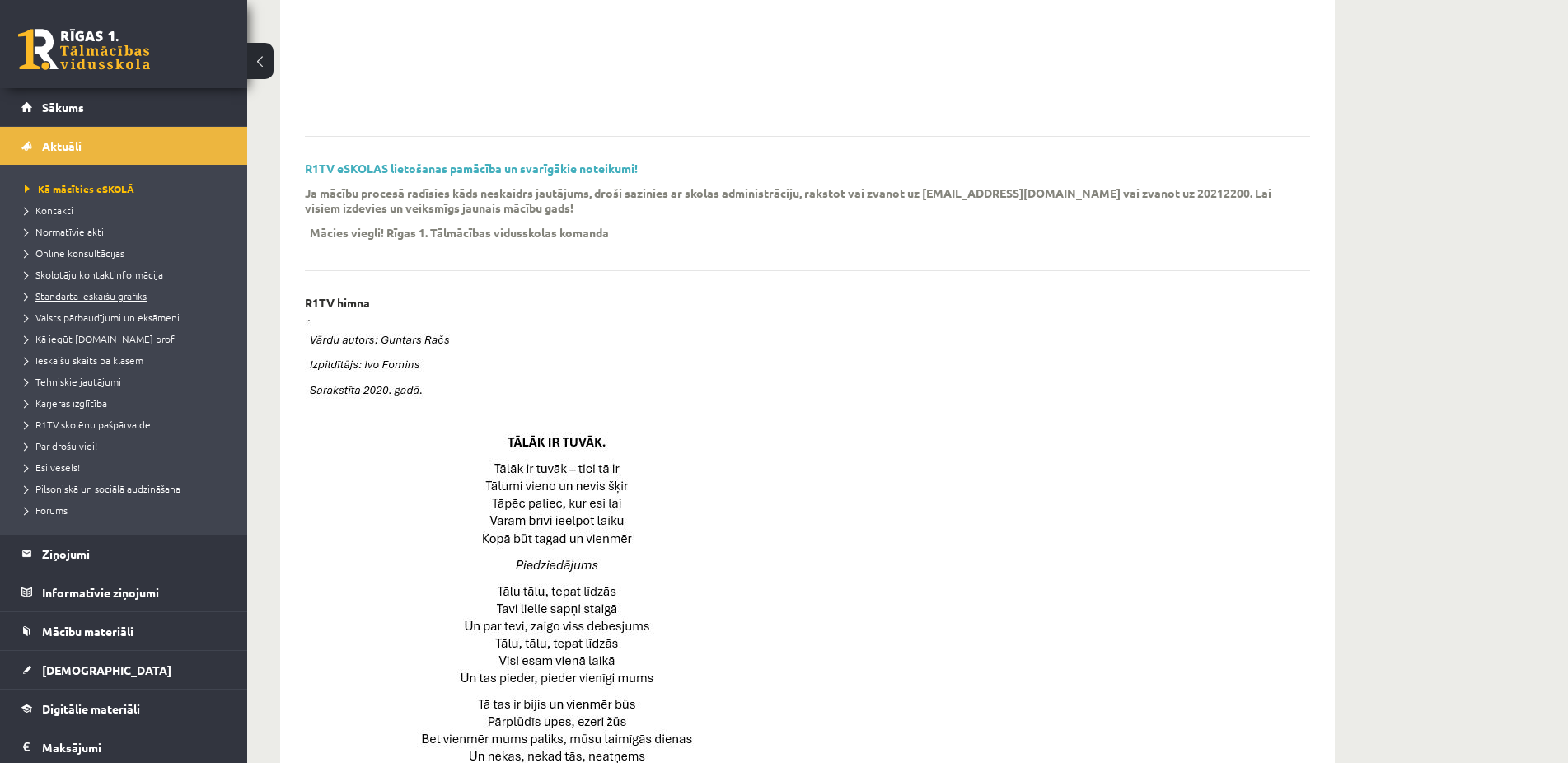
click at [82, 295] on span "Standarta ieskaišu grafiks" at bounding box center [86, 295] width 122 height 13
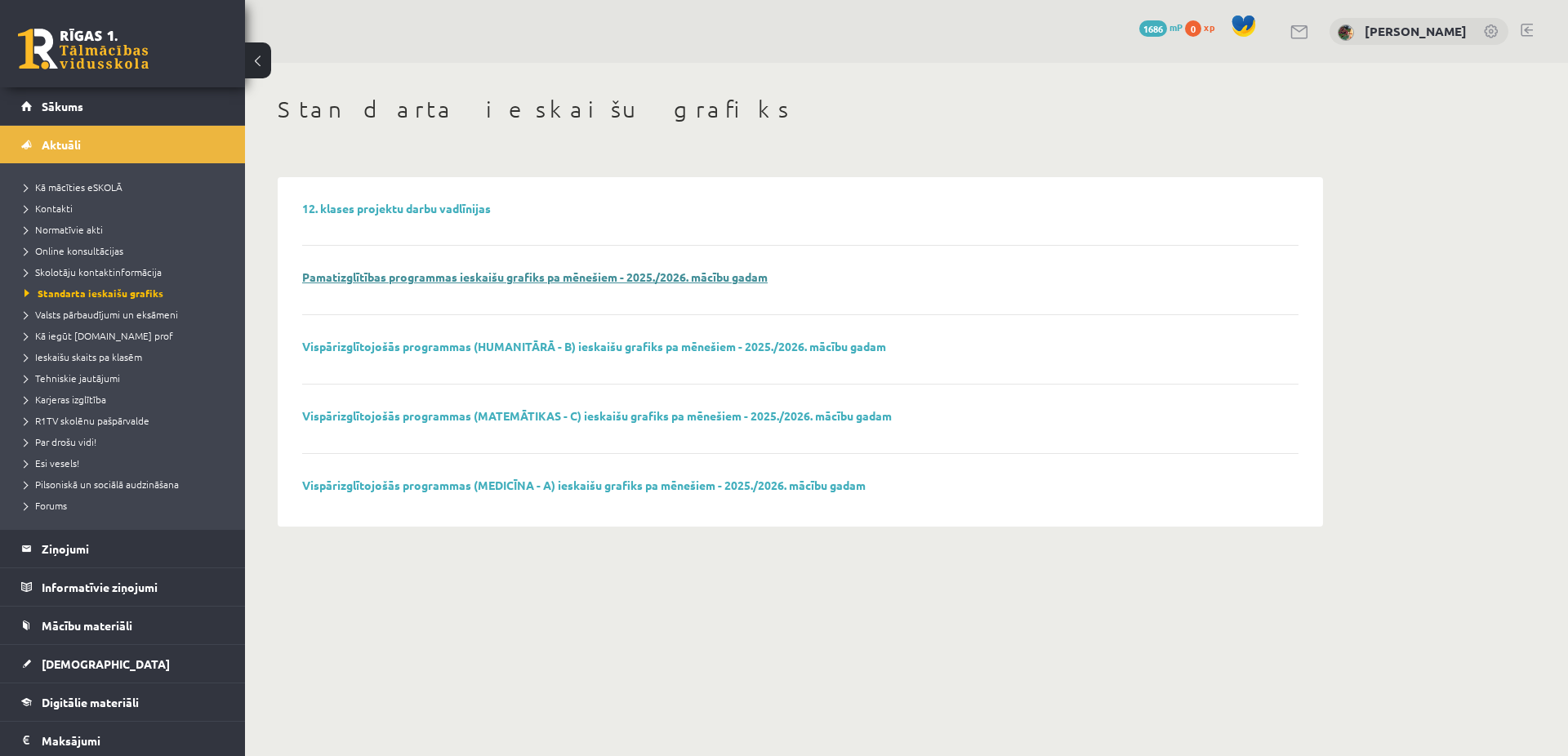
click at [392, 279] on link "Pamatizglītības programmas ieskaišu grafiks pa mēnešiem - 2025./2026. mācību ga…" at bounding box center [535, 277] width 465 height 15
click at [420, 346] on link "Vispārizglītojošās programmas (HUMANITĀRĀ - B) ieskaišu grafiks pa mēnešiem - 2…" at bounding box center [594, 346] width 584 height 15
click at [73, 316] on span "Valsts pārbaudījumi un eksāmeni" at bounding box center [102, 314] width 153 height 13
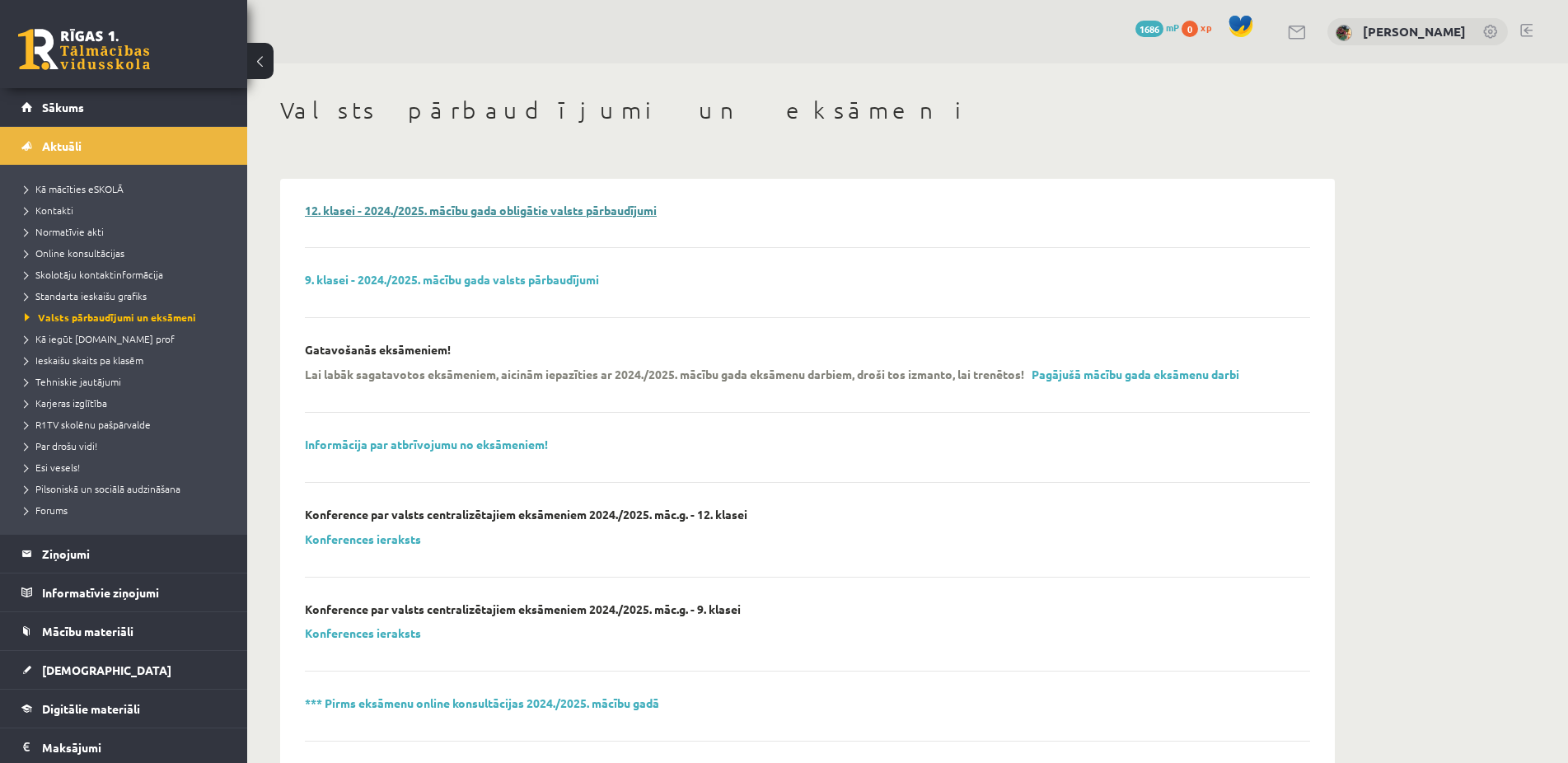
click at [484, 217] on link "12. klasei - 2024./2025. mācību gada obligātie valsts pārbaudījumi" at bounding box center [481, 211] width 352 height 15
click at [84, 360] on span "Ieskaišu skaits pa klasēm" at bounding box center [84, 360] width 118 height 13
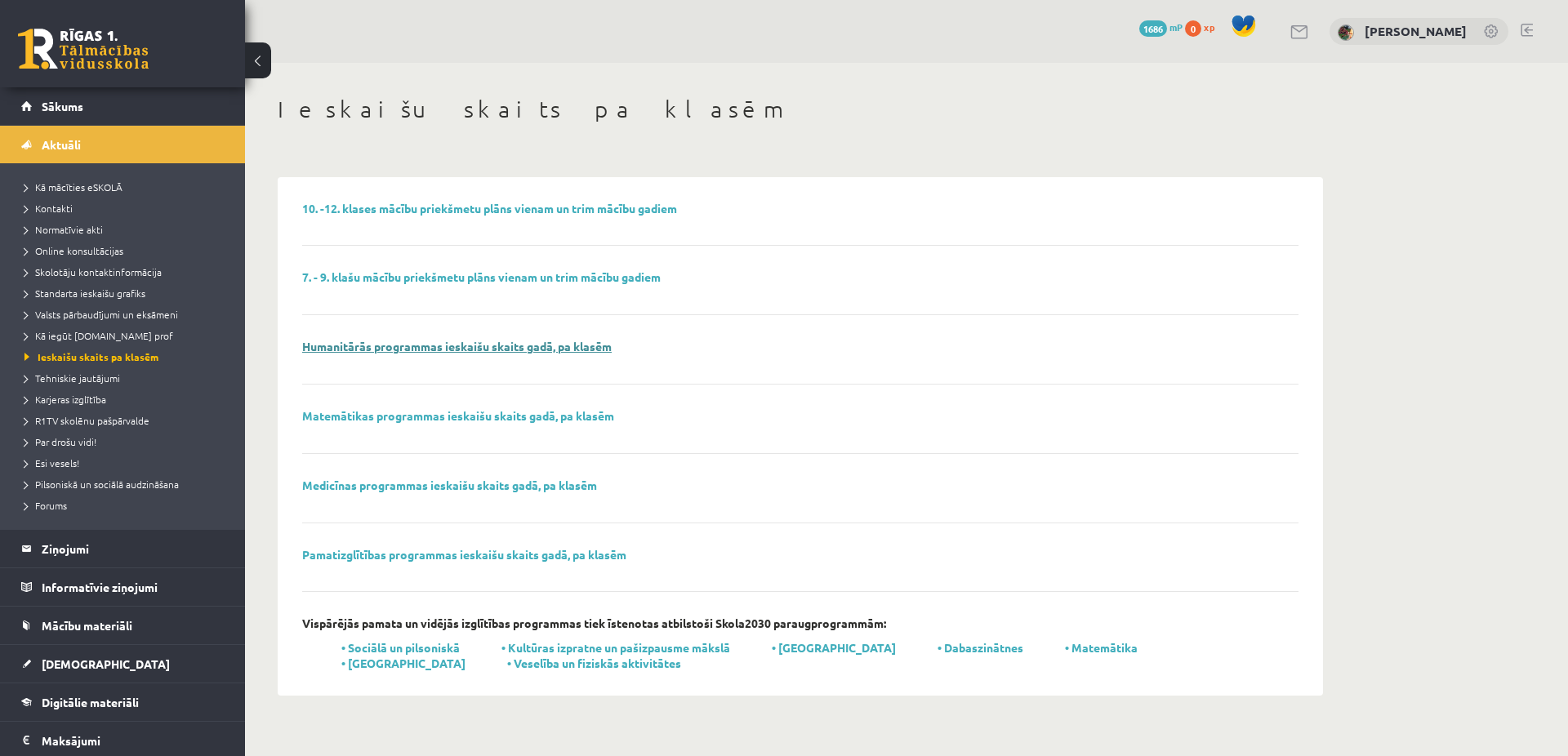
click at [459, 350] on link "Humanitārās programmas ieskaišu skaits gadā, pa klasēm" at bounding box center [456, 346] width 309 height 15
click at [85, 380] on span "Tehniskie jautājumi" at bounding box center [72, 378] width 95 height 13
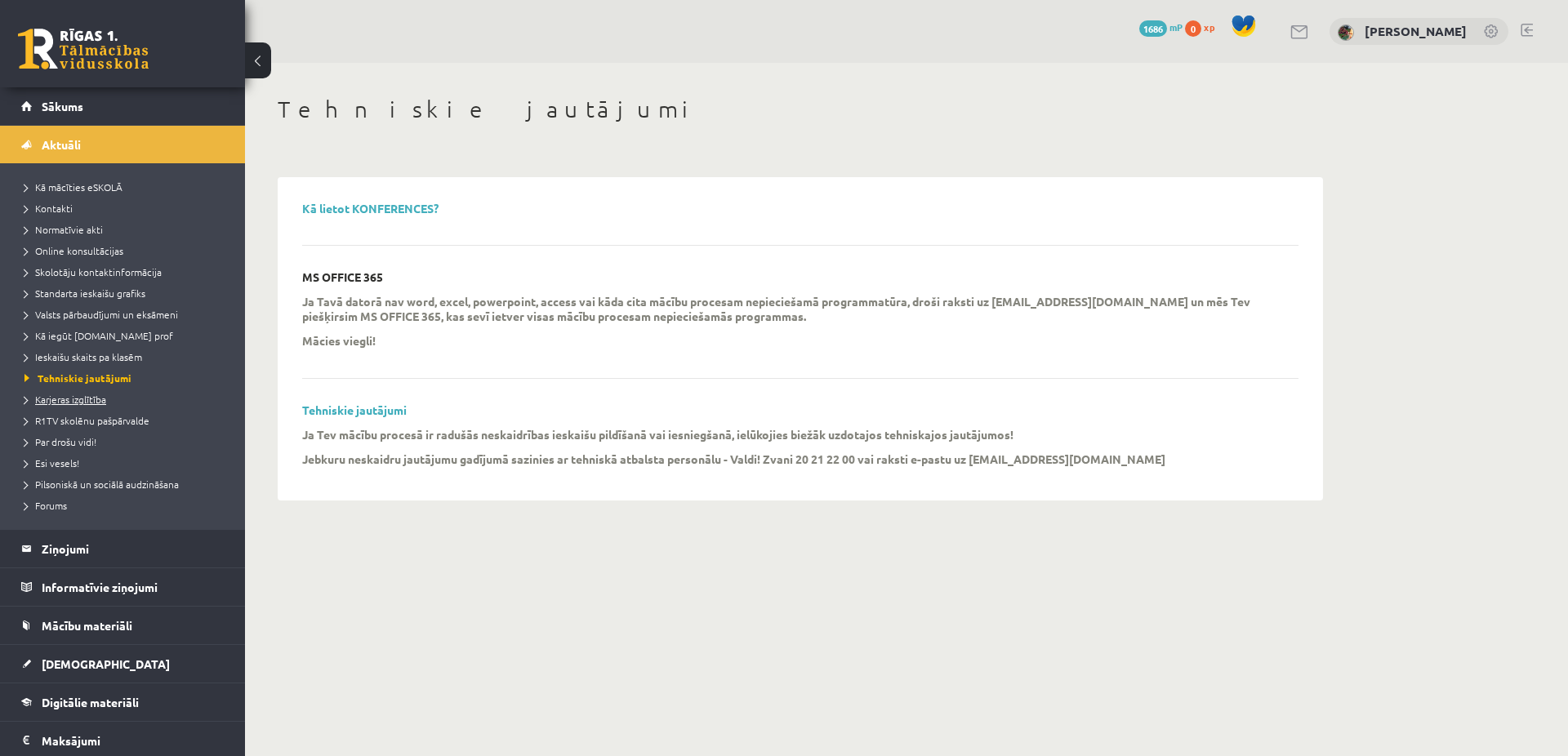
click at [58, 399] on span "Karjeras izglītība" at bounding box center [66, 399] width 81 height 13
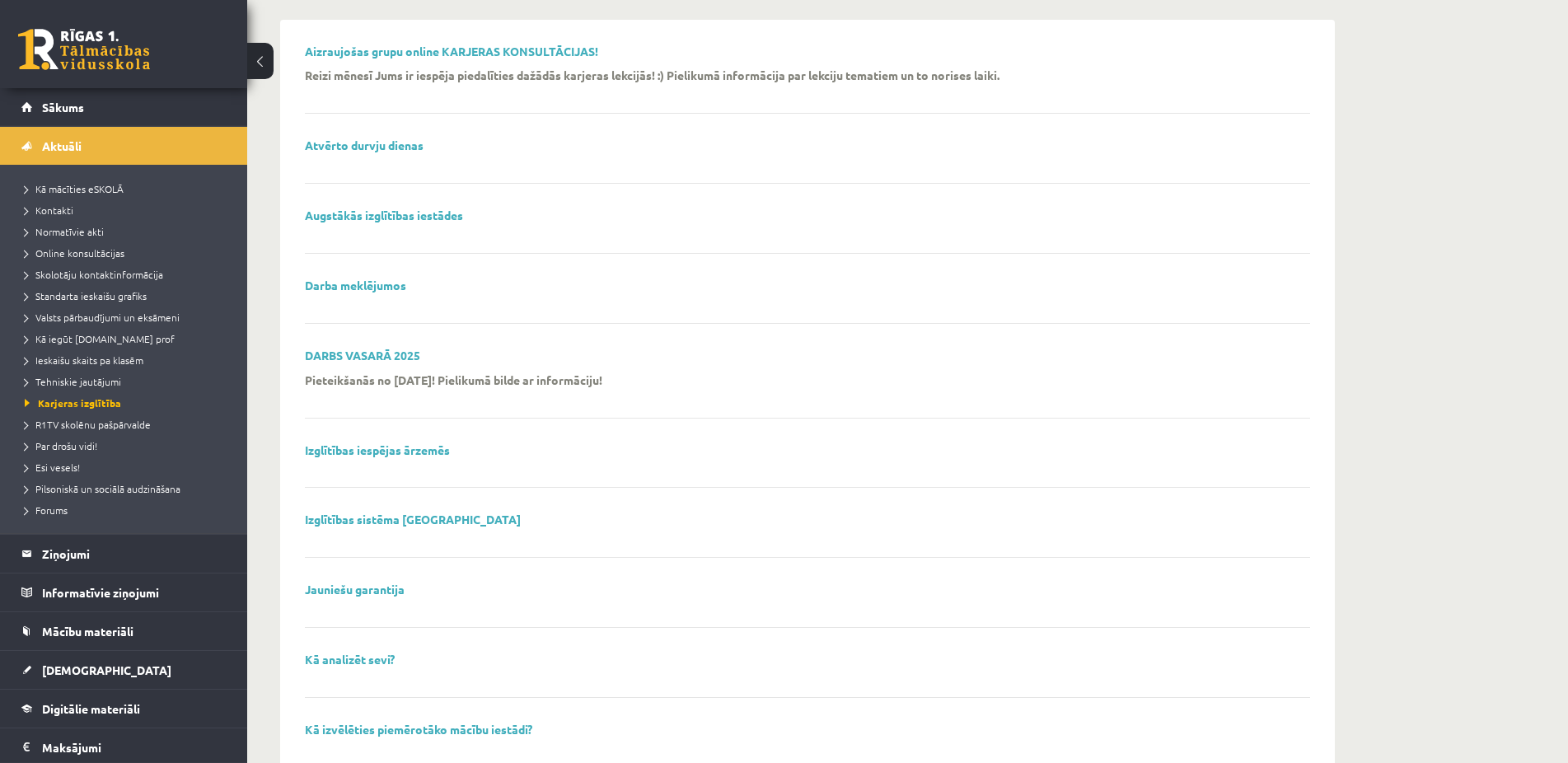
scroll to position [168, 0]
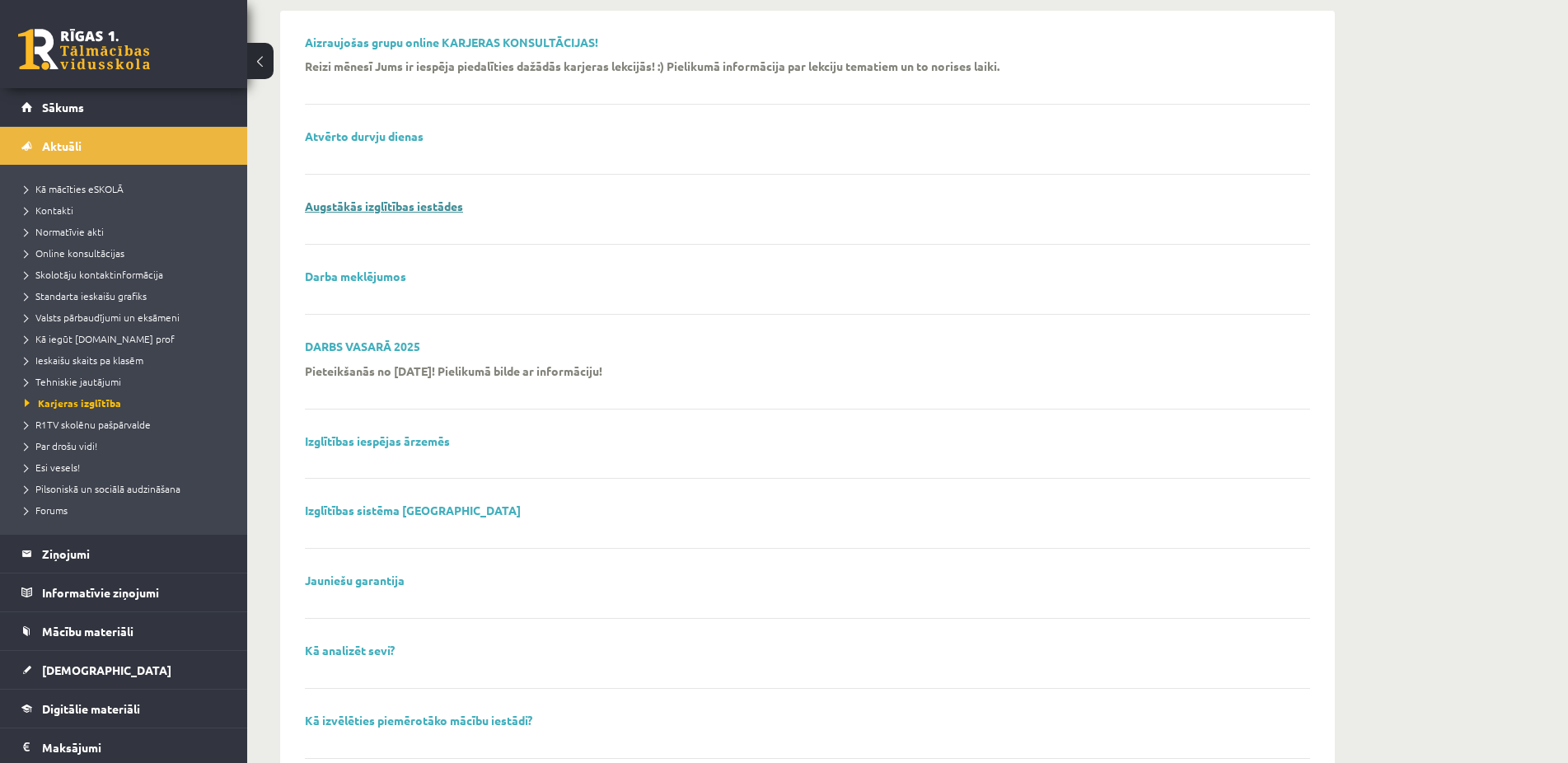
click at [361, 210] on link "Augstākās izglītības iestādes" at bounding box center [384, 206] width 158 height 15
click at [68, 148] on span "Aktuāli" at bounding box center [61, 146] width 39 height 15
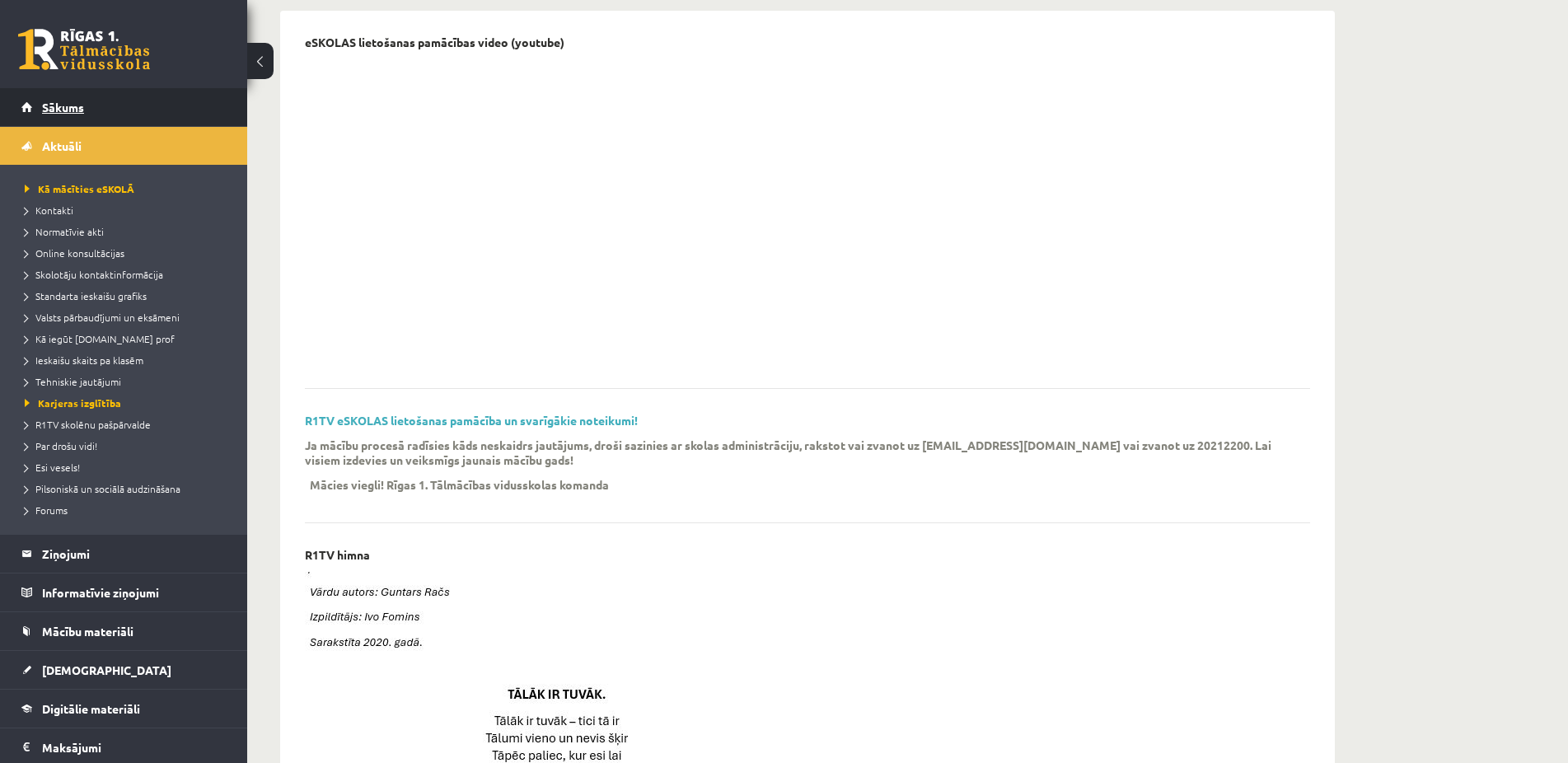
click at [75, 111] on span "Sākums" at bounding box center [62, 107] width 42 height 15
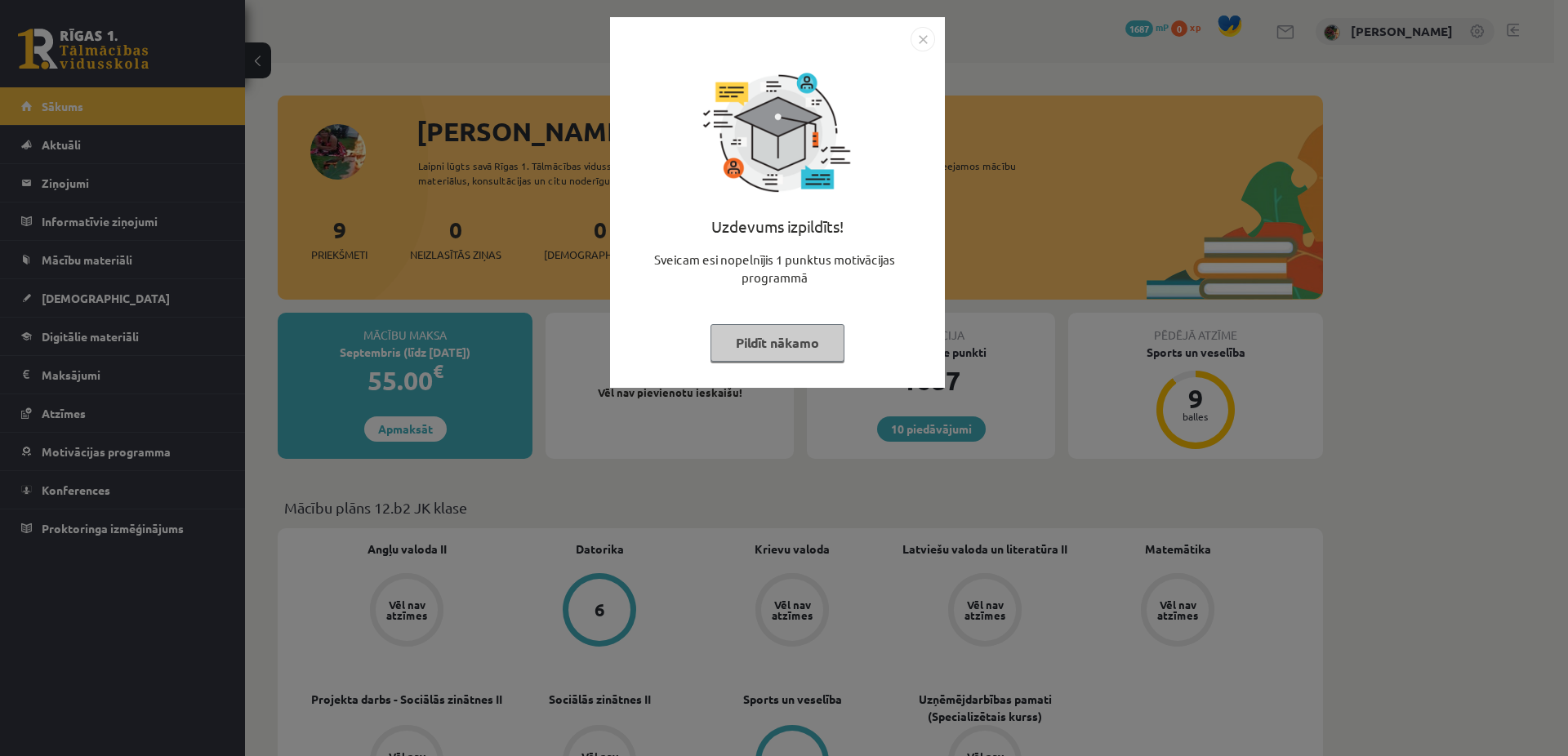
click at [794, 343] on button "Pildīt nākamo" at bounding box center [777, 342] width 134 height 38
